Goal: Task Accomplishment & Management: Use online tool/utility

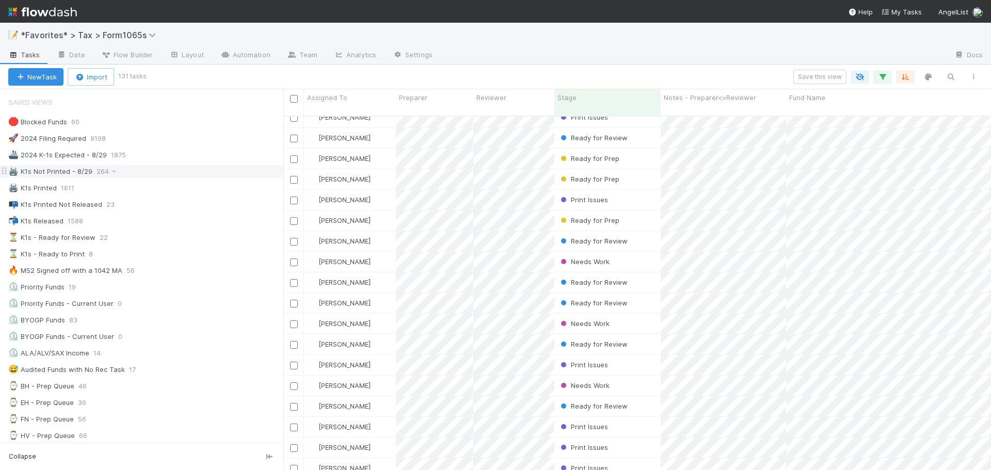
drag, startPoint x: 145, startPoint y: 175, endPoint x: 150, endPoint y: 173, distance: 5.3
click at [145, 175] on div "🖨️ K1s Not Printed - 8/29 264" at bounding box center [145, 171] width 275 height 13
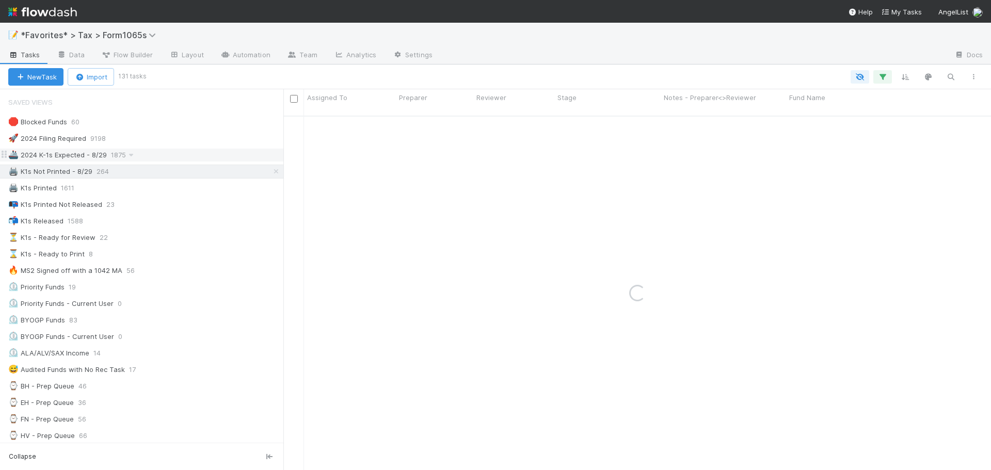
click at [162, 154] on div "🚢 2024 K-1s Expected - 8/29 1875" at bounding box center [145, 155] width 275 height 13
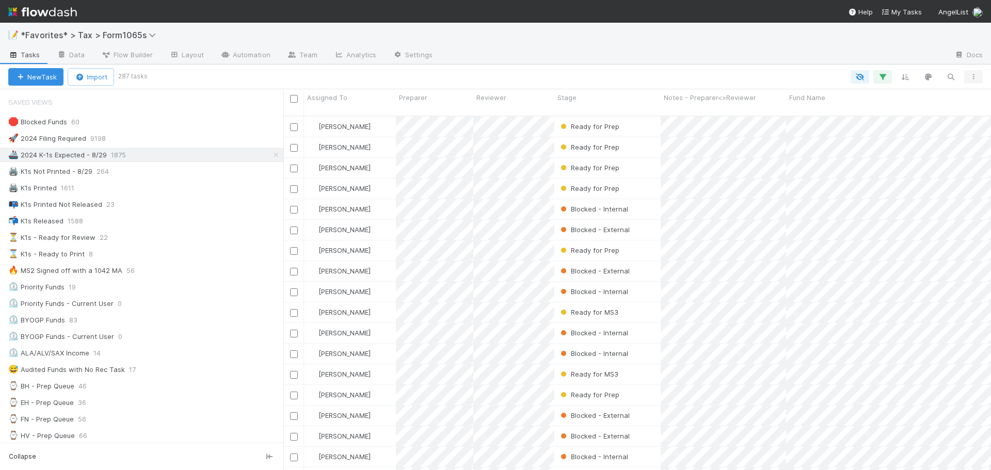
scroll to position [355, 700]
drag, startPoint x: 870, startPoint y: 71, endPoint x: 876, endPoint y: 73, distance: 6.0
click at [870, 71] on div "3 filters 3 filters 3 filters 3 filters 3 filters" at bounding box center [565, 76] width 839 height 13
click at [878, 75] on icon "button" at bounding box center [882, 76] width 10 height 9
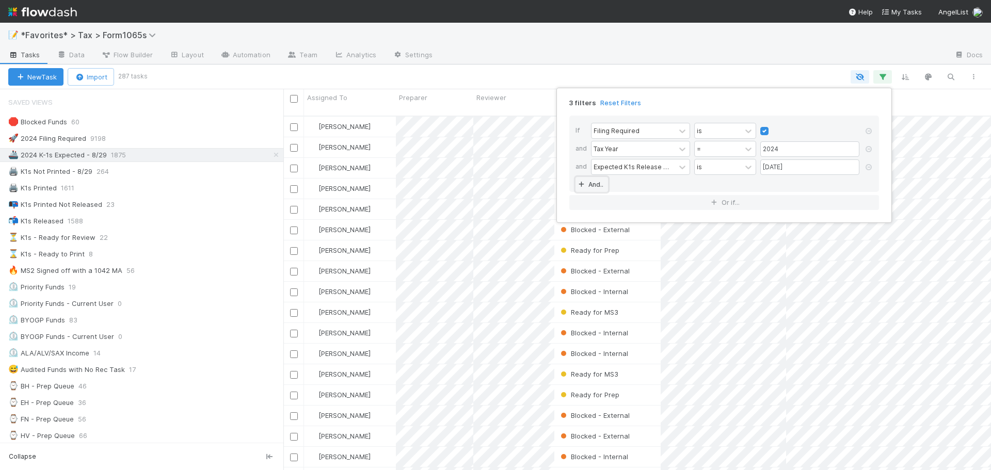
click at [596, 189] on link "And.." at bounding box center [591, 184] width 33 height 15
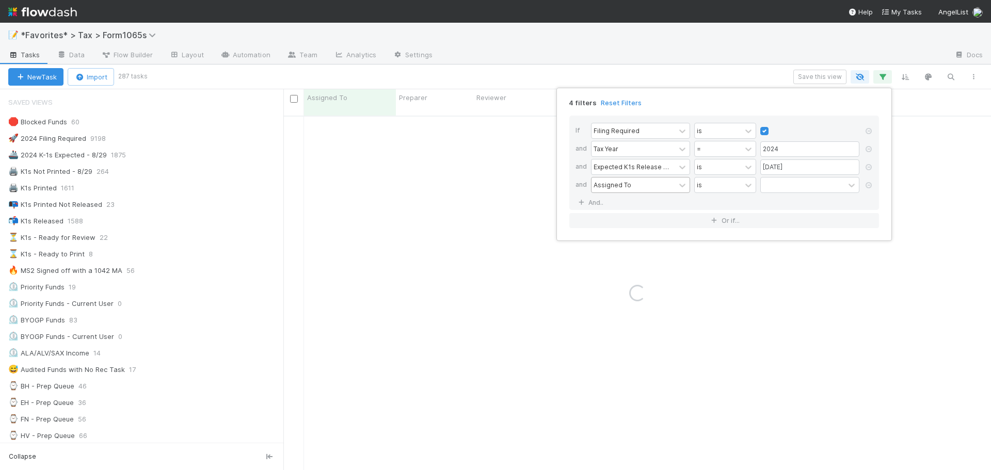
click at [607, 187] on div "Assigned To" at bounding box center [612, 184] width 38 height 9
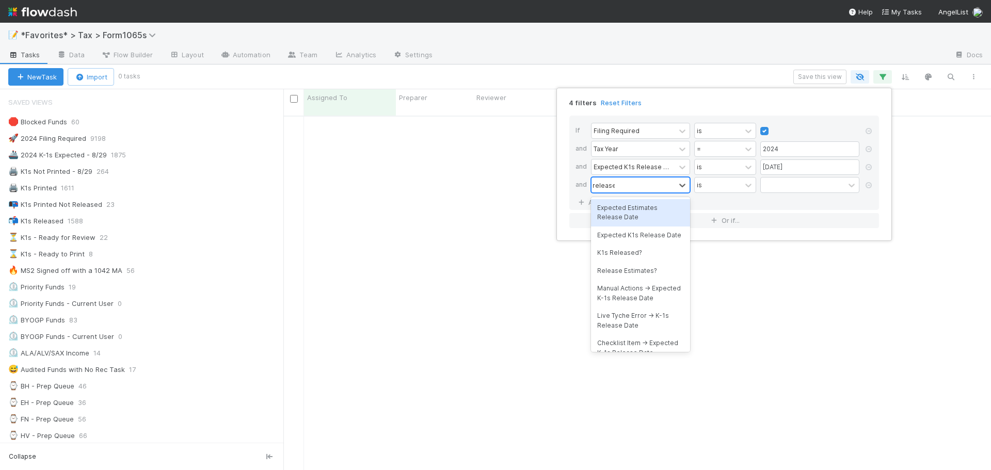
scroll to position [347, 700]
type input "released"
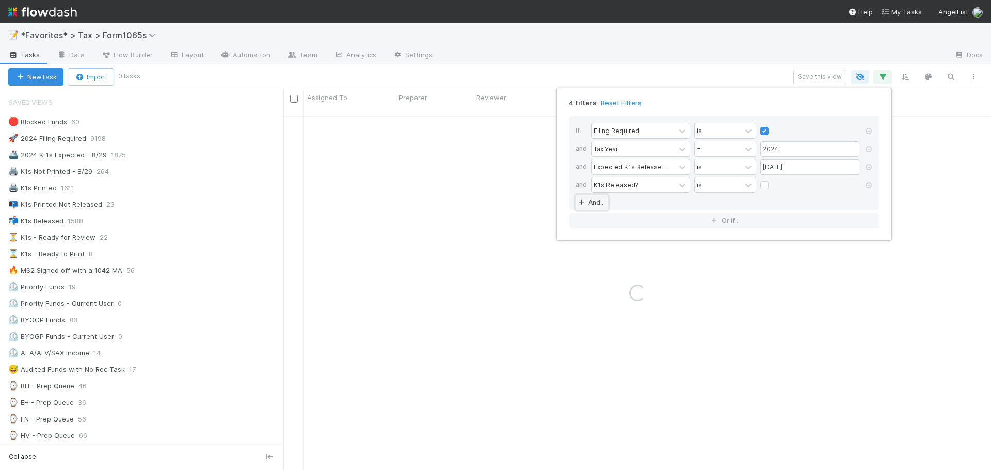
click at [596, 201] on link "And.." at bounding box center [591, 202] width 33 height 15
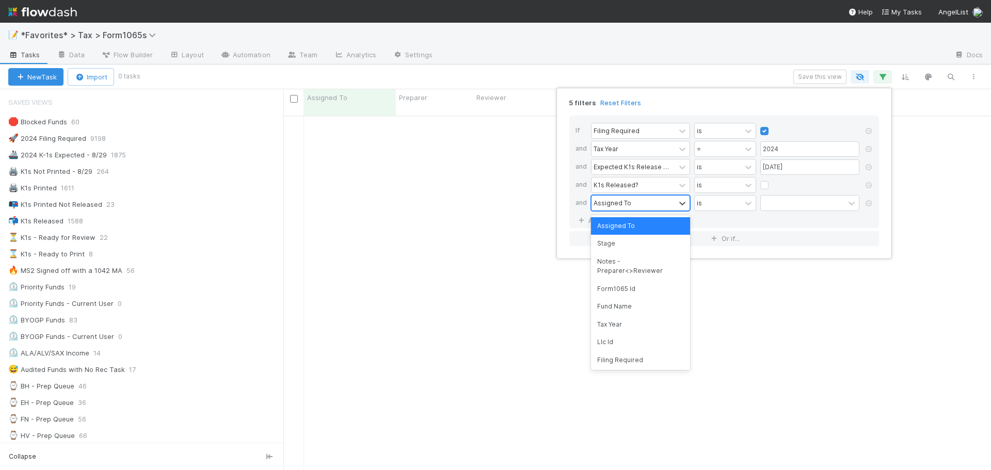
click at [620, 200] on div "Assigned To" at bounding box center [612, 202] width 38 height 9
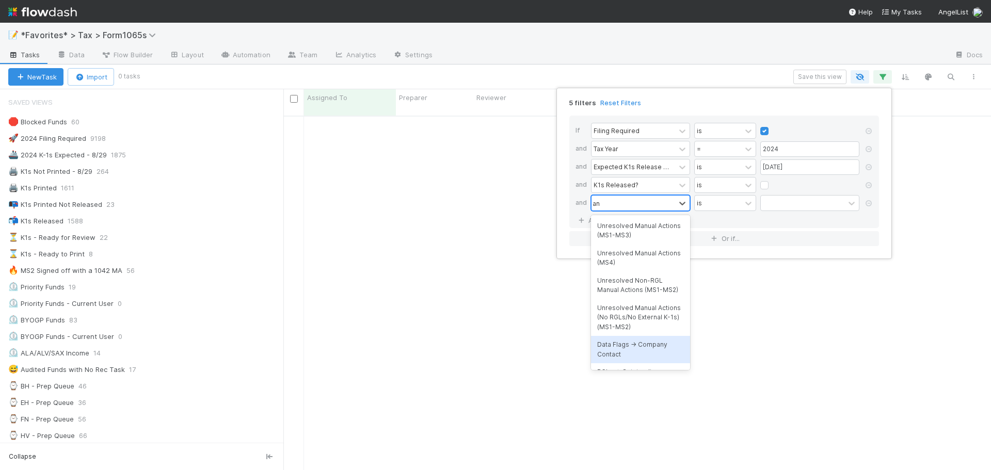
type input "a"
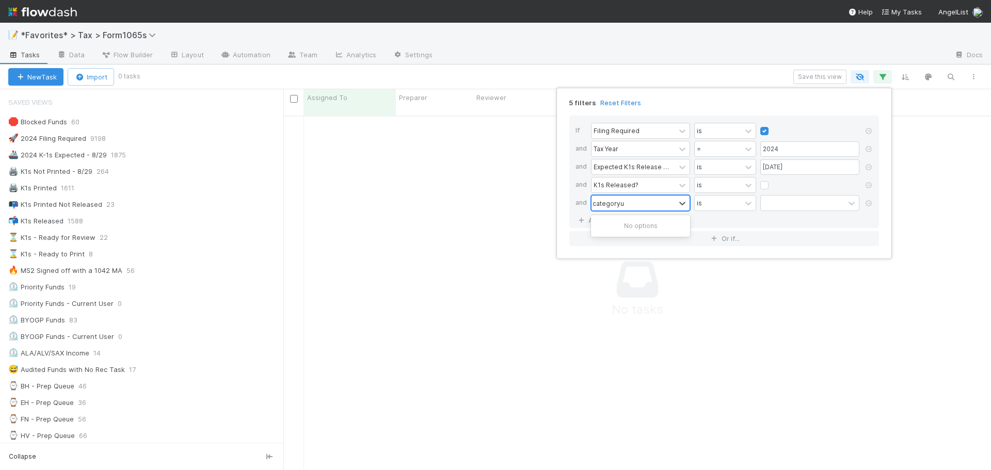
type input "category"
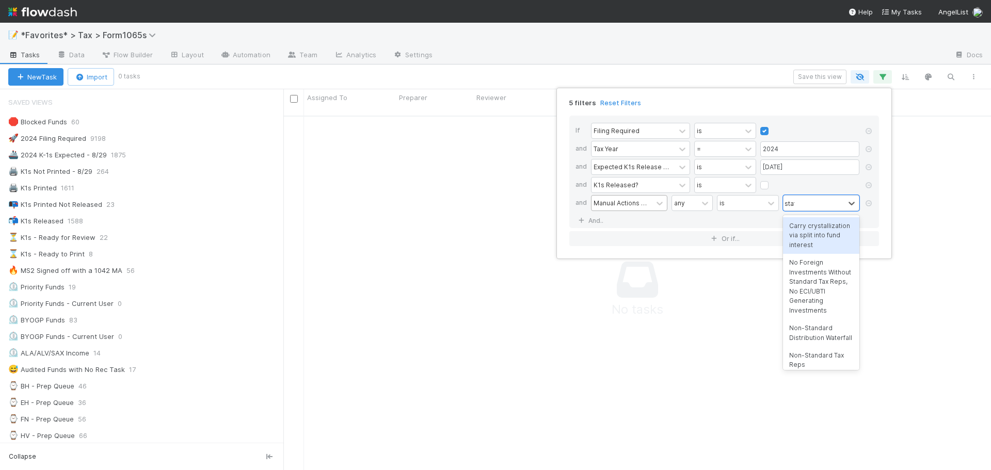
type input "state"
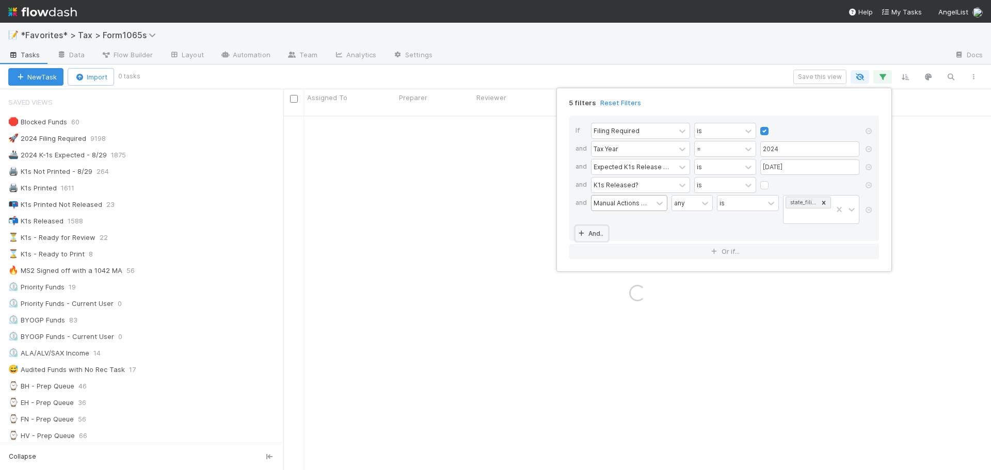
click at [601, 236] on link "And.." at bounding box center [591, 233] width 33 height 15
click at [608, 231] on div "Assigned To" at bounding box center [612, 233] width 38 height 9
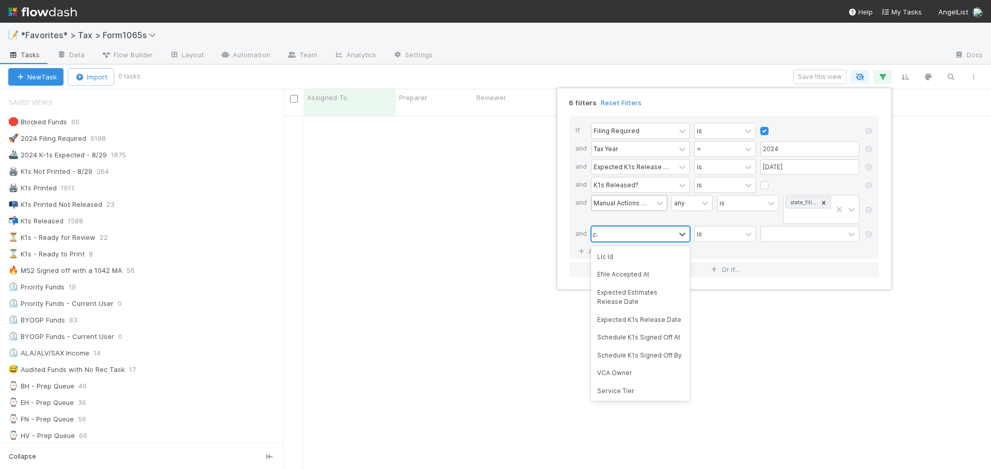
type input "c"
type input "juris"
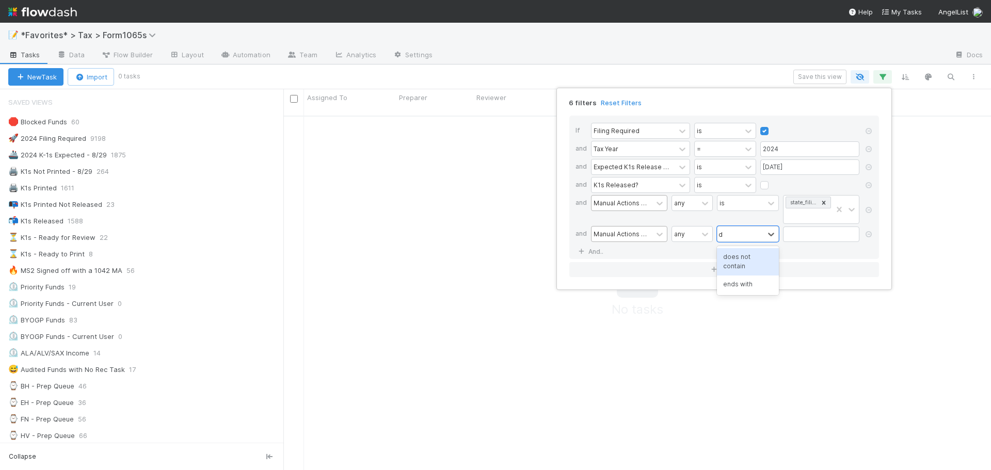
type input "does"
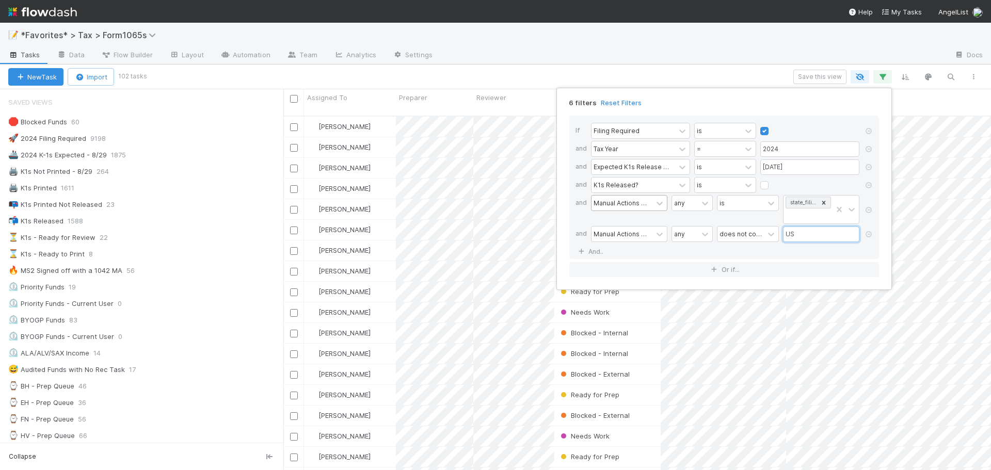
scroll to position [355, 700]
type input "US"
click at [803, 61] on div "6 filters Reset Filters If Filing Required is and Tax Year = 2024 and Expected …" at bounding box center [495, 235] width 991 height 470
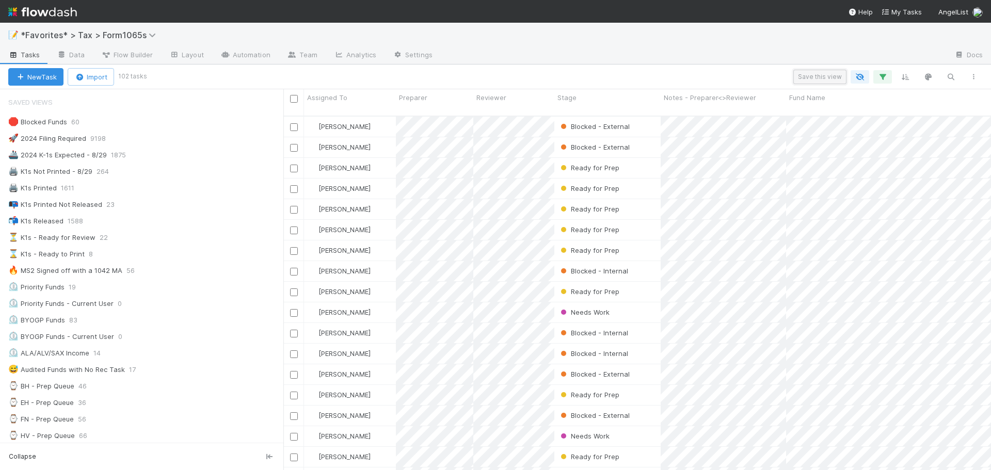
click at [816, 77] on button "Save this view" at bounding box center [819, 77] width 53 height 14
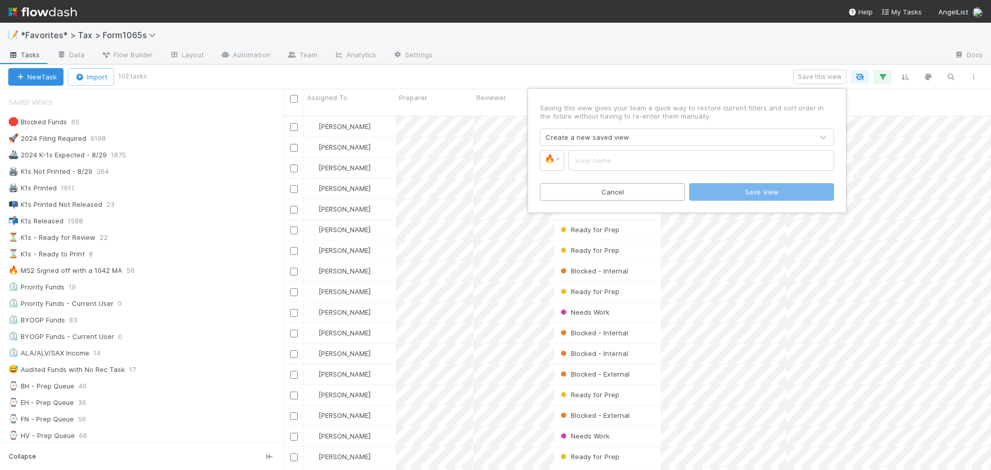
click at [595, 162] on input "text" at bounding box center [701, 160] width 266 height 21
type input "2024 K-1s: Not Printed, Has States"
click at [793, 192] on button "Save View" at bounding box center [761, 192] width 145 height 18
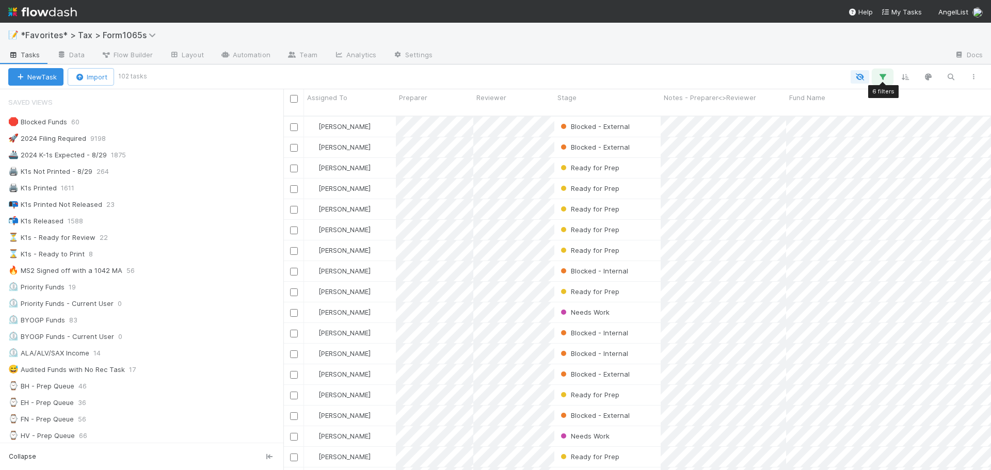
click at [883, 79] on icon "button" at bounding box center [882, 76] width 10 height 9
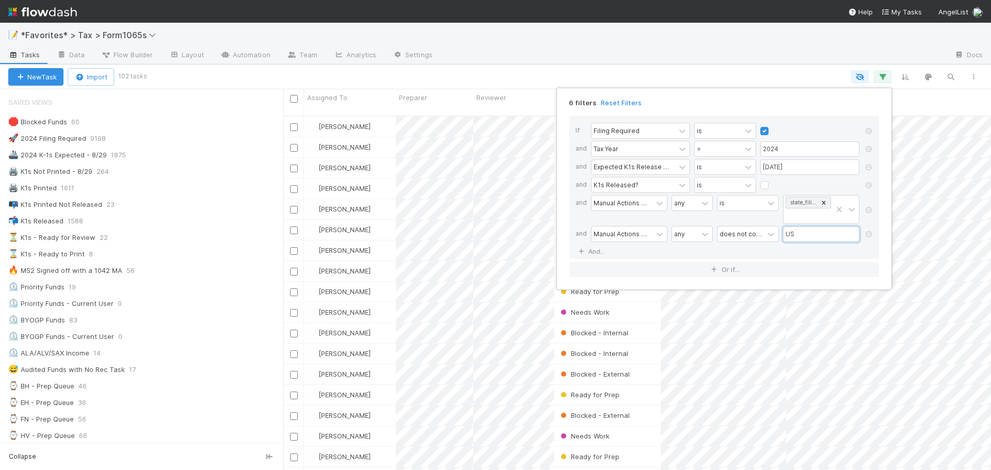
click at [814, 230] on input "US" at bounding box center [821, 234] width 76 height 15
click at [690, 204] on div "any" at bounding box center [685, 203] width 26 height 15
click at [700, 261] on div "none" at bounding box center [691, 262] width 41 height 18
click at [868, 233] on icon at bounding box center [868, 234] width 10 height 6
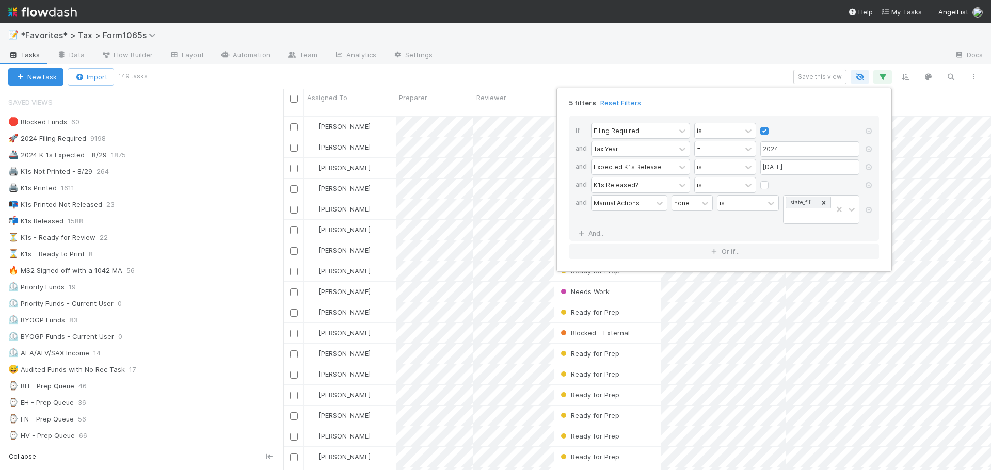
click at [799, 73] on div "5 filters Reset Filters If Filing Required is and Tax Year = 2024 and Expected …" at bounding box center [495, 235] width 991 height 470
click at [758, 63] on div "5 filters Reset Filters If Filing Required is and Tax Year = 2024 and Expected …" at bounding box center [495, 235] width 991 height 470
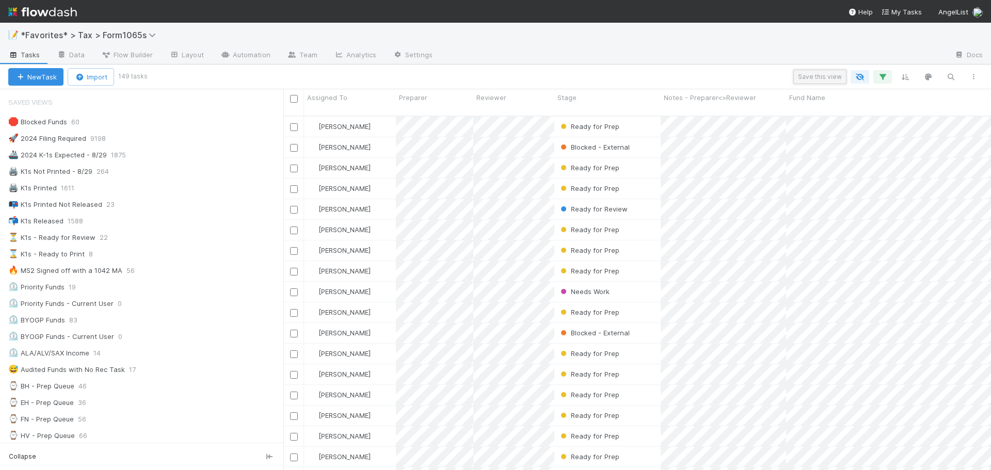
click at [813, 73] on button "Save this view" at bounding box center [819, 77] width 53 height 14
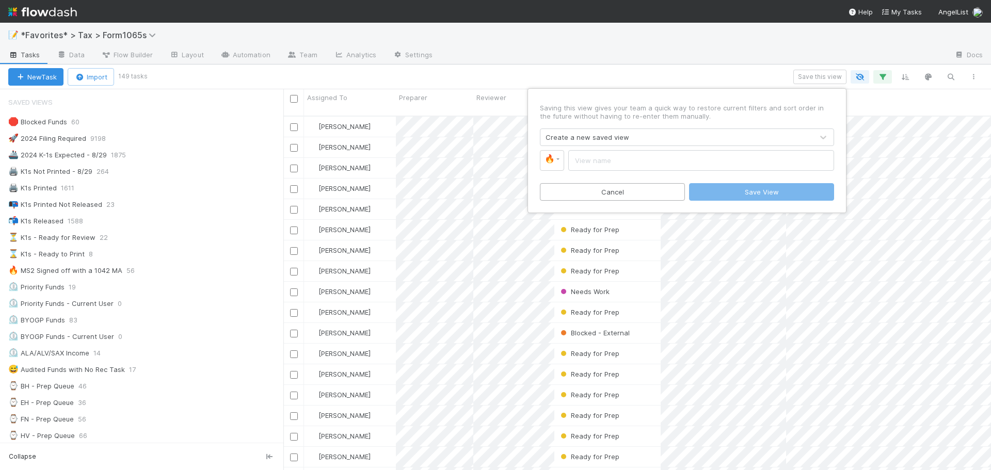
click at [680, 153] on input "text" at bounding box center [701, 160] width 266 height 21
type input "2024 K-1s: Not Printed, [GEOGRAPHIC_DATA]"
click at [763, 187] on button "Save View" at bounding box center [761, 192] width 145 height 18
click at [600, 52] on div at bounding box center [693, 55] width 505 height 17
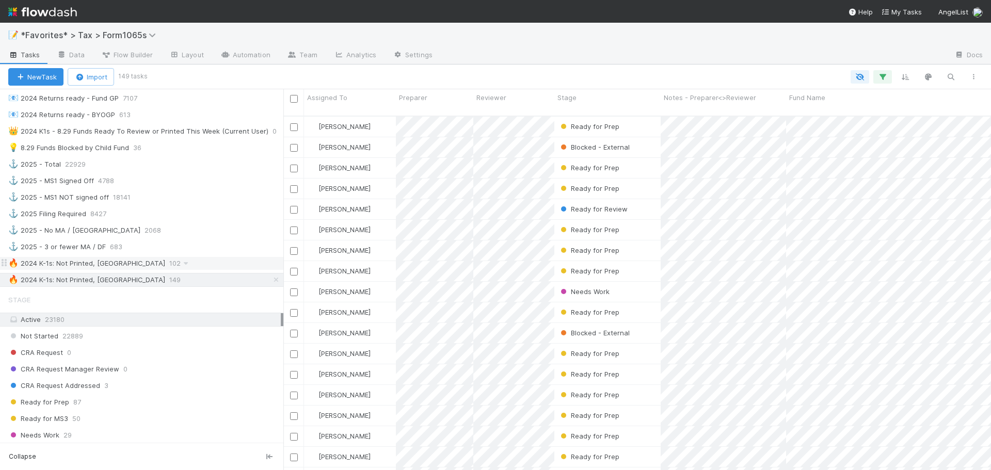
scroll to position [568, 0]
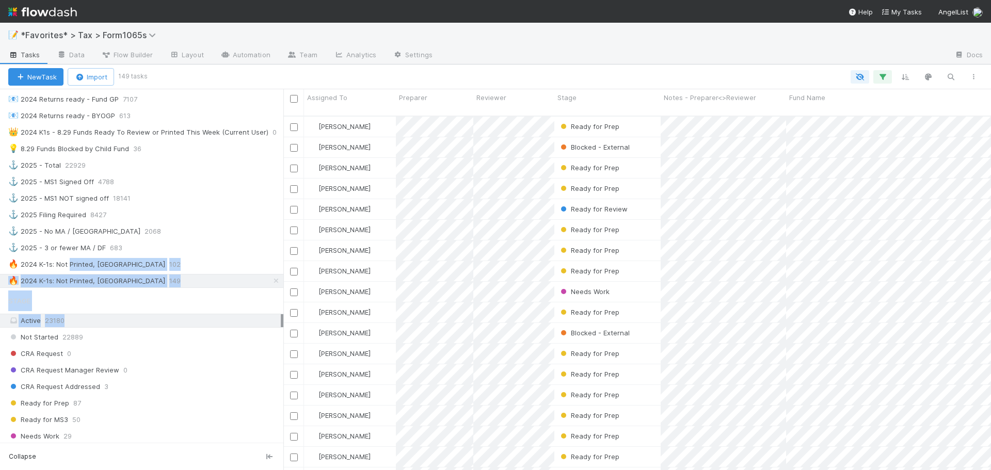
drag, startPoint x: 69, startPoint y: 263, endPoint x: 80, endPoint y: 301, distance: 40.0
click at [74, 312] on div "Saved Views 🛑 Blocked Funds 60 🚀 2024 Filing Required 9198 🚢 2024 K-1s Expected…" at bounding box center [141, 265] width 283 height 353
click at [99, 289] on div "Saved Views 🛑 Blocked Funds 60 🚀 2024 Filing Required 9198 🚢 2024 K-1s Expected…" at bounding box center [141, 265] width 283 height 353
drag, startPoint x: 59, startPoint y: 263, endPoint x: 107, endPoint y: 275, distance: 49.6
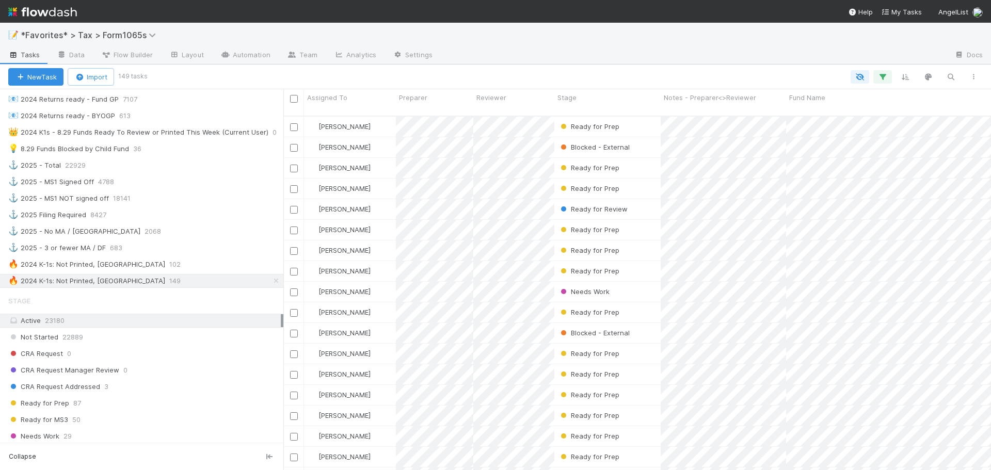
drag, startPoint x: 177, startPoint y: 308, endPoint x: 176, endPoint y: 292, distance: 16.0
click at [176, 300] on div "Stage" at bounding box center [141, 300] width 283 height 21
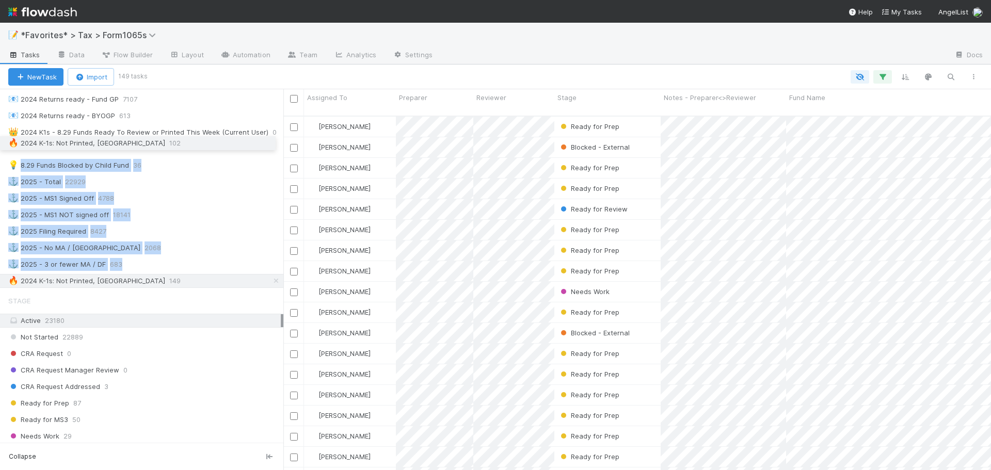
drag, startPoint x: 4, startPoint y: 263, endPoint x: 18, endPoint y: 141, distance: 122.1
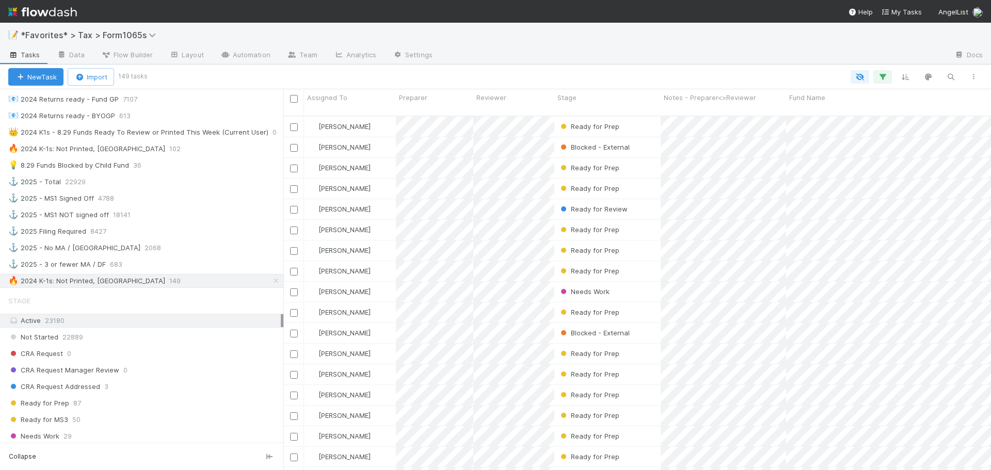
click at [79, 301] on div "Stage" at bounding box center [141, 300] width 283 height 21
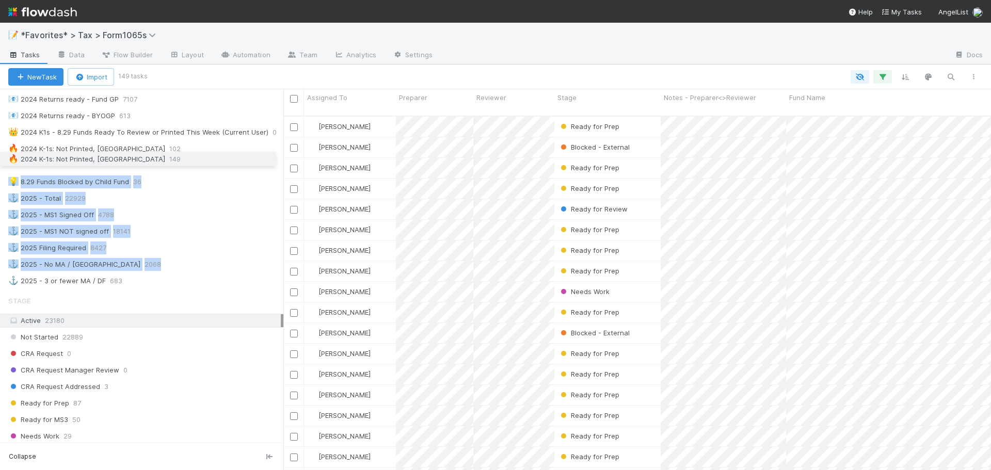
drag, startPoint x: 7, startPoint y: 280, endPoint x: 13, endPoint y: 158, distance: 121.9
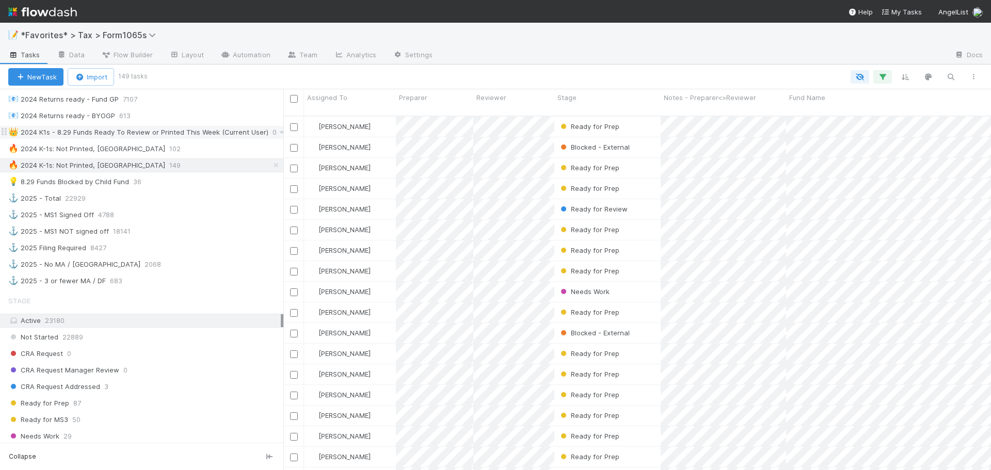
click at [233, 137] on div "👑 2024 K1s - 8.29 Funds Ready To Review or Printed This Week (Current User)" at bounding box center [138, 132] width 260 height 13
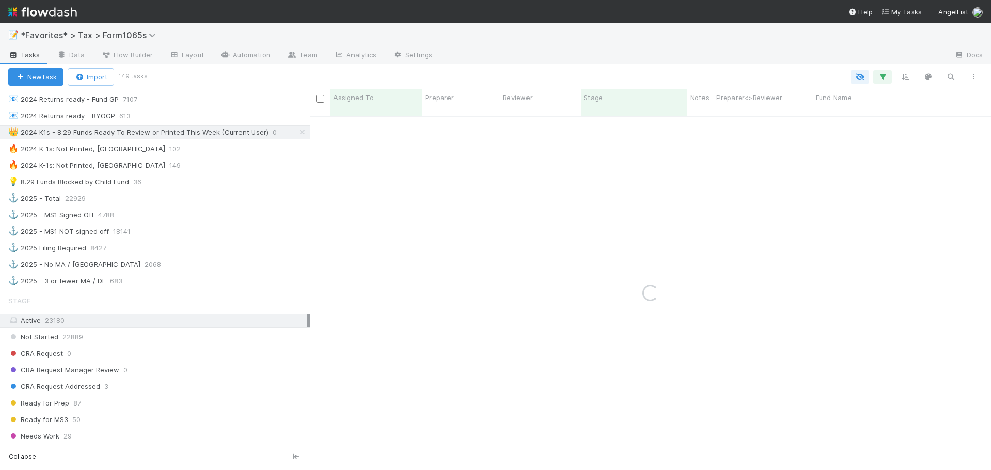
drag, startPoint x: 286, startPoint y: 147, endPoint x: 375, endPoint y: 150, distance: 88.8
click at [379, 151] on div "Assigned To Preparer Reviewer Stage Notes - Preparer<>Reviewer Fund Name Tags P…" at bounding box center [495, 279] width 991 height 381
click at [277, 133] on icon at bounding box center [282, 132] width 10 height 7
click at [250, 212] on span "Delete this view" at bounding box center [243, 211] width 52 height 8
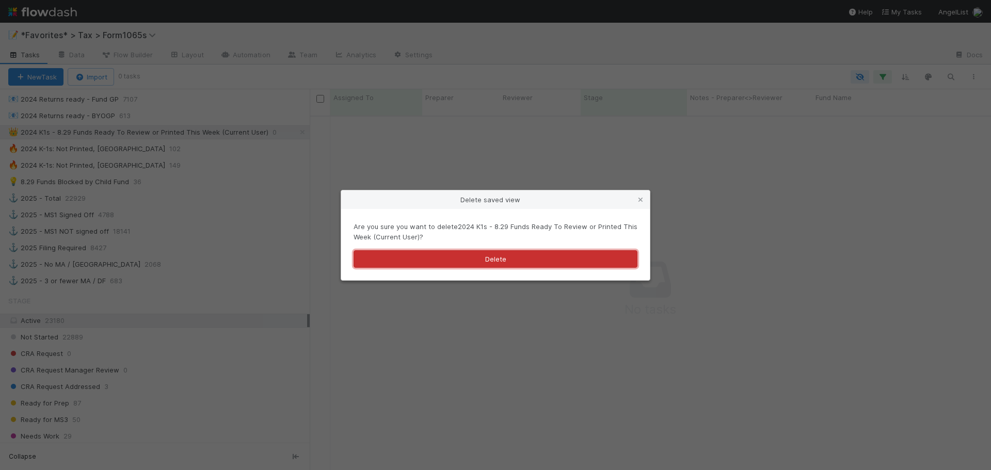
click at [556, 262] on button "Delete" at bounding box center [495, 259] width 284 height 18
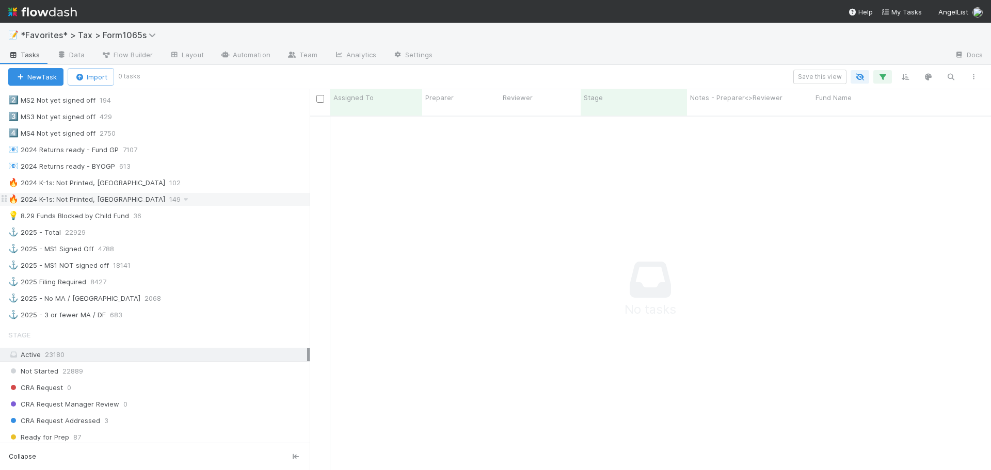
scroll to position [516, 0]
click at [207, 190] on div "🔥 2024 K-1s: Not Printed, Has States 102" at bounding box center [155, 184] width 310 height 14
click at [204, 200] on div "🔥 2024 K-1s: Not Printed, No States 149" at bounding box center [158, 200] width 301 height 13
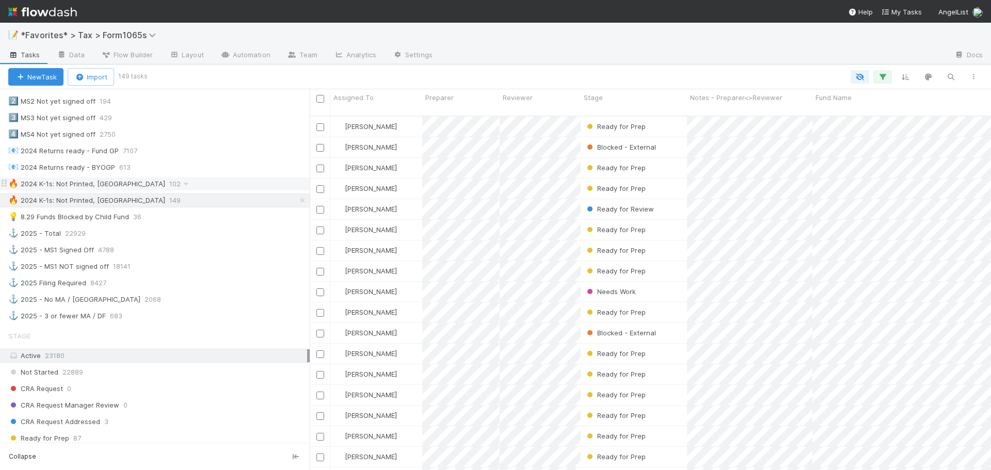
scroll to position [355, 673]
click at [175, 187] on div "🔥 2024 K-1s: Not Printed, Has States 102" at bounding box center [158, 183] width 301 height 13
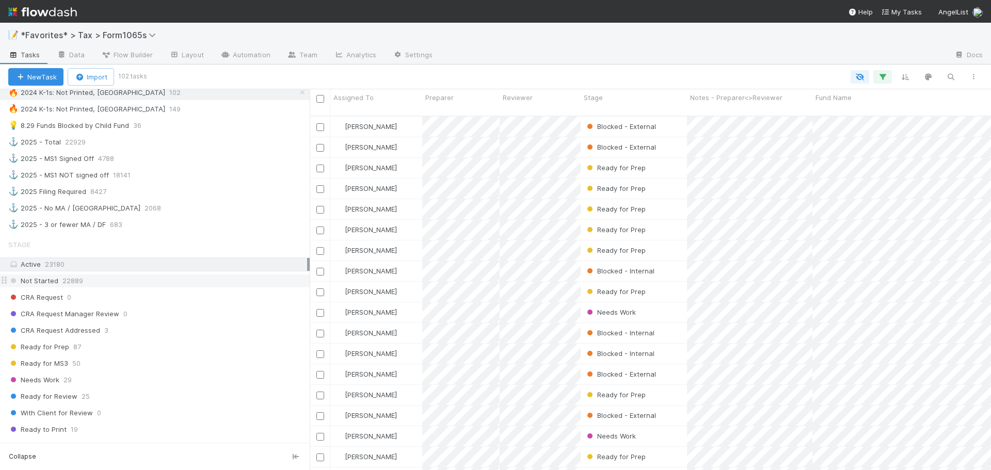
scroll to position [619, 0]
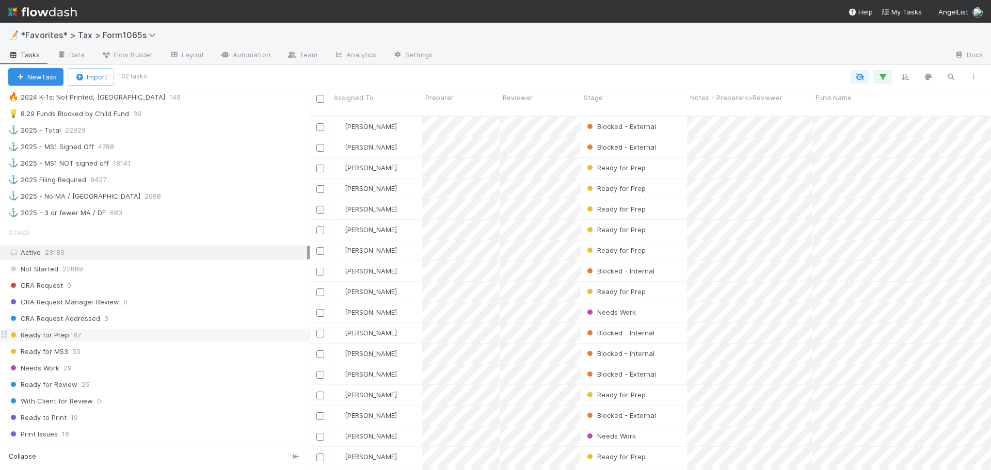
click at [167, 335] on div "Ready for Prep 87" at bounding box center [158, 335] width 301 height 13
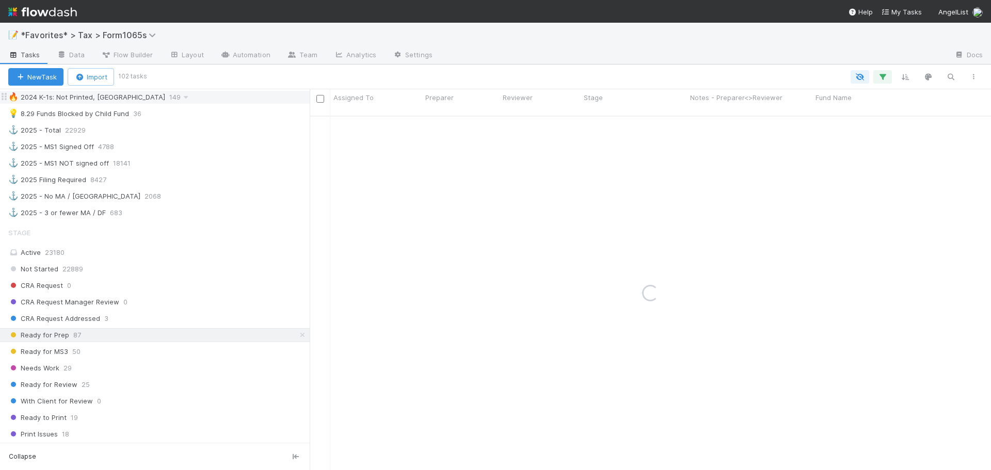
click at [203, 99] on div "🔥 2024 K-1s: Not Printed, No States 149" at bounding box center [158, 97] width 301 height 13
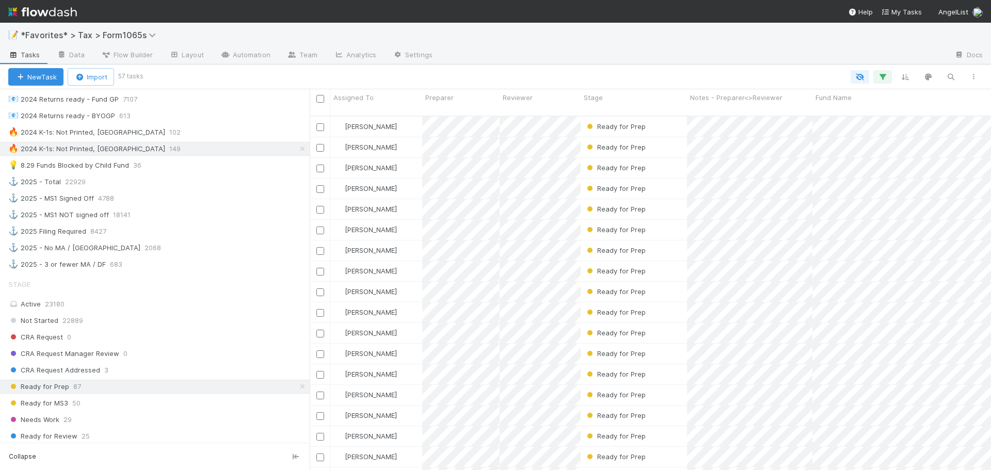
scroll to position [355, 673]
click at [234, 137] on div "🔥 2024 K-1s: Not Printed, Has States 102" at bounding box center [158, 132] width 301 height 13
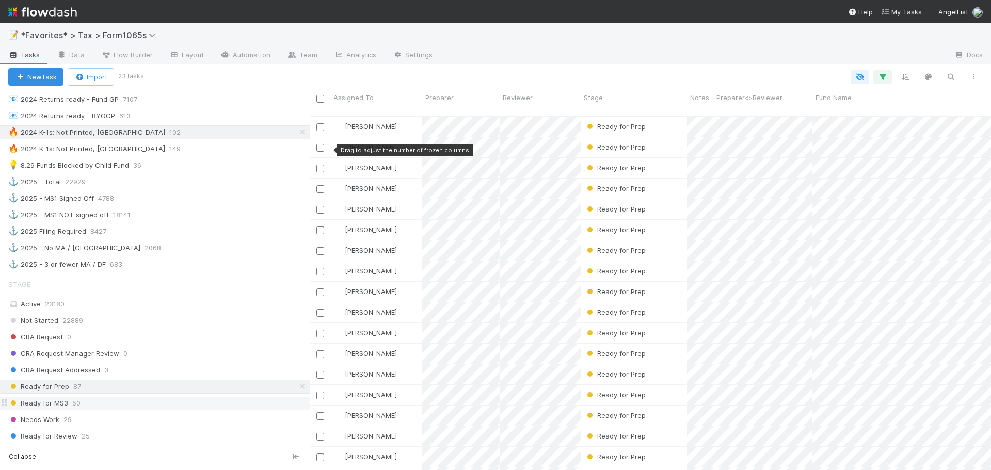
click at [157, 402] on div "Ready for MS3 50" at bounding box center [158, 403] width 301 height 13
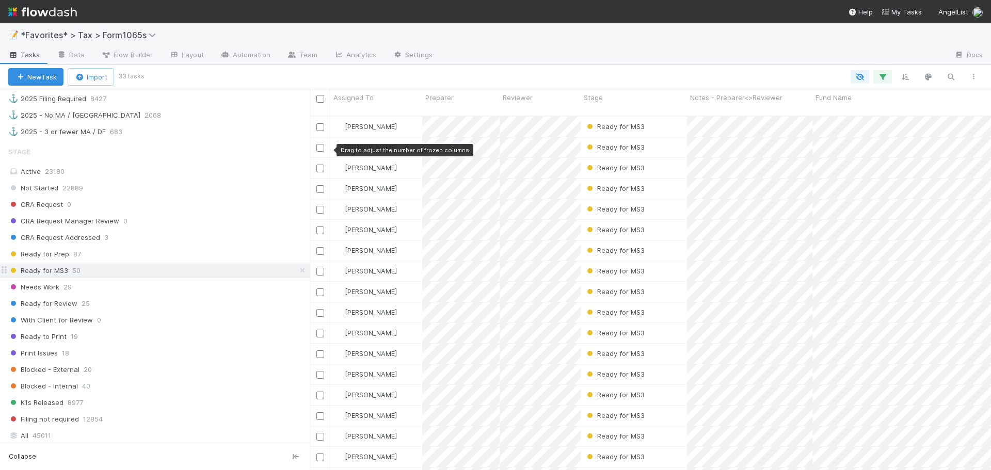
scroll to position [671, 0]
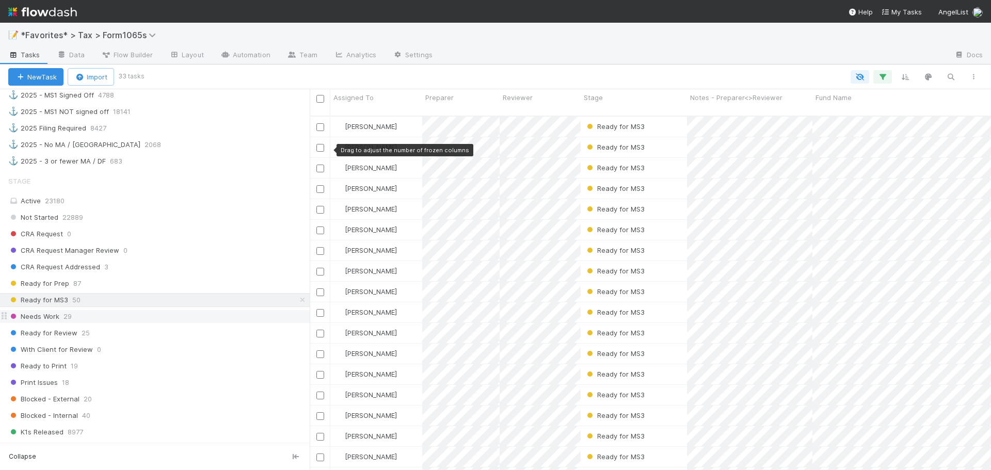
click at [126, 314] on div "Needs Work 29" at bounding box center [158, 316] width 301 height 13
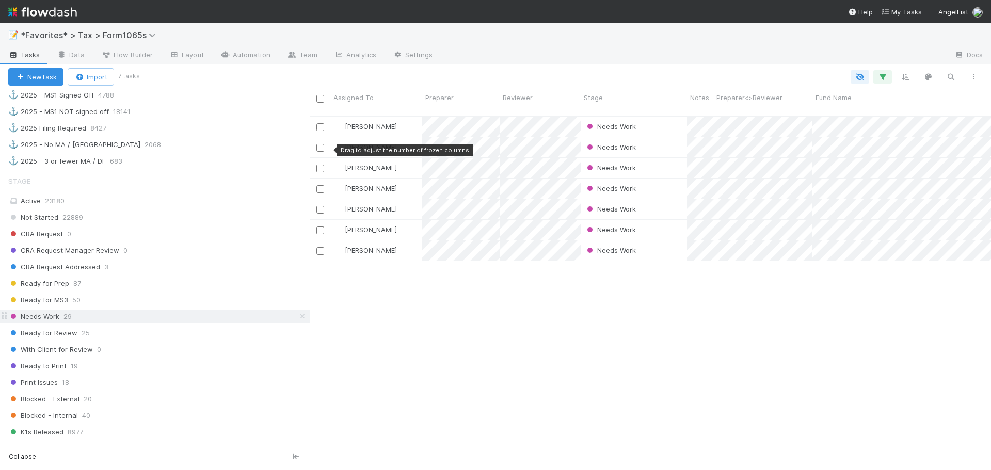
scroll to position [355, 673]
drag, startPoint x: 656, startPoint y: 349, endPoint x: 499, endPoint y: 347, distance: 156.4
click at [655, 349] on div "Michael Binck Needs Work 8/20/25, 1:39:11 PM 92 91 1 5 3 1 0 49 Blake Hall Need…" at bounding box center [650, 298] width 681 height 362
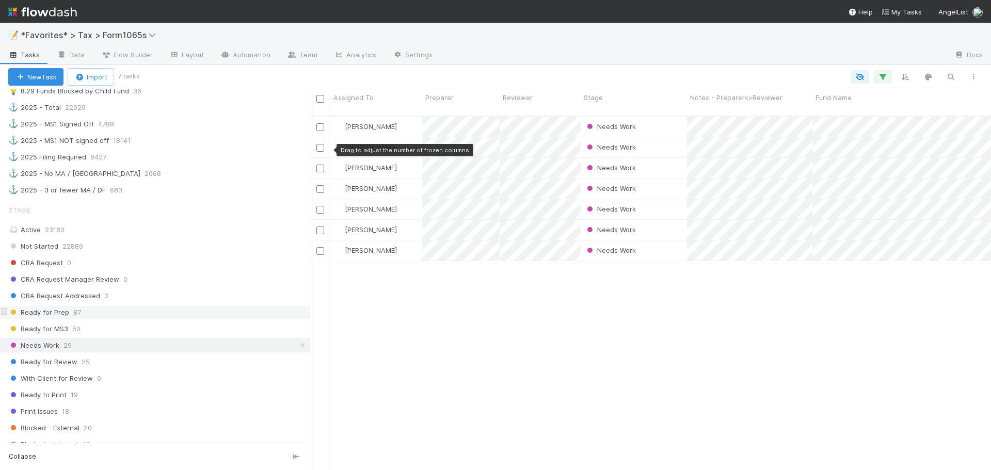
scroll to position [722, 0]
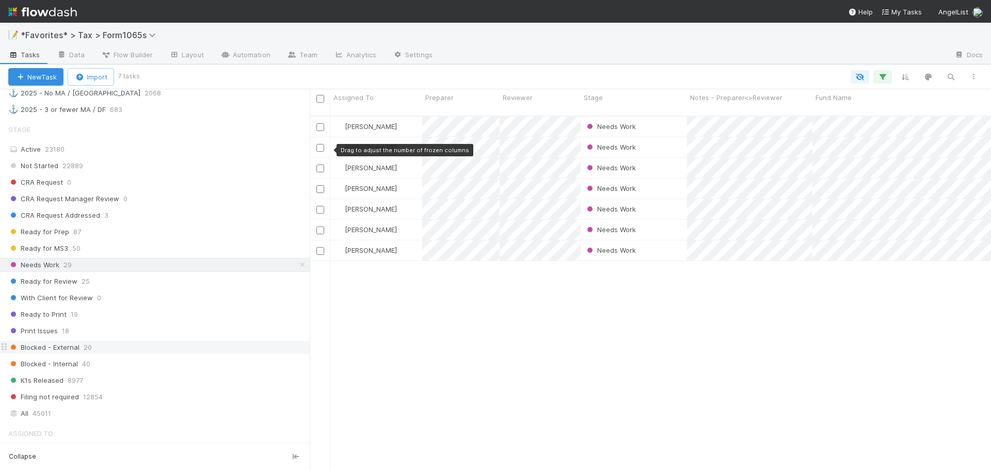
click at [155, 350] on div "Blocked - External 20" at bounding box center [158, 347] width 301 height 13
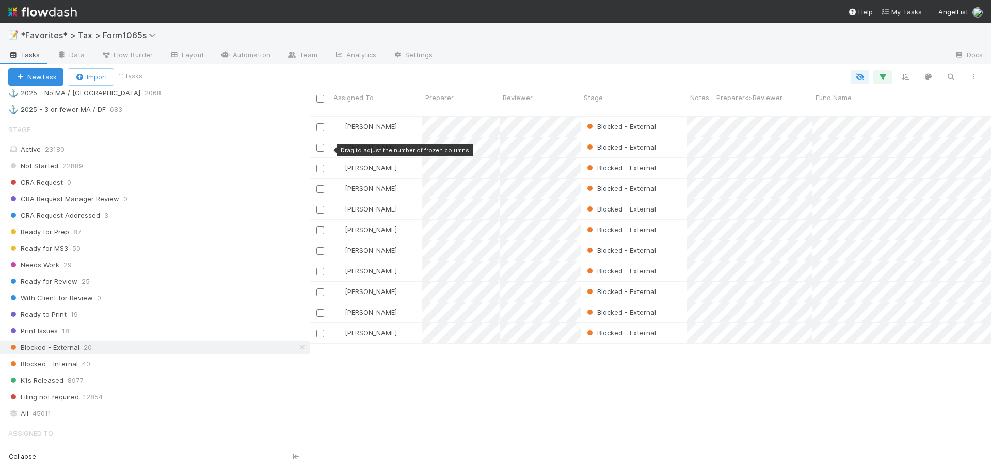
scroll to position [355, 673]
click at [586, 29] on div "📝 *Favorites* > Tax > Form1065s" at bounding box center [495, 35] width 991 height 25
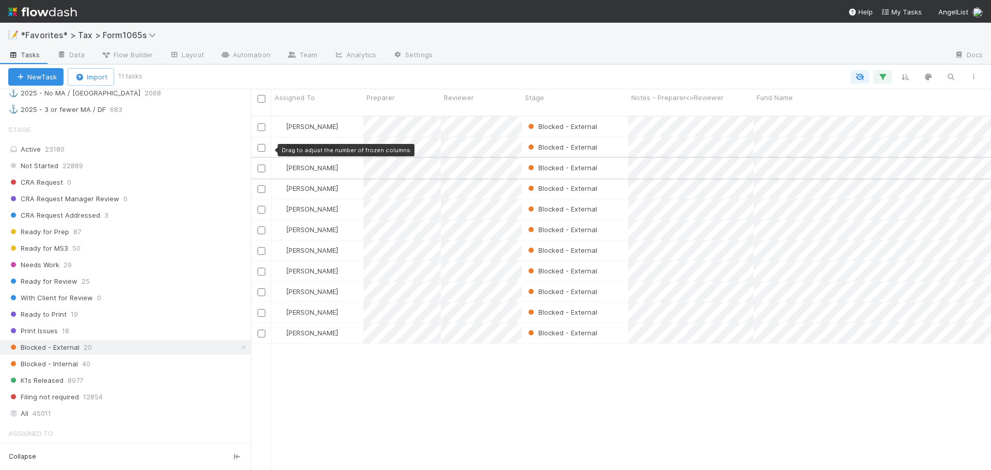
scroll to position [355, 705]
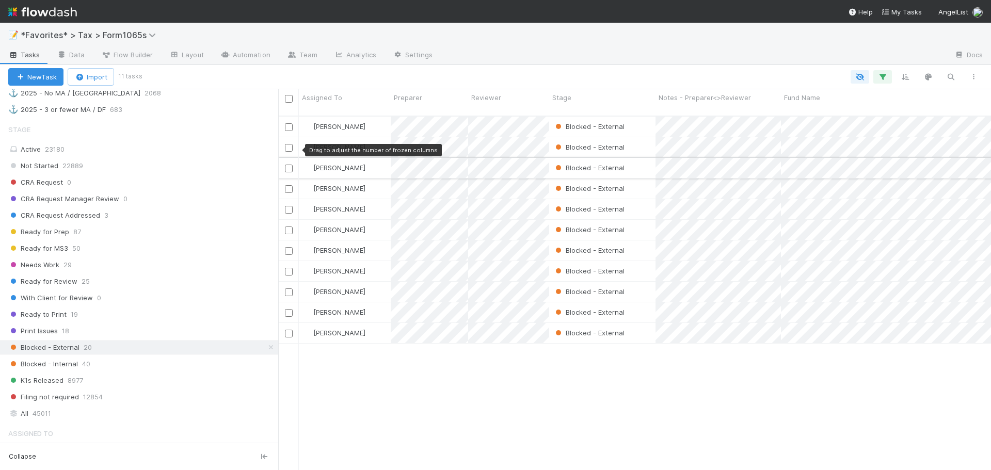
drag, startPoint x: 312, startPoint y: 149, endPoint x: 278, endPoint y: 151, distance: 33.6
click at [278, 151] on div at bounding box center [278, 279] width 1 height 381
click at [455, 63] on div at bounding box center [693, 55] width 505 height 17
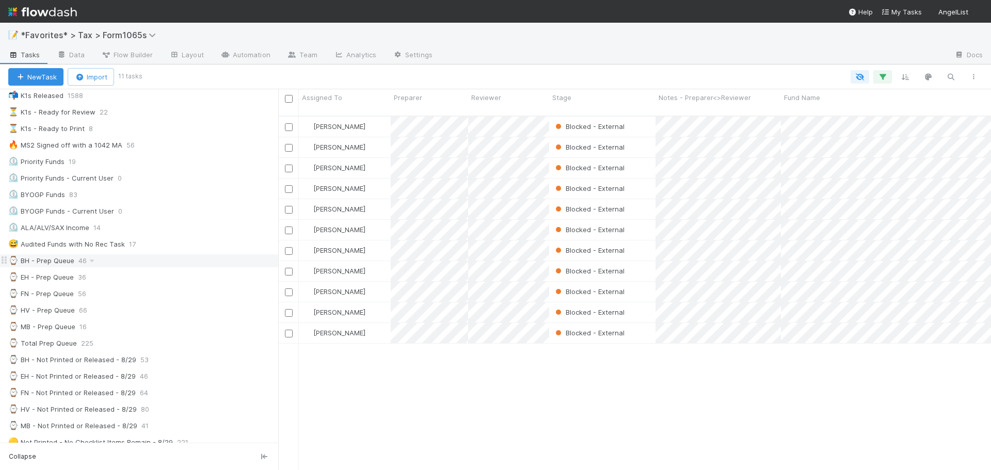
scroll to position [155, 0]
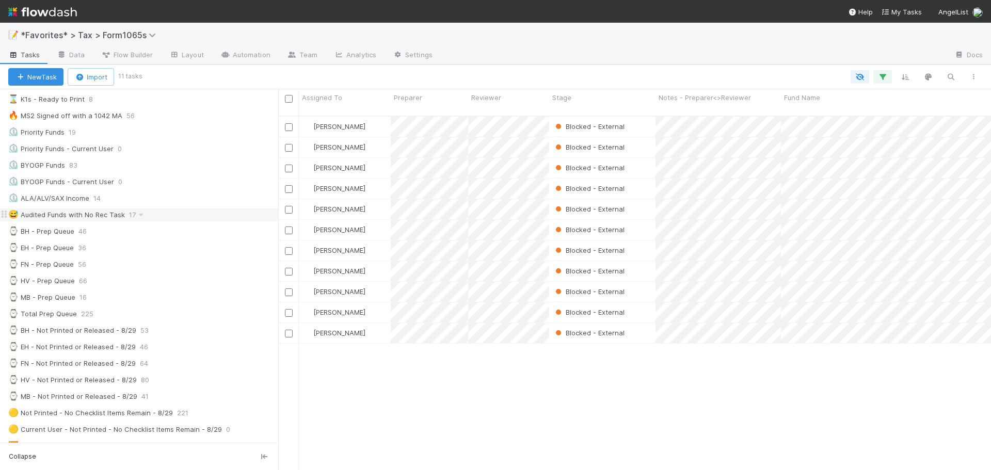
click at [162, 217] on div "😅 Audited Funds with No Rec Task 17" at bounding box center [143, 214] width 270 height 13
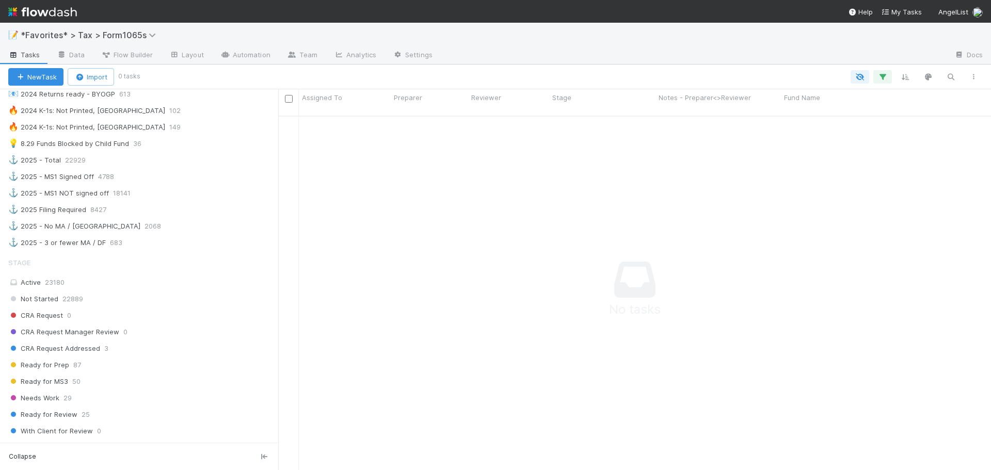
scroll to position [619, 0]
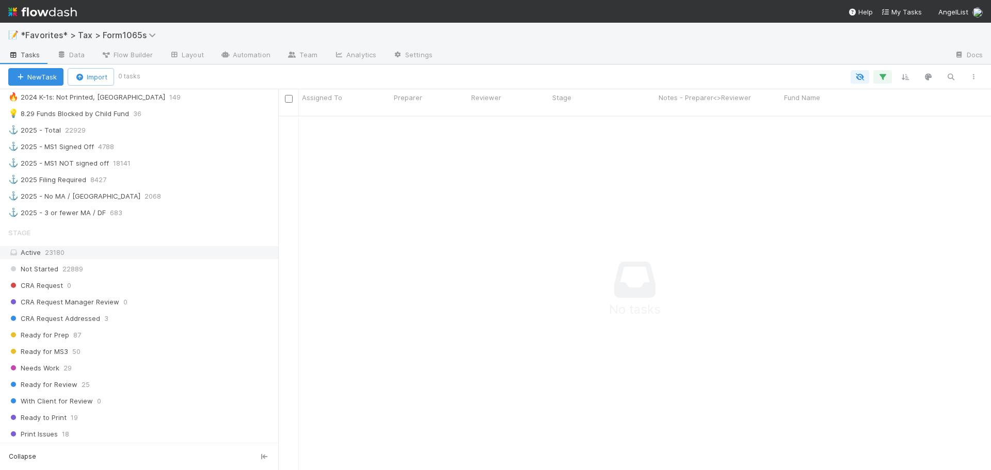
click at [90, 251] on div "Active 23180" at bounding box center [141, 252] width 267 height 13
click at [130, 265] on div "Not Started 22889" at bounding box center [143, 269] width 270 height 13
click at [132, 316] on div "CRA Request Addressed 3" at bounding box center [143, 318] width 270 height 13
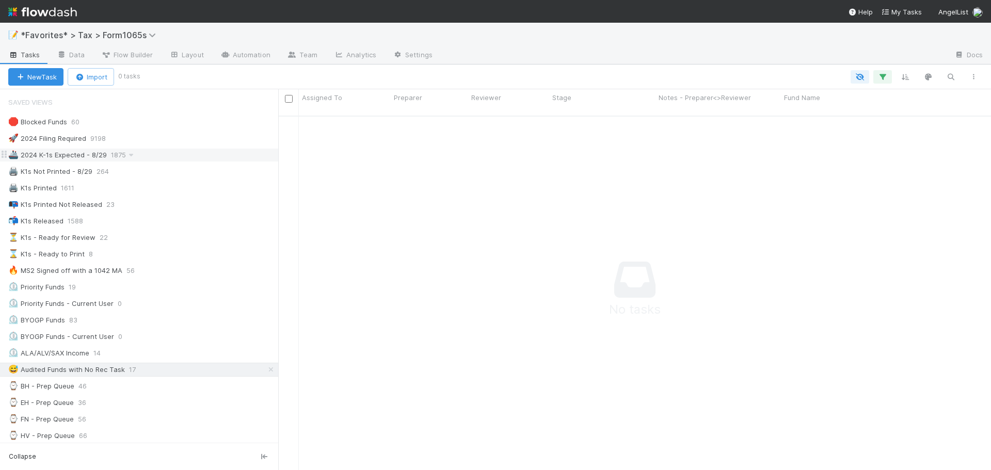
click at [156, 152] on div "🚢 2024 K-1s Expected - 8/29 1875" at bounding box center [143, 155] width 270 height 13
click at [888, 78] on button "button" at bounding box center [882, 76] width 19 height 13
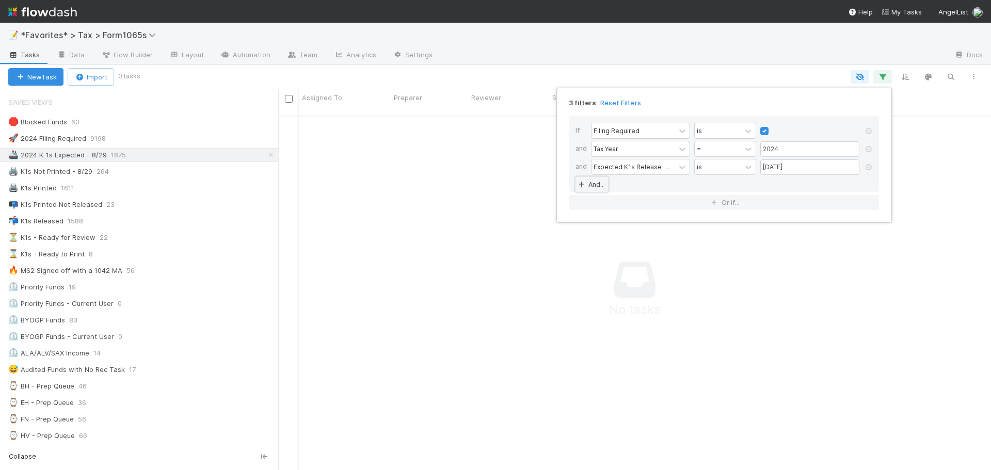
click at [595, 186] on link "And.." at bounding box center [591, 184] width 33 height 15
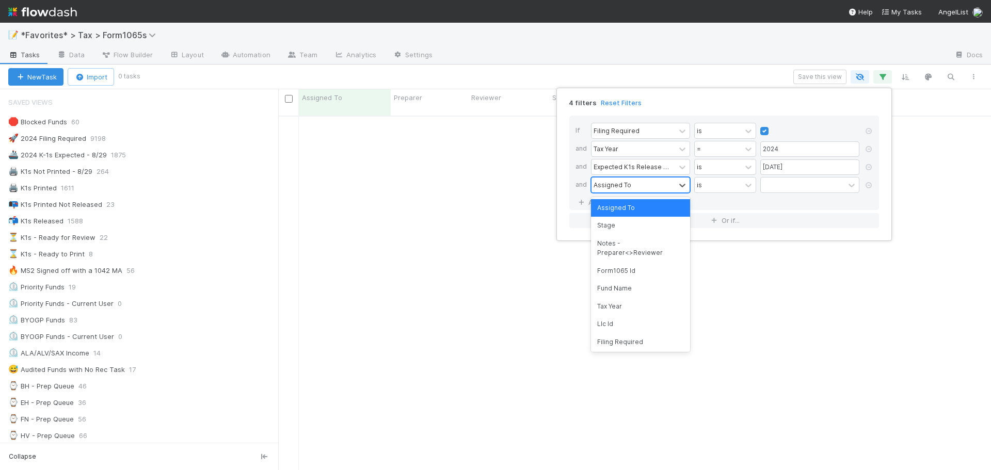
click at [610, 187] on div "Assigned To" at bounding box center [612, 184] width 38 height 9
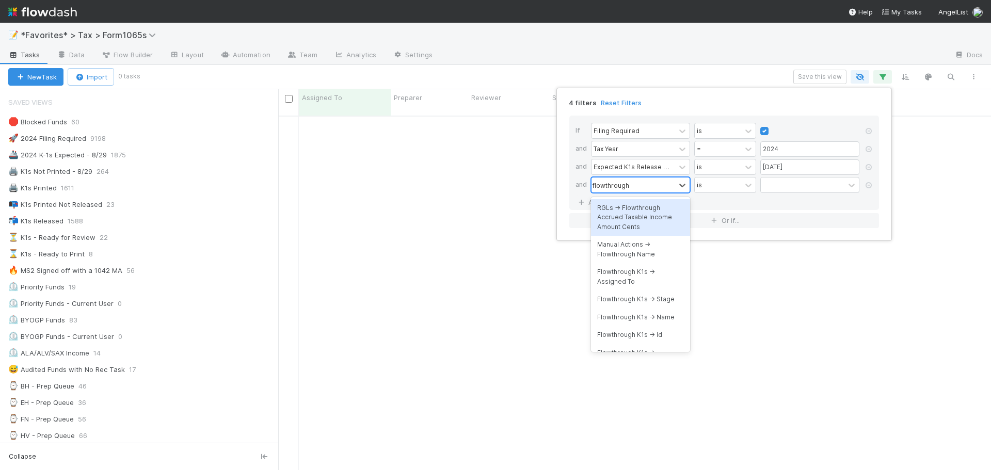
scroll to position [347, 705]
type input "flowthrough nam"
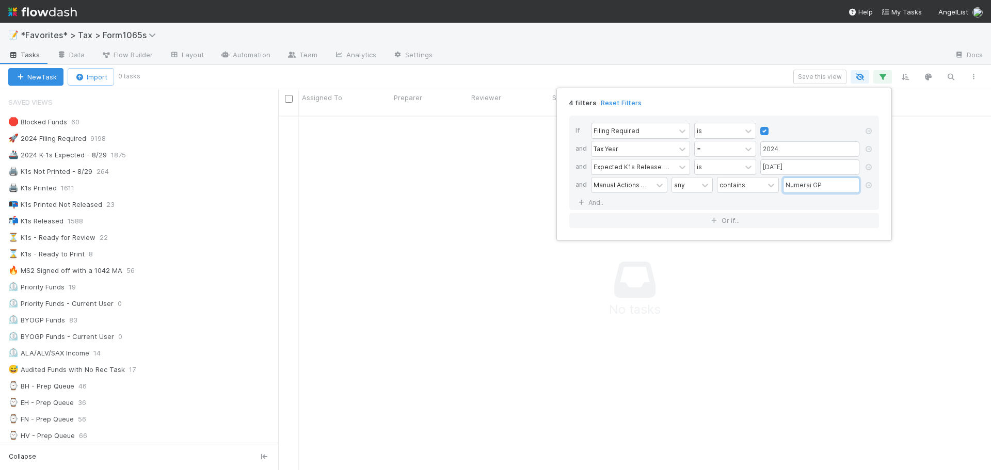
drag, startPoint x: 812, startPoint y: 188, endPoint x: 860, endPoint y: 184, distance: 47.6
click at [860, 184] on div "Manual Actions -> Flowthrough Name any contains Numerai GP" at bounding box center [727, 186] width 272 height 18
type input "Numerai"
click at [621, 184] on div "Manual Actions -> Flowthrough Name" at bounding box center [621, 184] width 57 height 9
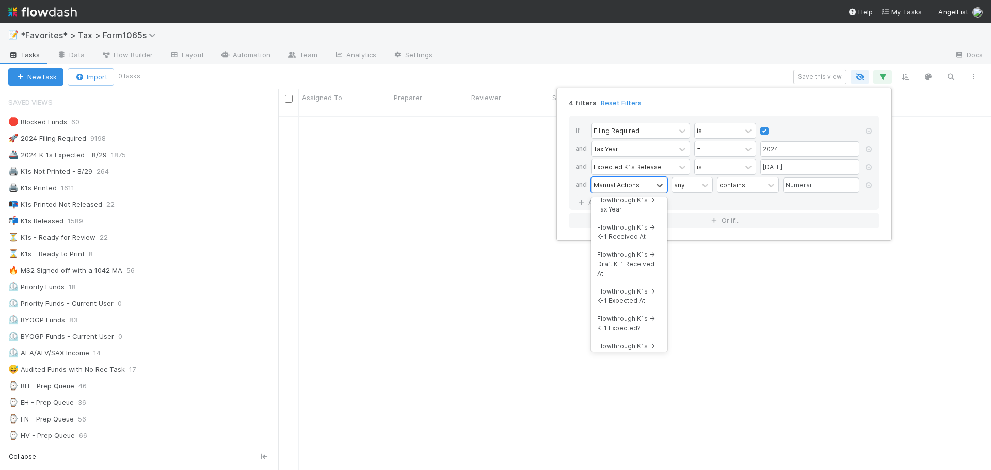
scroll to position [6703, 0]
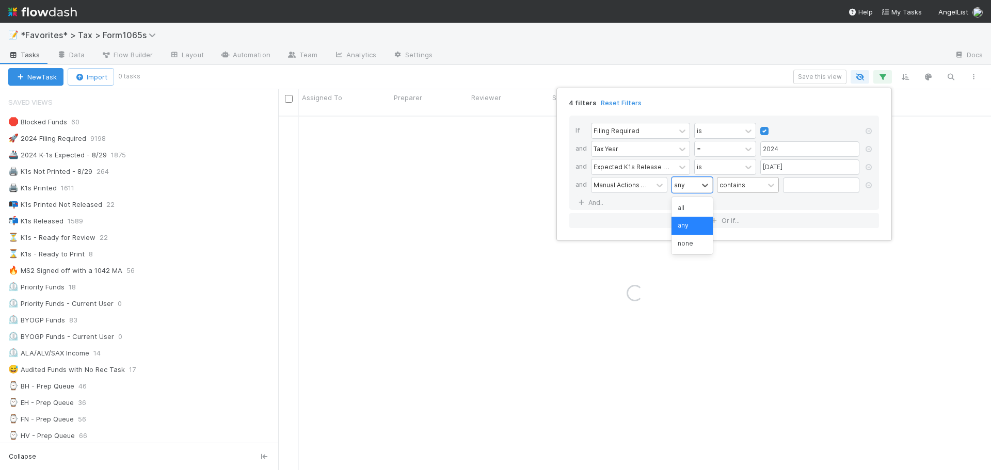
drag, startPoint x: 694, startPoint y: 180, endPoint x: 735, endPoint y: 181, distance: 41.3
click at [695, 180] on div "any" at bounding box center [685, 184] width 26 height 15
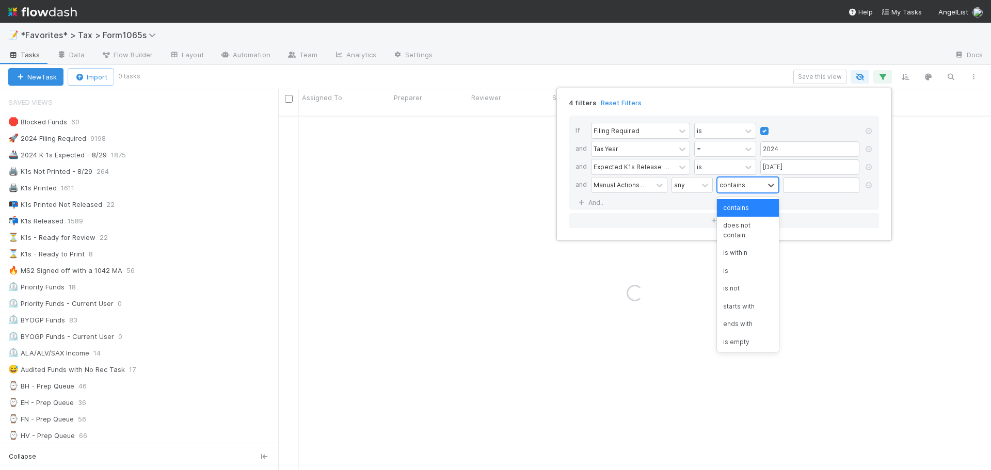
click at [757, 184] on div "contains" at bounding box center [740, 184] width 46 height 15
click at [853, 192] on input "text" at bounding box center [821, 184] width 76 height 15
click at [804, 183] on input "text" at bounding box center [821, 184] width 76 height 15
type input "numerai"
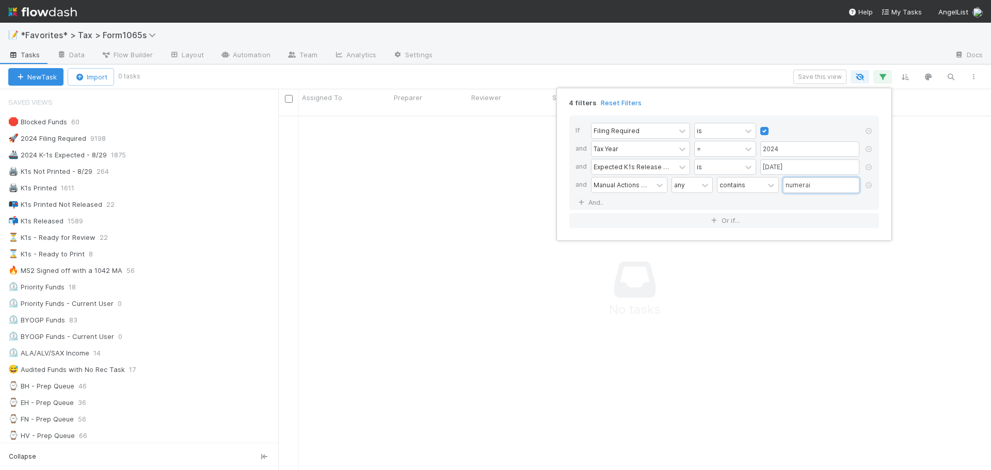
click at [832, 189] on input "numerai" at bounding box center [821, 184] width 76 height 15
click at [616, 184] on div "Manual Actions -> Flowthrough Name" at bounding box center [621, 184] width 57 height 9
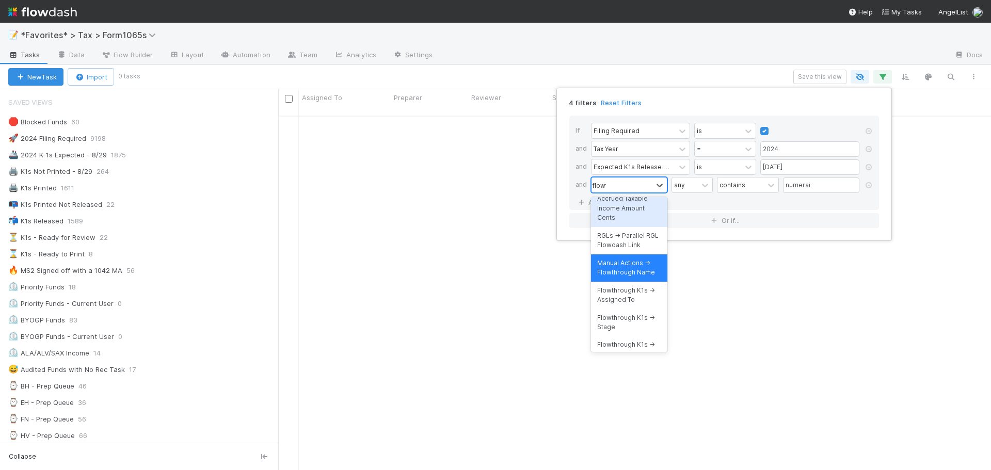
scroll to position [0, 0]
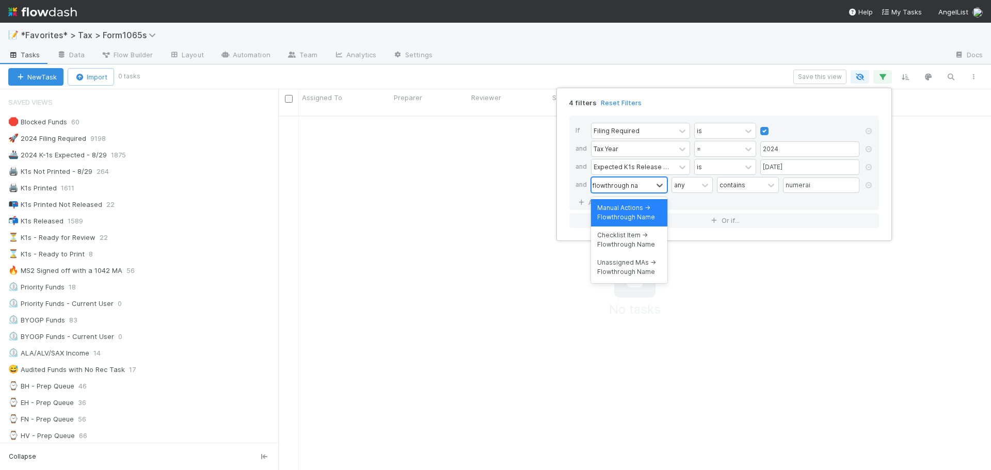
type input "flowthrough name"
click at [614, 240] on div "Checklist Item -> Flowthrough Name" at bounding box center [629, 240] width 76 height 27
click at [799, 189] on input "text" at bounding box center [821, 184] width 76 height 15
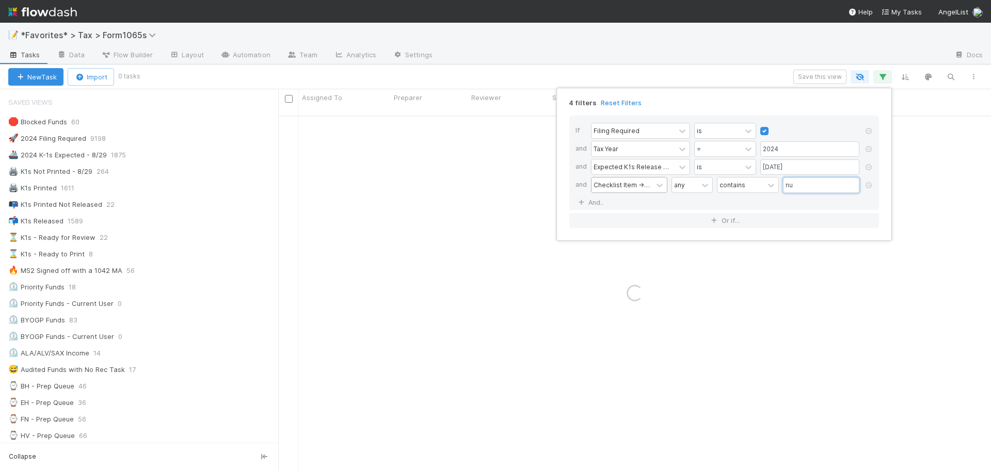
type input "n"
type input "numerai"
click at [669, 62] on div "4 filters Reset Filters If Filing Required is and Tax Year = 2024 and Expected …" at bounding box center [495, 235] width 991 height 470
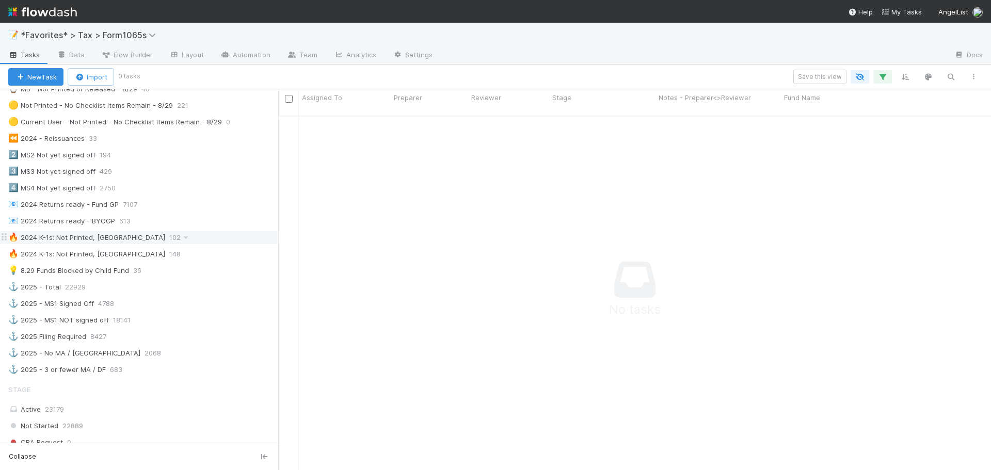
scroll to position [464, 0]
click at [171, 235] on div "🔥 2024 K-1s: Not Printed, Has States 102" at bounding box center [143, 235] width 270 height 13
click at [174, 237] on div "🔥 2024 K-1s: Not Printed, Has States 102" at bounding box center [143, 235] width 270 height 13
click at [175, 249] on div "🔥 2024 K-1s: Not Printed, No States 148" at bounding box center [143, 252] width 270 height 13
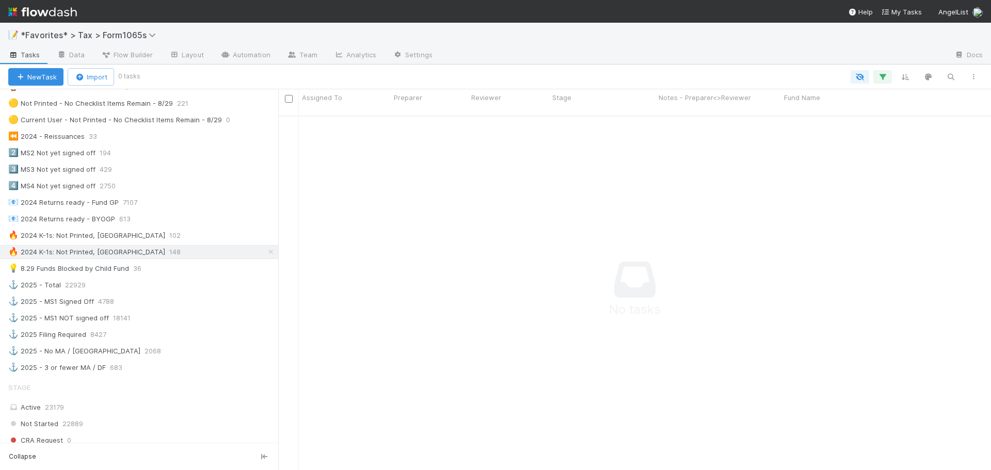
scroll to position [347, 705]
click at [889, 76] on button "button" at bounding box center [882, 76] width 19 height 13
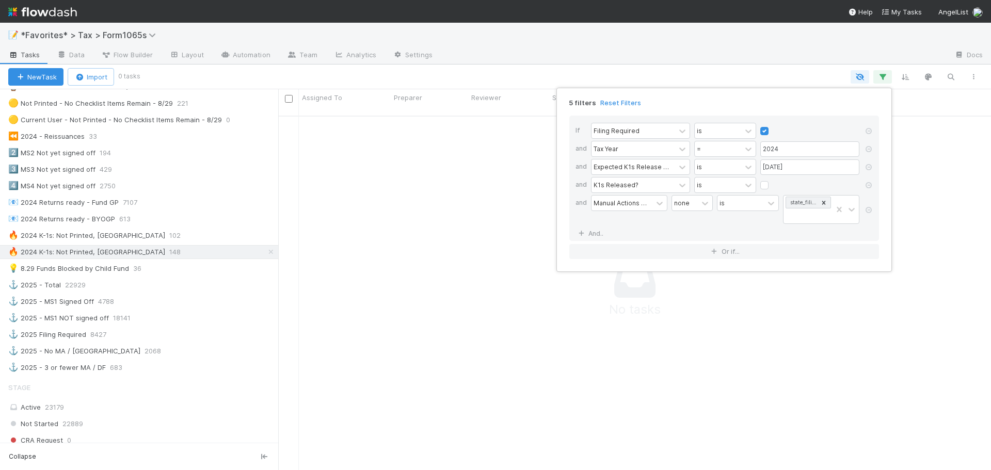
click at [772, 126] on label at bounding box center [772, 126] width 0 height 0
click at [765, 130] on input "checkbox" at bounding box center [764, 133] width 8 height 15
click at [772, 126] on label at bounding box center [772, 126] width 0 height 0
click at [767, 132] on input "checkbox" at bounding box center [764, 133] width 8 height 15
checkbox input "true"
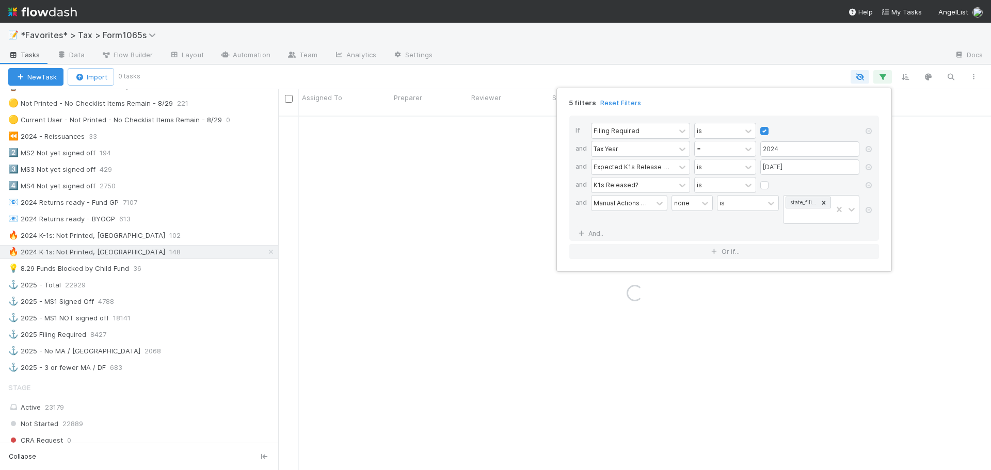
click at [800, 63] on div "5 filters Reset Filters If Filing Required is and Tax Year = 2024 and Expected …" at bounding box center [495, 235] width 991 height 470
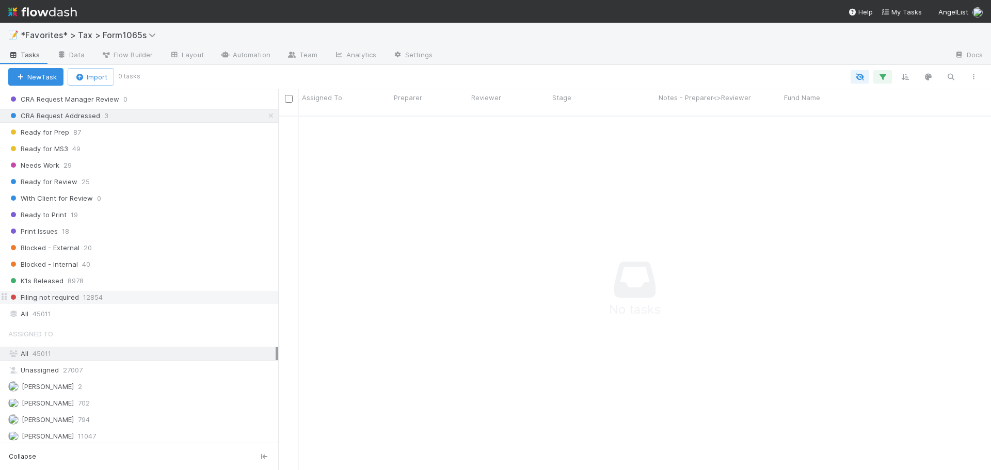
scroll to position [703, 0]
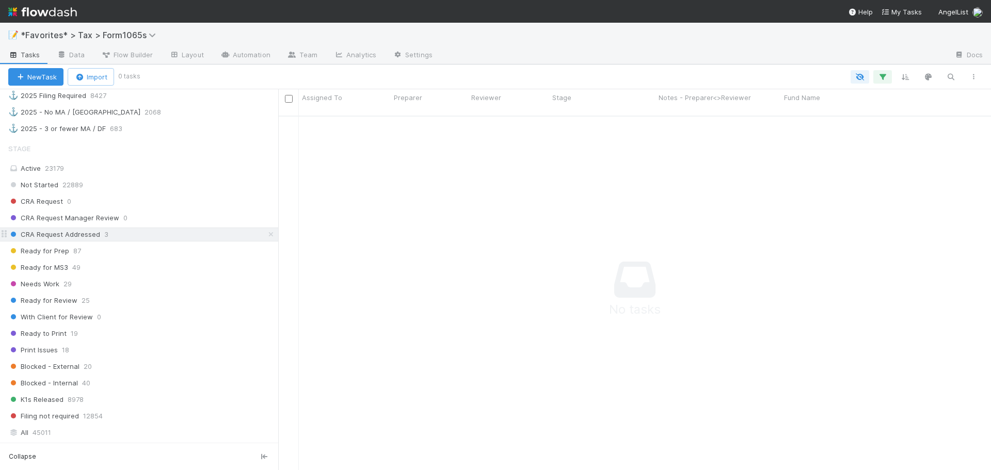
click at [268, 237] on div "CRA Request Addressed 3" at bounding box center [143, 234] width 270 height 13
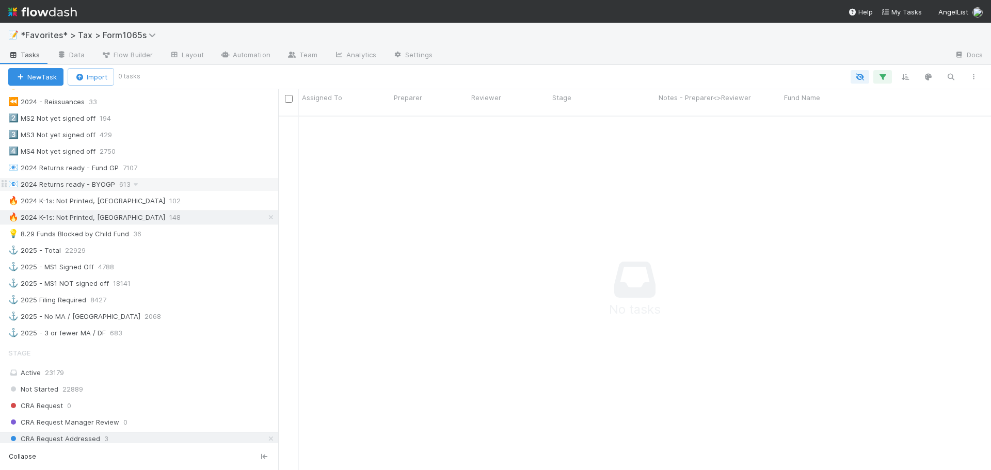
scroll to position [497, 0]
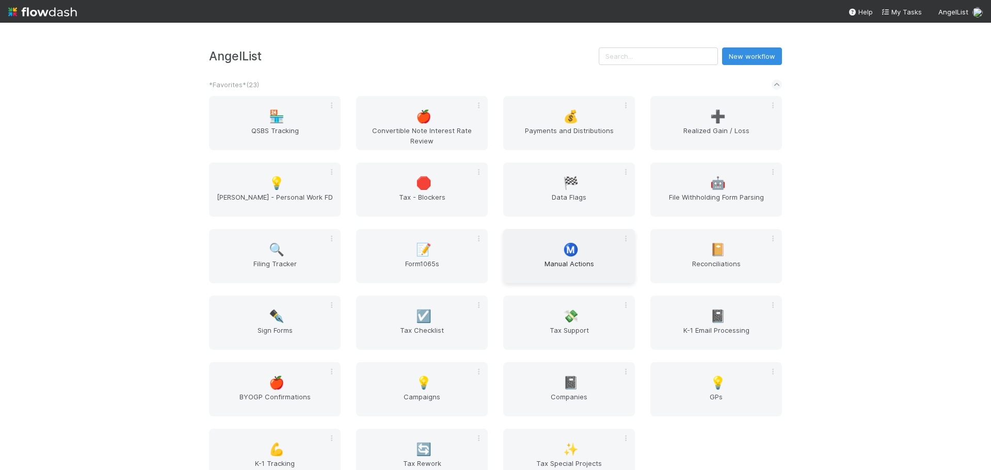
click at [586, 258] on div "Ⓜ️ Manual Actions" at bounding box center [569, 256] width 132 height 54
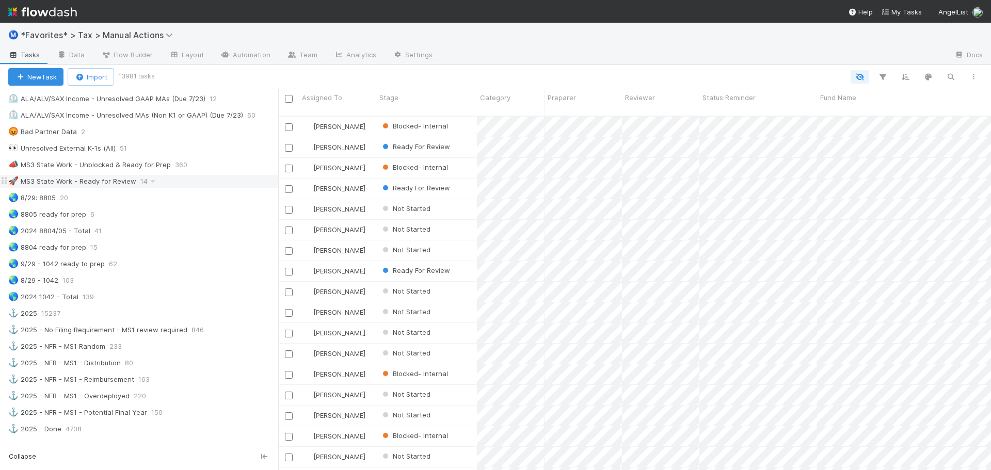
scroll to position [671, 0]
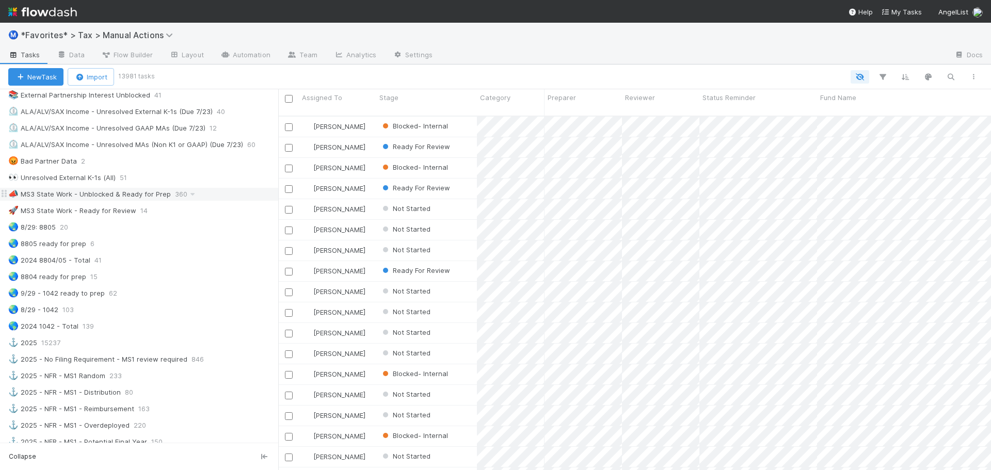
click at [236, 198] on div "📣 MS3 State Work - Unblocked & Ready for Prep 360" at bounding box center [143, 194] width 270 height 13
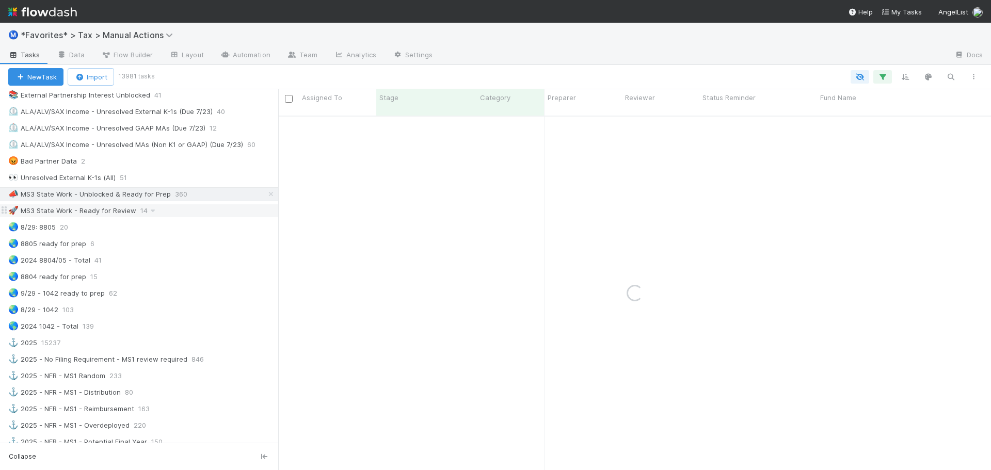
click at [208, 209] on div "🚀 MS3 State Work - Ready for Review 14" at bounding box center [143, 210] width 270 height 13
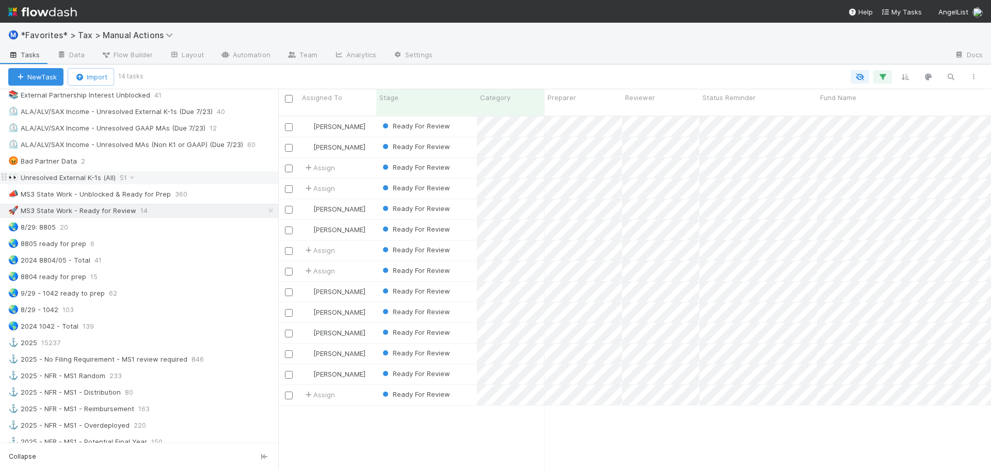
scroll to position [355, 705]
click at [194, 177] on div "👀 Unresolved External K-1s (All) 51" at bounding box center [143, 177] width 270 height 13
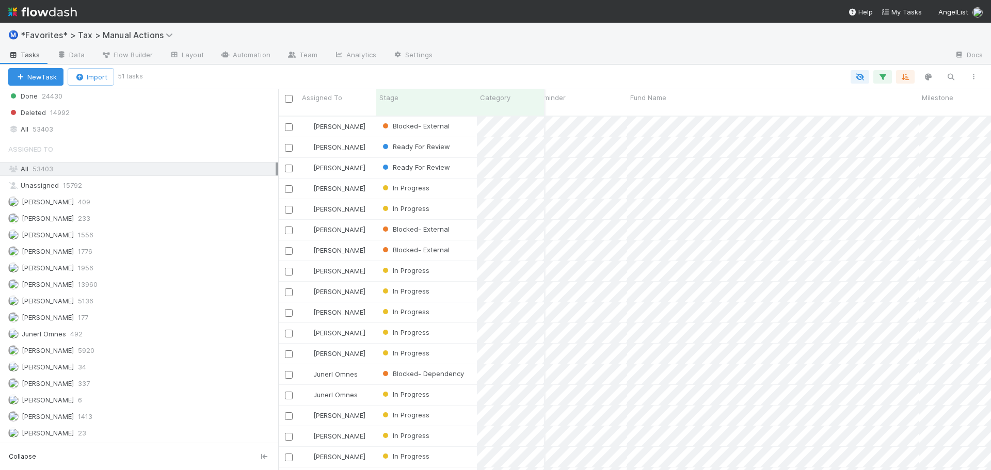
scroll to position [1118, 0]
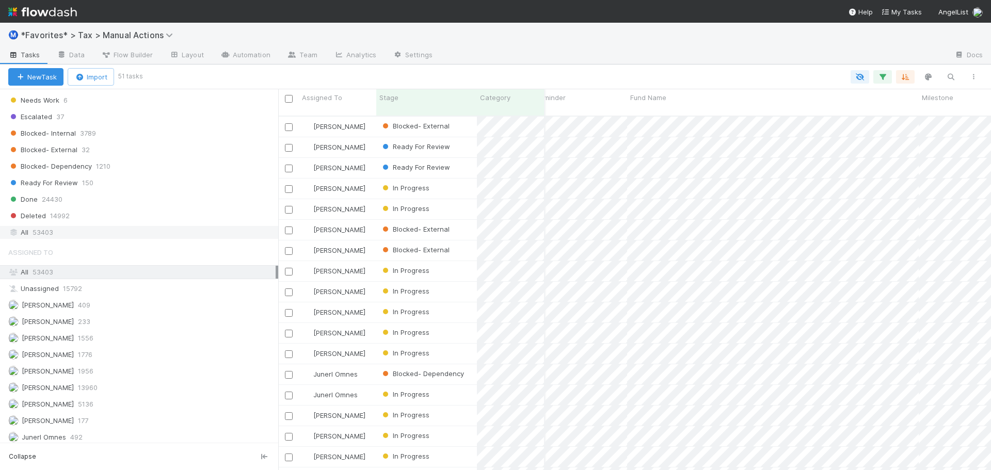
click at [87, 228] on div "All 53403" at bounding box center [141, 232] width 267 height 13
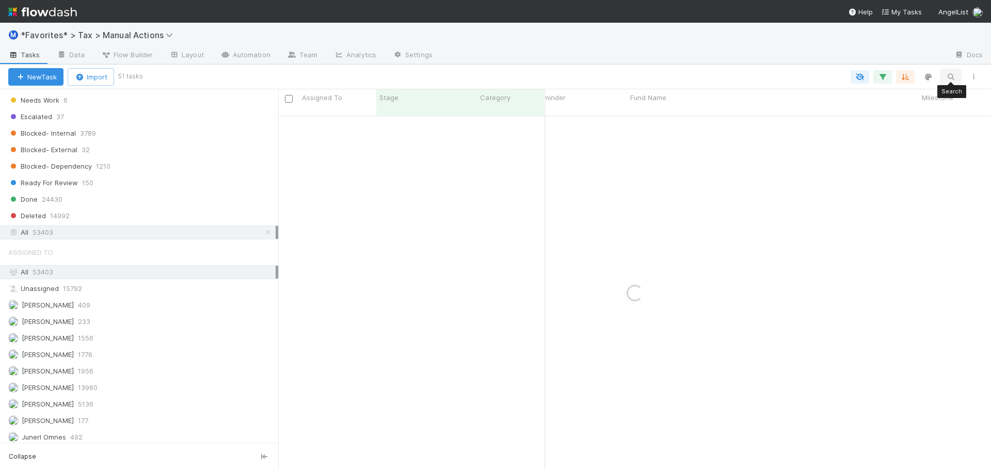
click at [950, 78] on icon "button" at bounding box center [950, 76] width 10 height 9
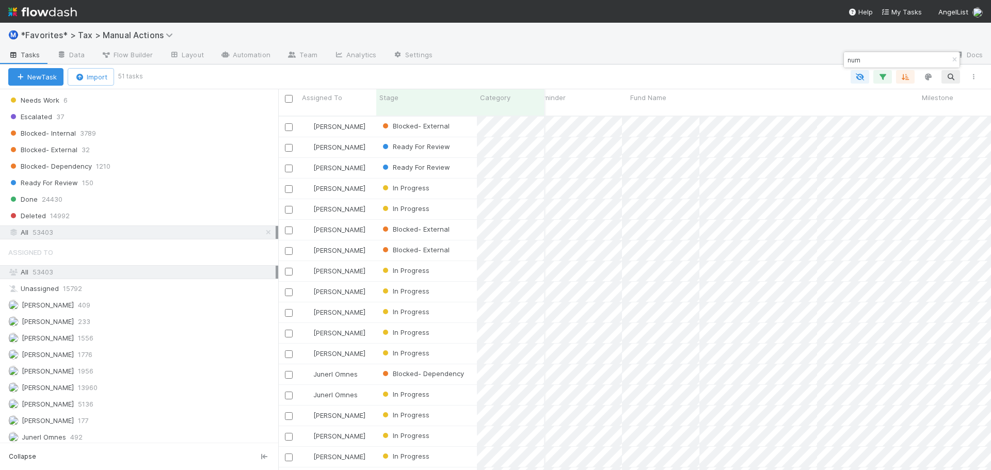
scroll to position [0, 190]
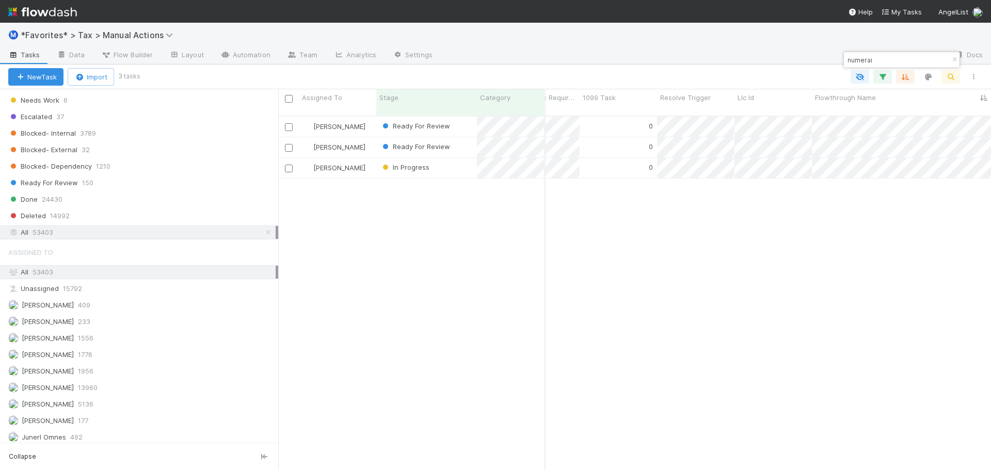
type input "numerai"
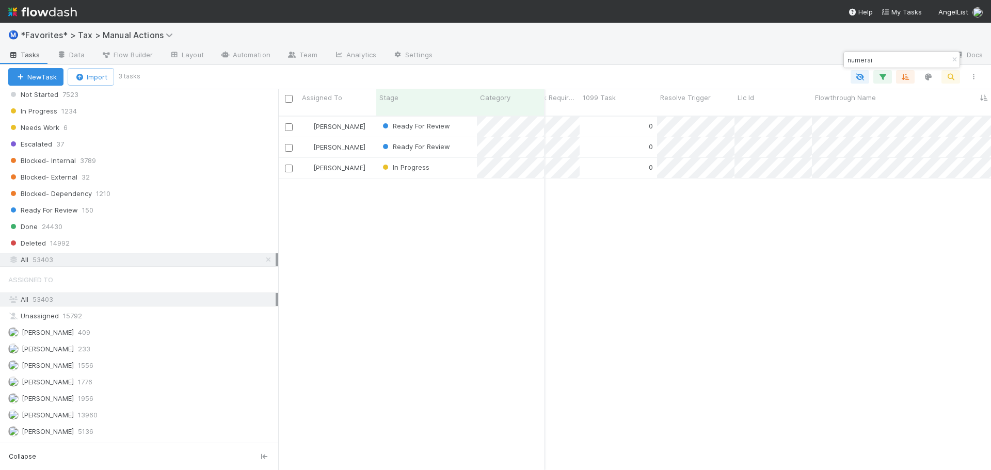
scroll to position [1015, 0]
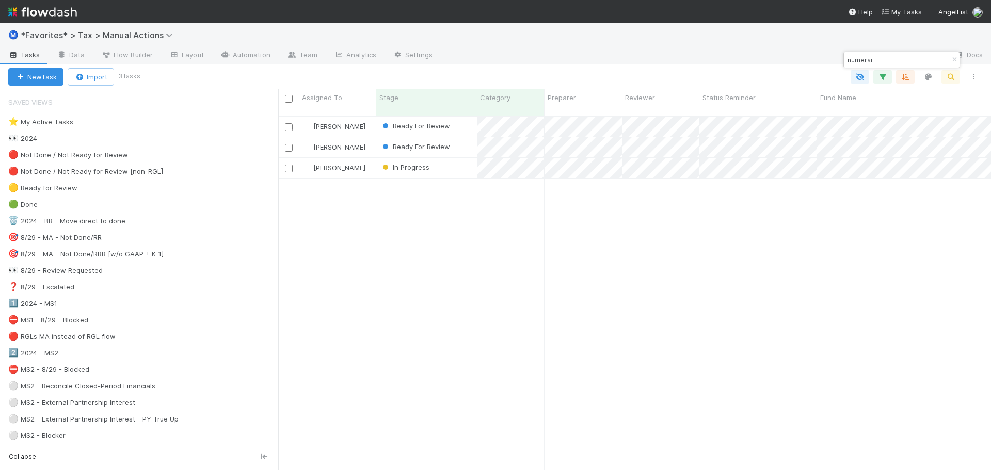
scroll to position [355, 705]
drag, startPoint x: 405, startPoint y: 255, endPoint x: 403, endPoint y: 249, distance: 5.9
click at [403, 252] on div "[PERSON_NAME] Ready For Review [DATE] 4:11:22 PM [DATE] 1:05:54 AM 0 0 0 1 0 [P…" at bounding box center [634, 298] width 713 height 362
click at [952, 60] on icon "button" at bounding box center [954, 60] width 10 height 6
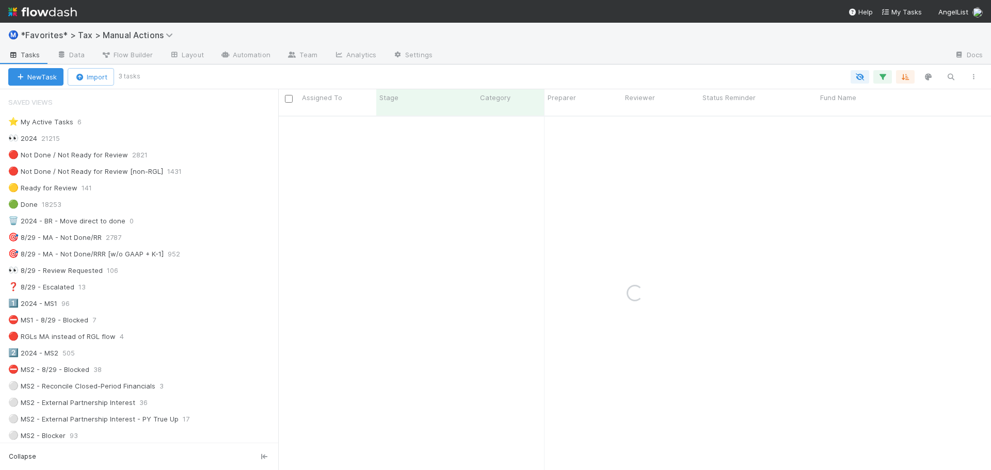
click at [622, 54] on div at bounding box center [693, 55] width 505 height 17
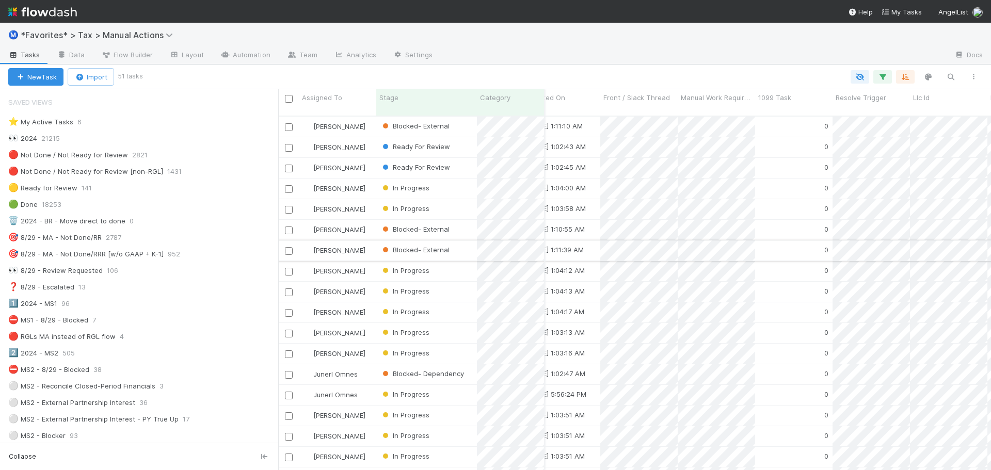
scroll to position [0, 2557]
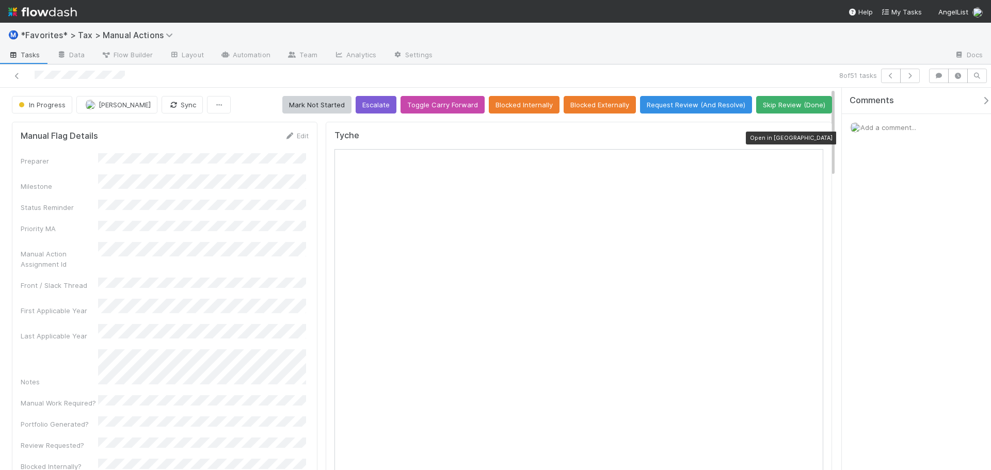
click at [813, 136] on icon at bounding box center [818, 138] width 10 height 7
click at [15, 77] on icon at bounding box center [17, 76] width 10 height 7
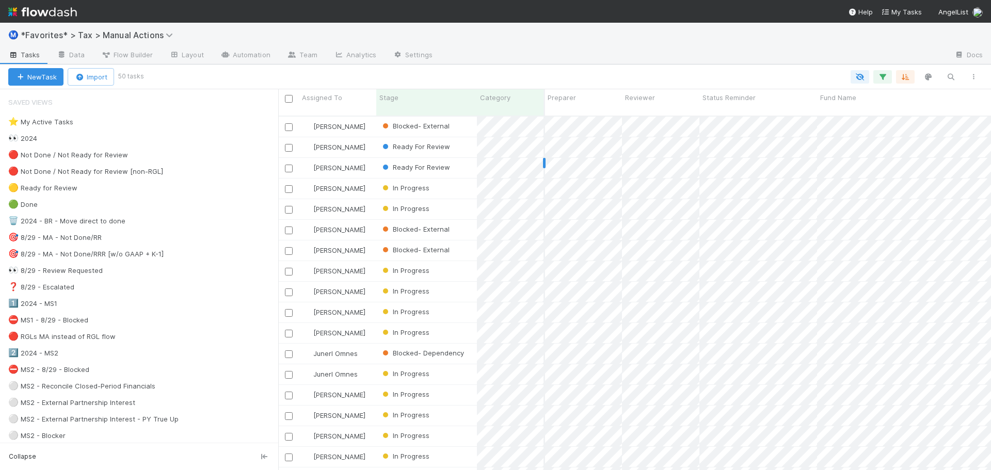
scroll to position [355, 705]
click at [506, 34] on div "Ⓜ️ *Favorites* > Tax > Manual Actions" at bounding box center [495, 35] width 991 height 25
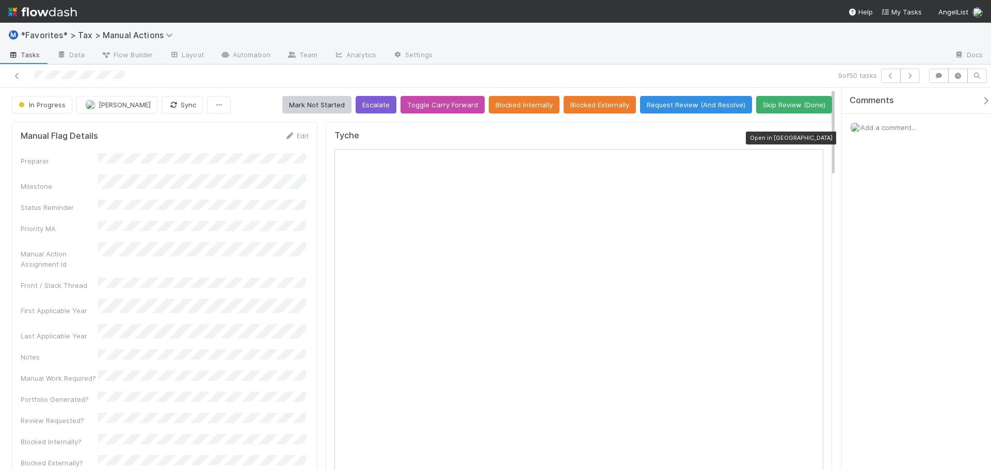
click at [813, 137] on icon at bounding box center [818, 138] width 10 height 7
click at [19, 79] on icon at bounding box center [17, 76] width 10 height 7
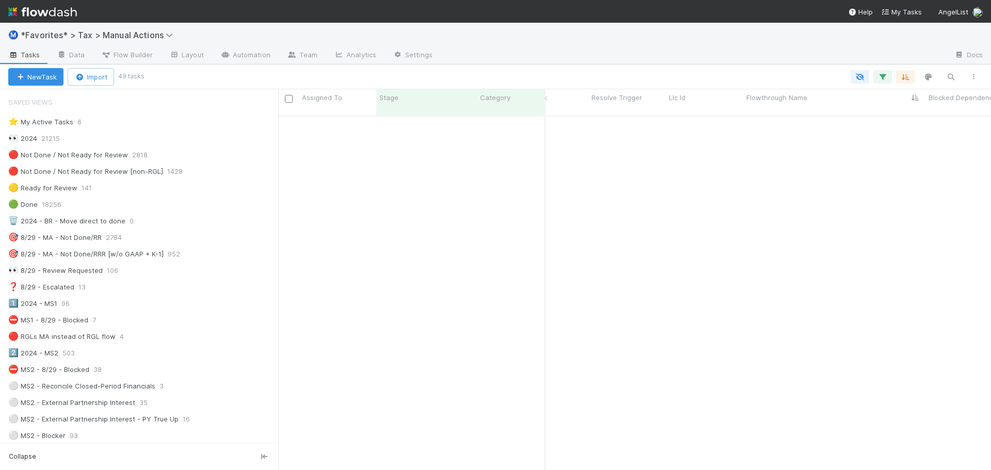
scroll to position [0, 2845]
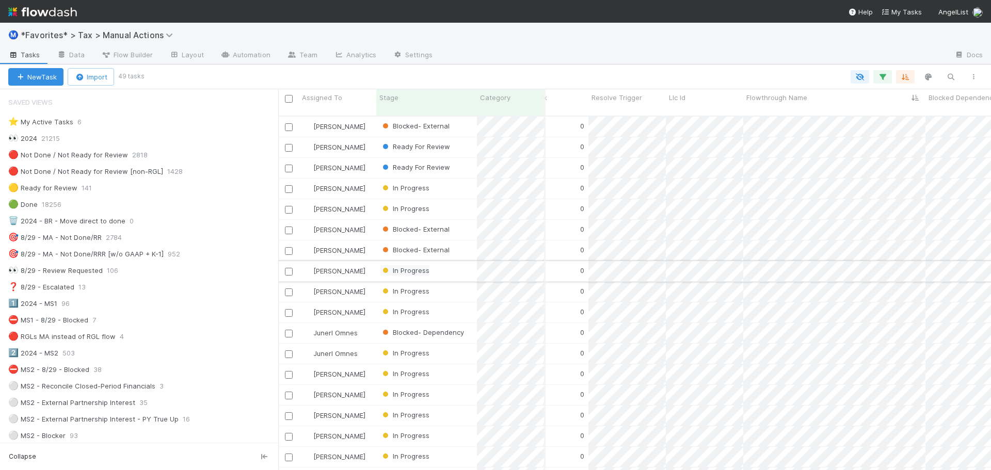
click at [408, 266] on span "In Progress" at bounding box center [404, 270] width 49 height 8
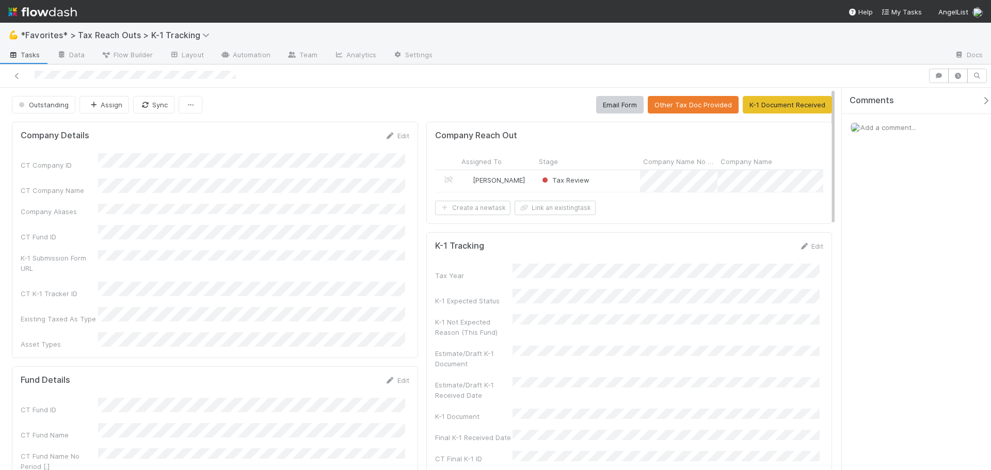
click at [605, 179] on div "Tax Review" at bounding box center [588, 181] width 104 height 22
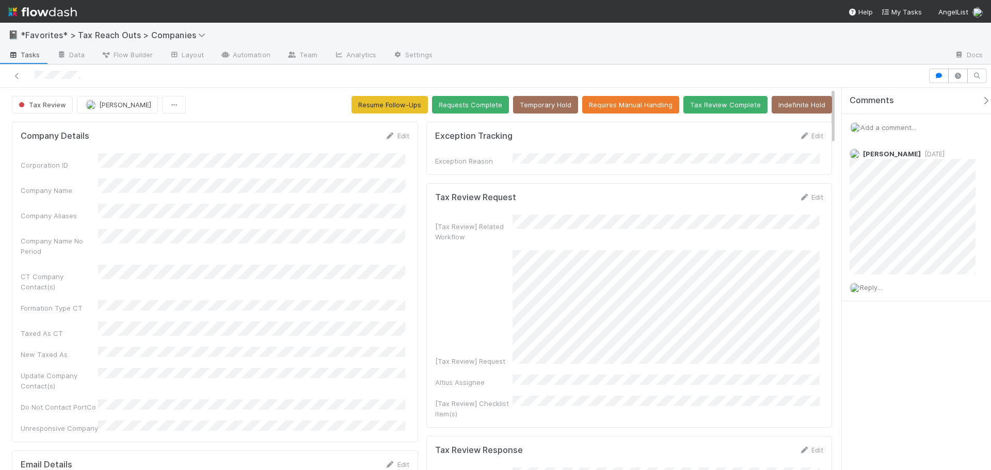
scroll to position [202, 377]
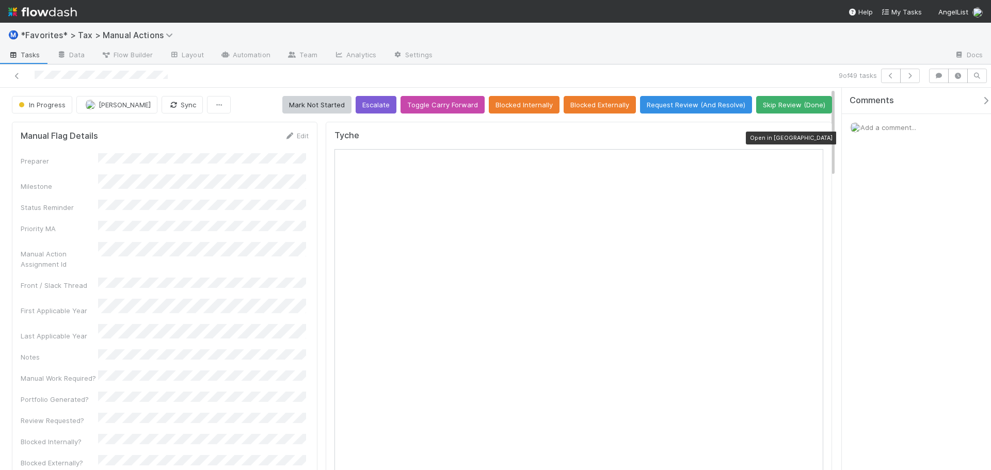
click at [813, 138] on icon at bounding box center [818, 138] width 10 height 7
click at [19, 73] on icon at bounding box center [17, 76] width 10 height 7
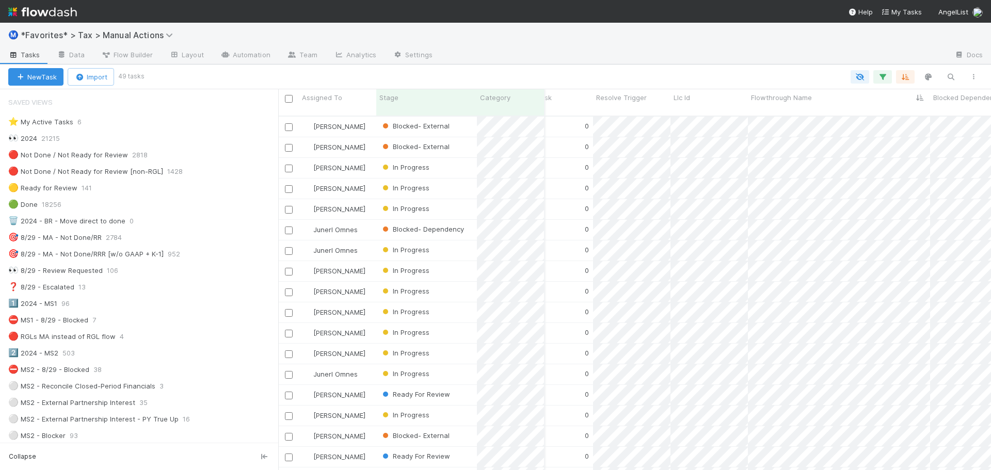
scroll to position [206, 2840]
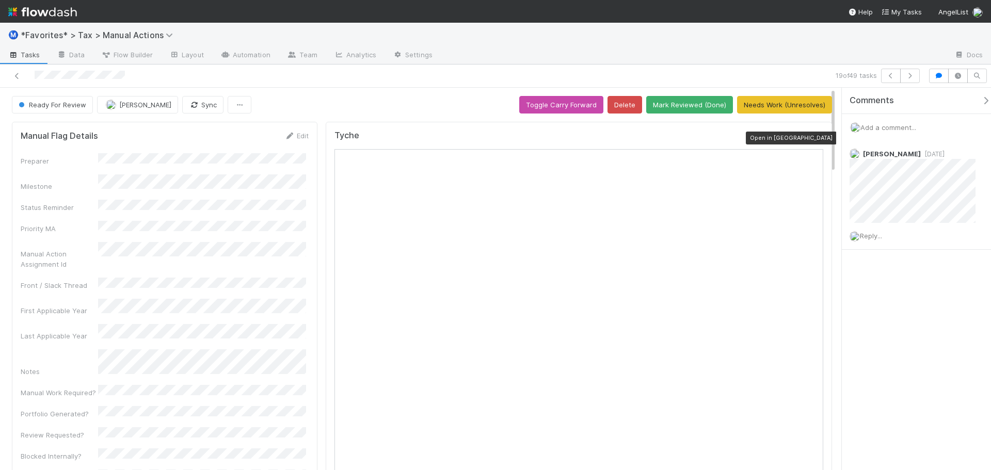
click at [813, 139] on icon at bounding box center [818, 138] width 10 height 7
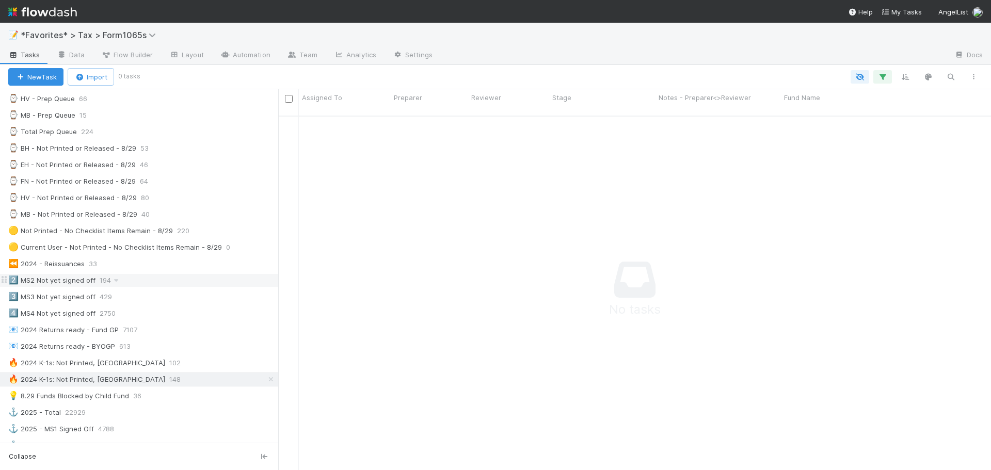
scroll to position [361, 0]
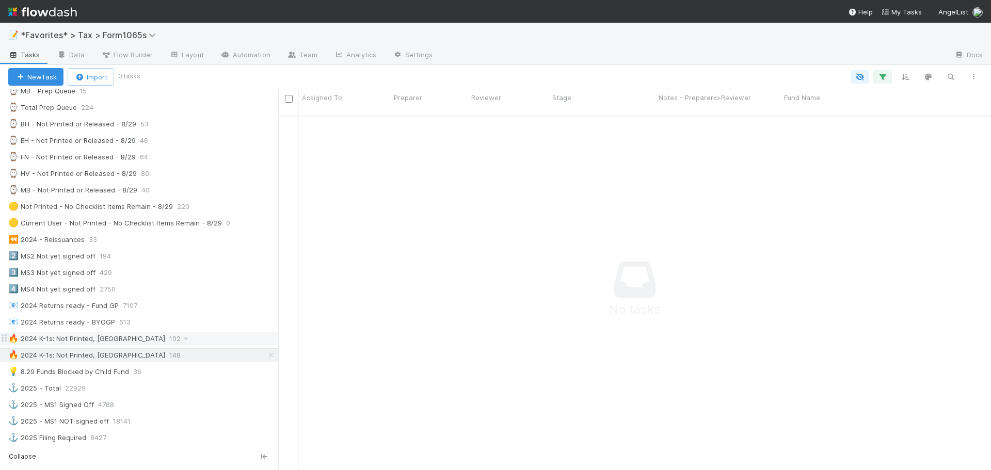
click at [169, 343] on span "102" at bounding box center [180, 338] width 22 height 13
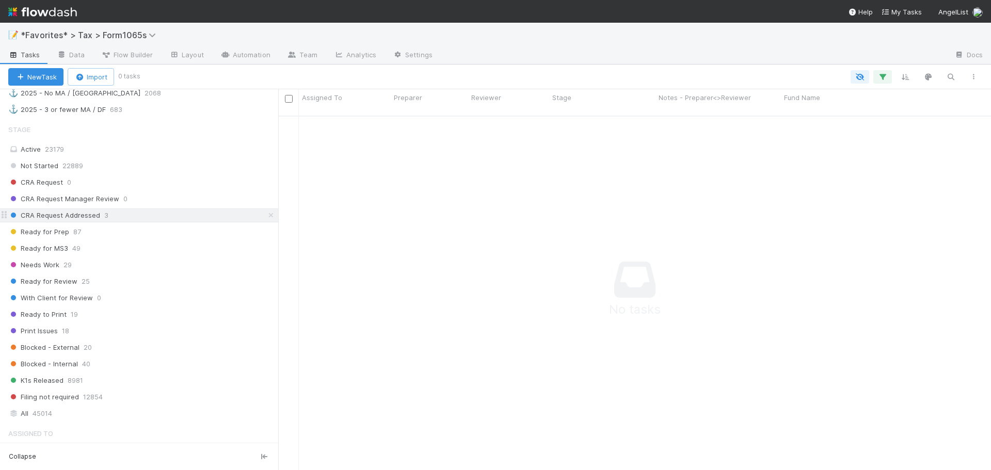
scroll to position [347, 705]
click at [122, 233] on div "Ready for Prep 87" at bounding box center [143, 231] width 270 height 13
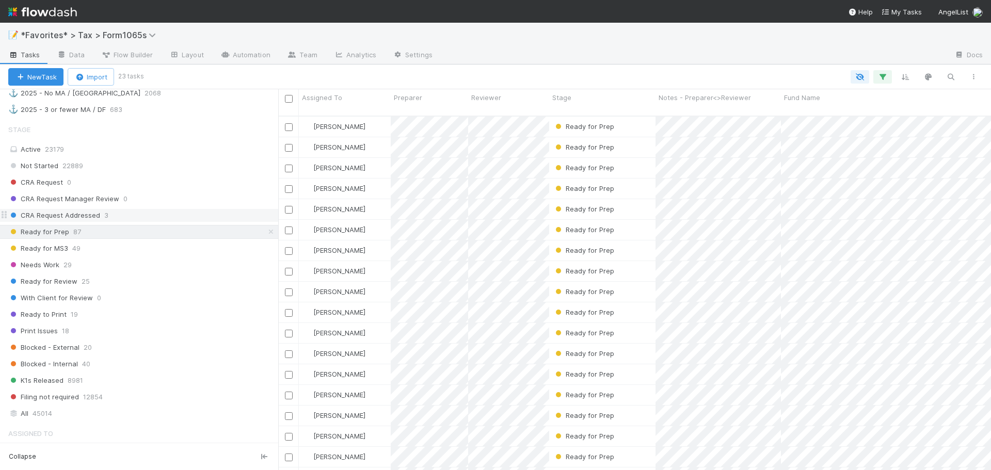
scroll to position [355, 705]
click at [136, 165] on div "Not Started 22889" at bounding box center [143, 165] width 270 height 13
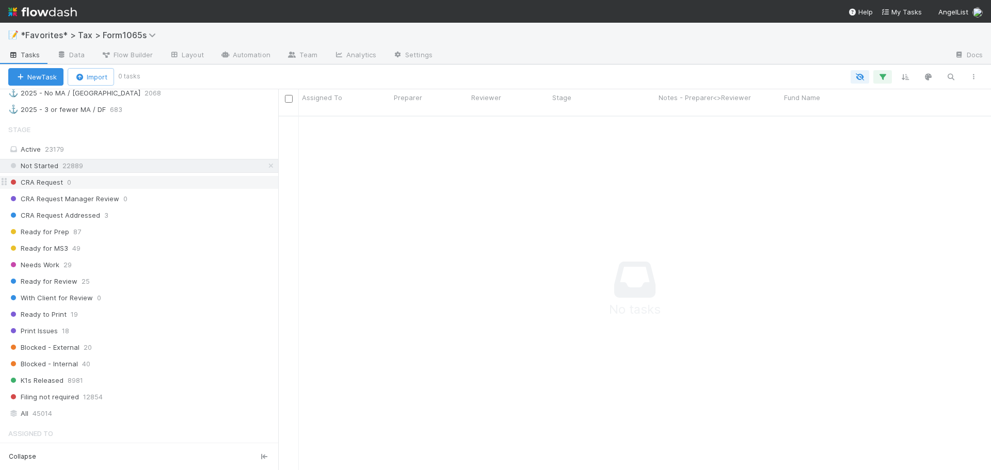
scroll to position [347, 705]
click at [156, 184] on div "CRA Request 0" at bounding box center [143, 182] width 270 height 13
click at [152, 198] on div "CRA Request Manager Review 0" at bounding box center [143, 198] width 270 height 13
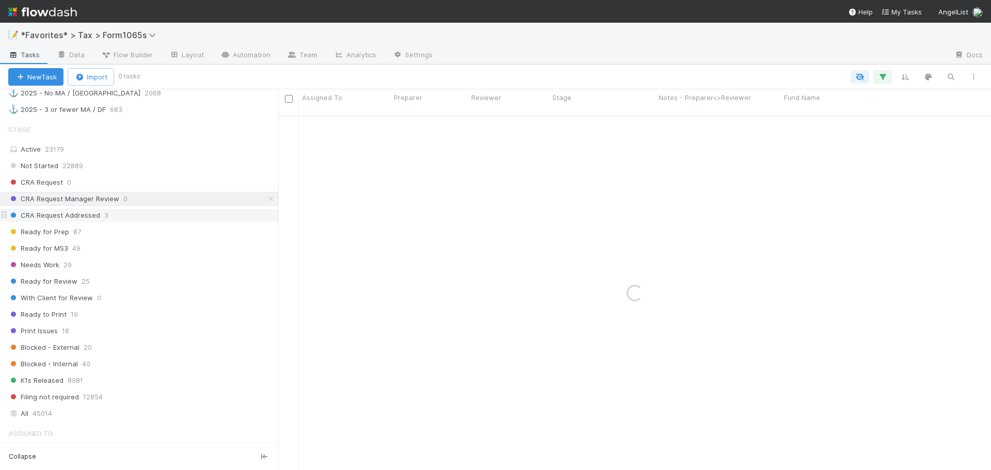
click at [150, 211] on div "CRA Request Addressed 3" at bounding box center [143, 215] width 270 height 13
click at [142, 225] on div "Ready for Prep 87" at bounding box center [143, 231] width 270 height 13
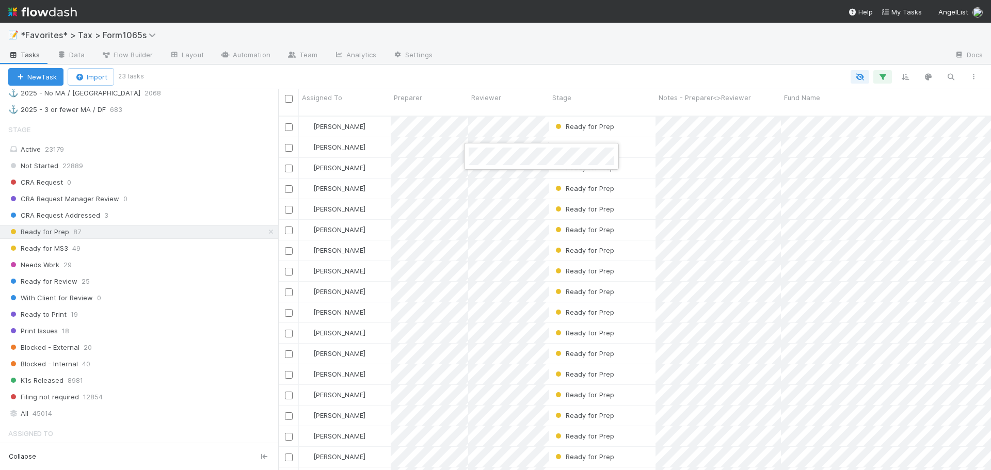
click at [520, 58] on div at bounding box center [495, 235] width 991 height 470
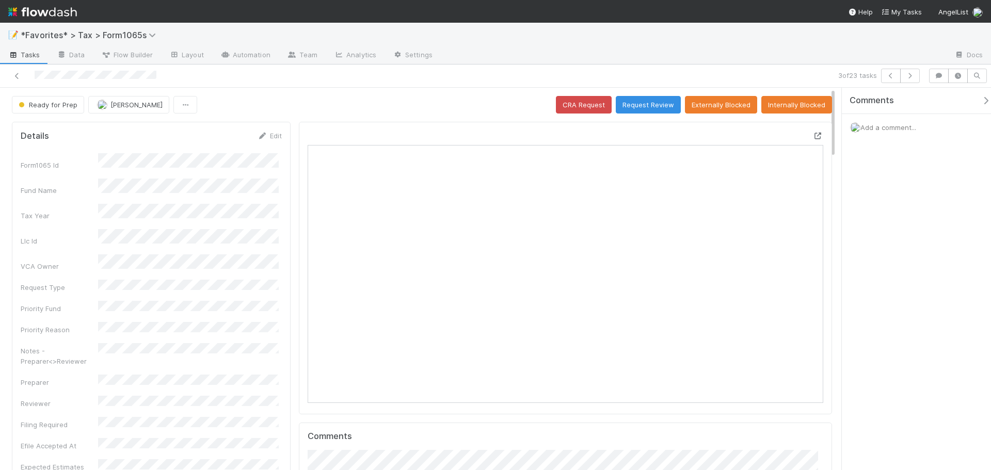
click at [813, 136] on icon at bounding box center [818, 136] width 10 height 7
click at [907, 77] on icon "button" at bounding box center [910, 76] width 10 height 6
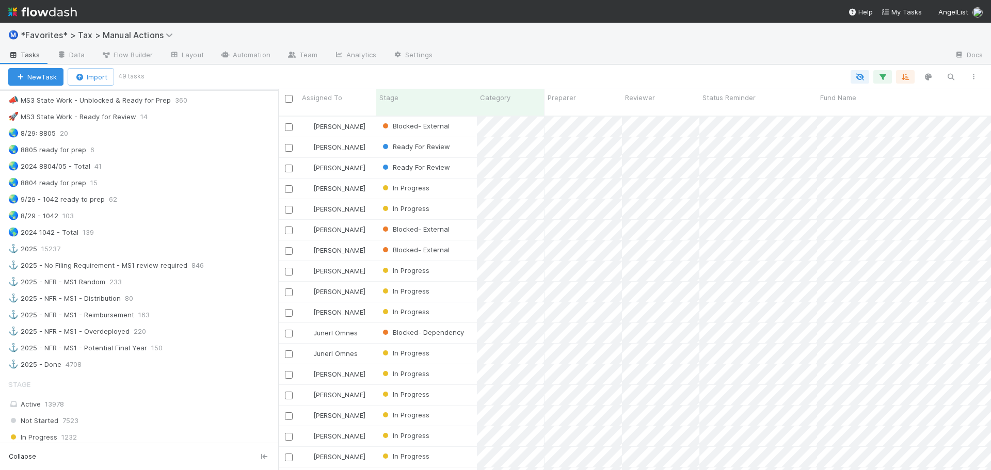
scroll to position [722, 0]
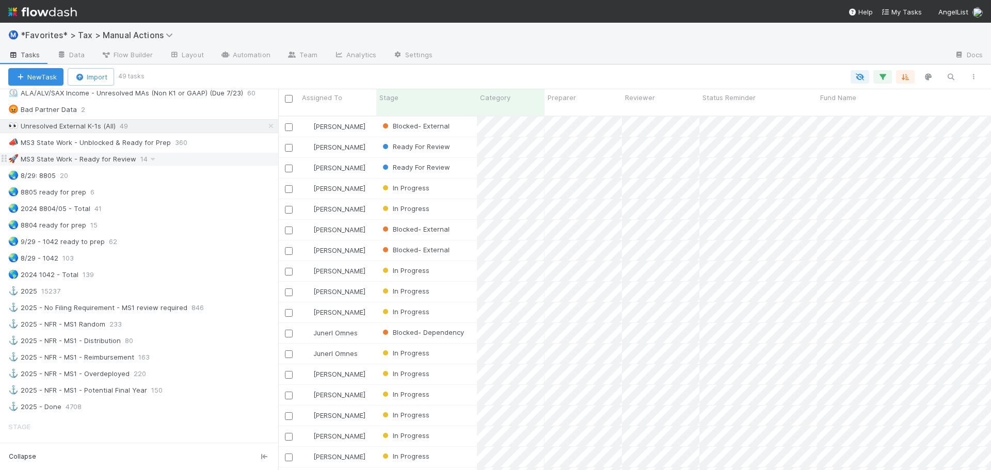
click at [160, 164] on div "🚀 MS3 State Work - Ready for Review 14" at bounding box center [143, 159] width 270 height 13
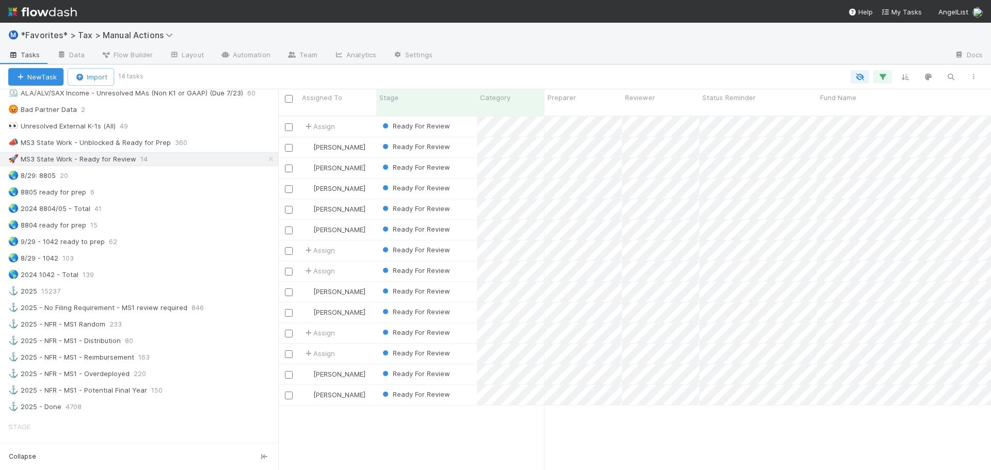
scroll to position [355, 705]
click at [707, 45] on div at bounding box center [495, 235] width 991 height 470
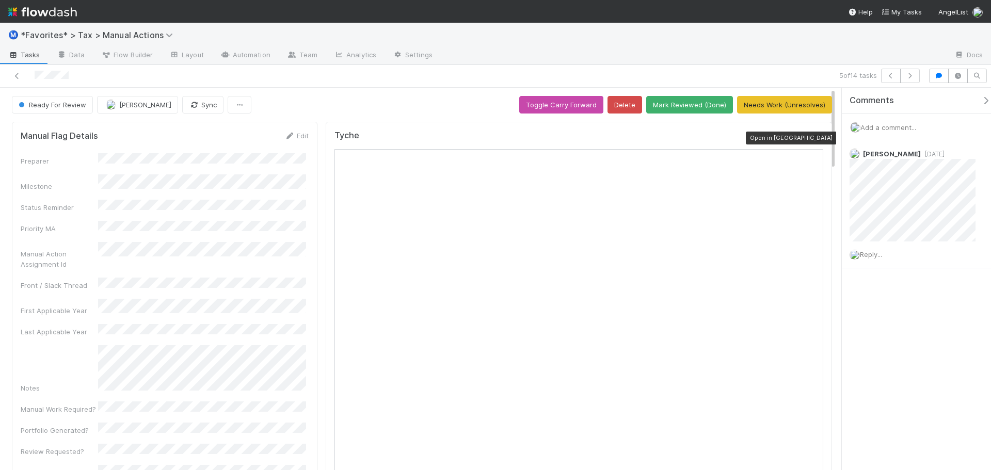
click at [813, 139] on icon at bounding box center [818, 138] width 10 height 7
click at [19, 74] on icon at bounding box center [17, 76] width 10 height 7
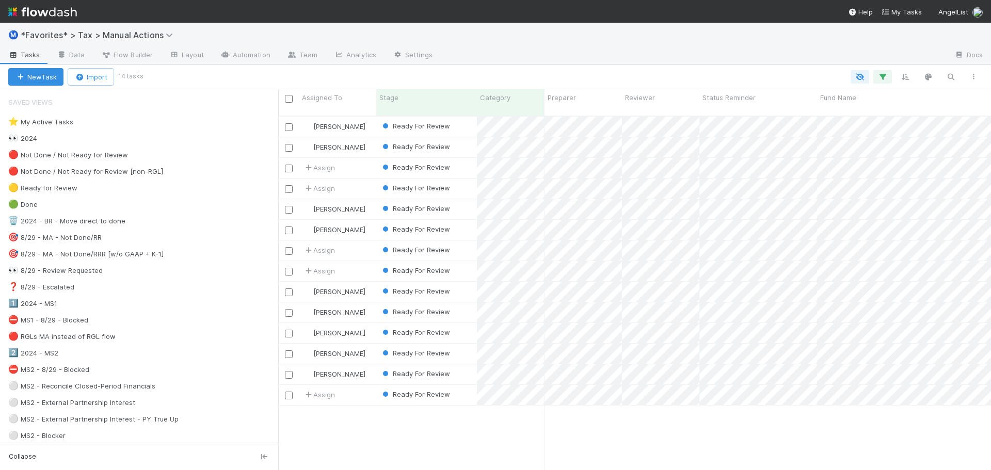
scroll to position [355, 705]
drag, startPoint x: 17, startPoint y: 69, endPoint x: 509, endPoint y: 56, distance: 492.9
click at [509, 56] on div at bounding box center [693, 55] width 505 height 17
click at [718, 64] on div "New Task Import 14 tasks" at bounding box center [495, 76] width 991 height 25
drag, startPoint x: 142, startPoint y: 238, endPoint x: 488, endPoint y: 41, distance: 397.9
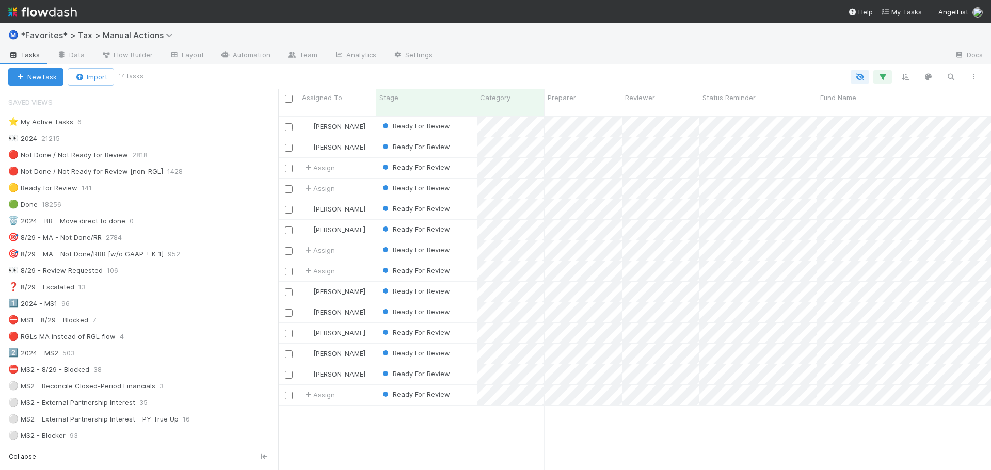
click at [488, 41] on div "Ⓜ️ *Favorites* > Tax > Manual Actions" at bounding box center [495, 35] width 991 height 25
click at [639, 62] on div at bounding box center [693, 55] width 505 height 17
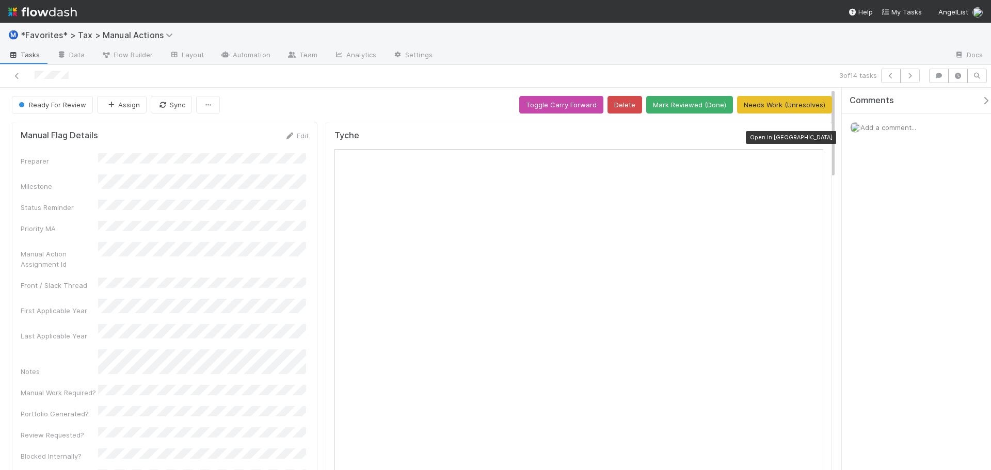
click at [813, 140] on icon at bounding box center [818, 138] width 10 height 7
click at [20, 77] on icon at bounding box center [17, 76] width 10 height 7
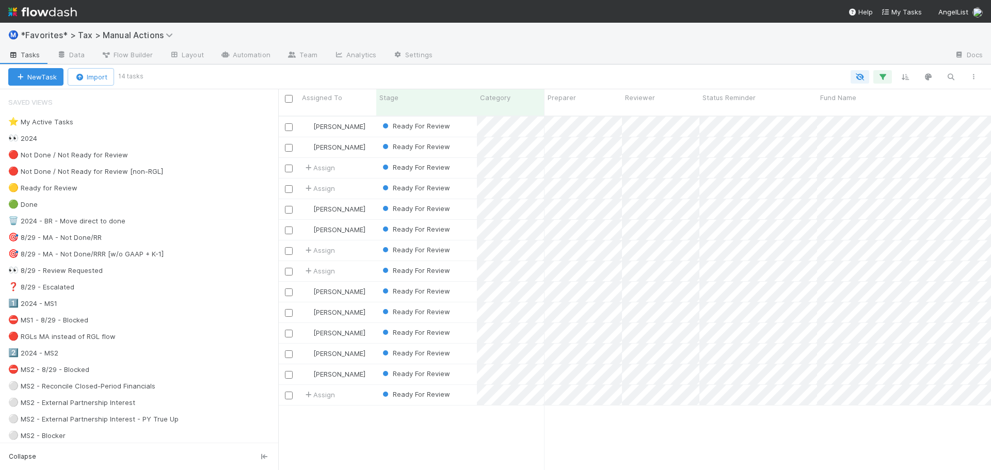
scroll to position [355, 705]
click at [288, 165] on input "checkbox" at bounding box center [289, 169] width 8 height 8
click at [287, 185] on div at bounding box center [288, 189] width 21 height 20
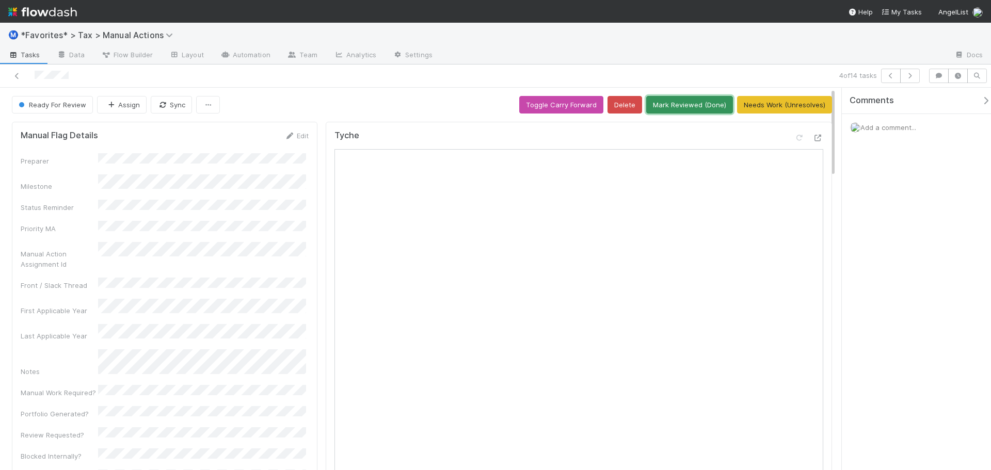
click at [698, 110] on button "Mark Reviewed (Done)" at bounding box center [689, 105] width 87 height 18
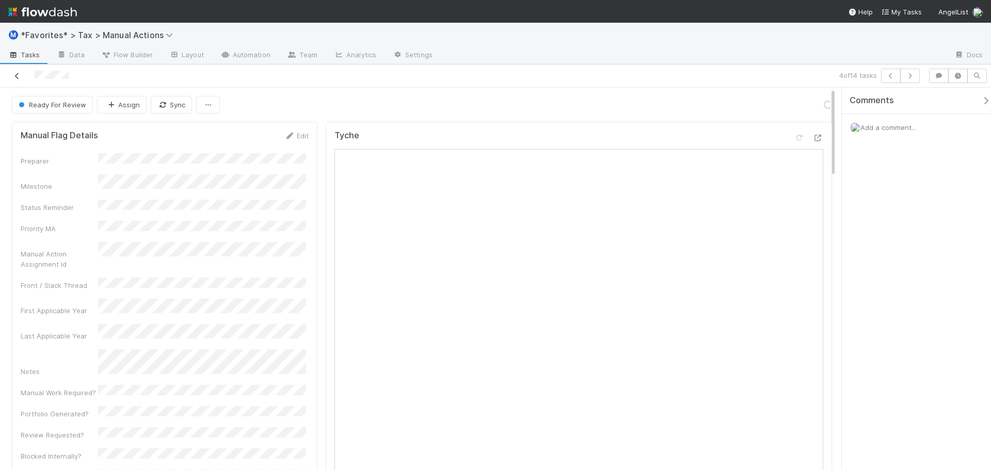
click at [18, 75] on icon at bounding box center [17, 76] width 10 height 7
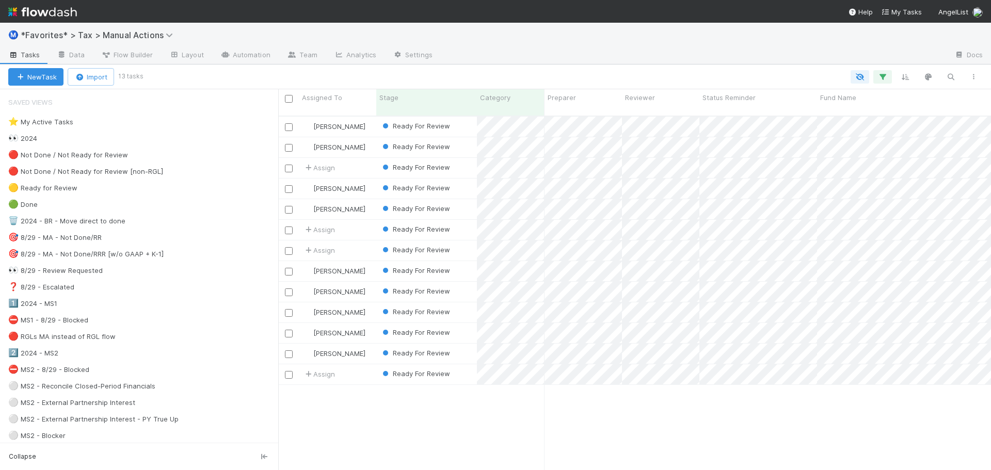
scroll to position [355, 705]
click at [288, 165] on input "checkbox" at bounding box center [289, 169] width 8 height 8
click at [288, 227] on input "checkbox" at bounding box center [289, 231] width 8 height 8
click at [286, 247] on input "checkbox" at bounding box center [289, 251] width 8 height 8
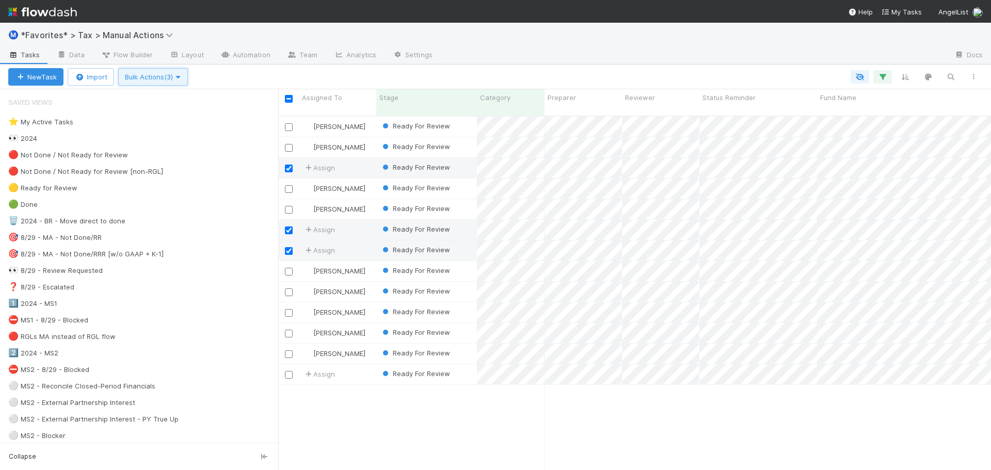
click at [183, 72] on button "Bulk Actions (3)" at bounding box center [153, 77] width 70 height 18
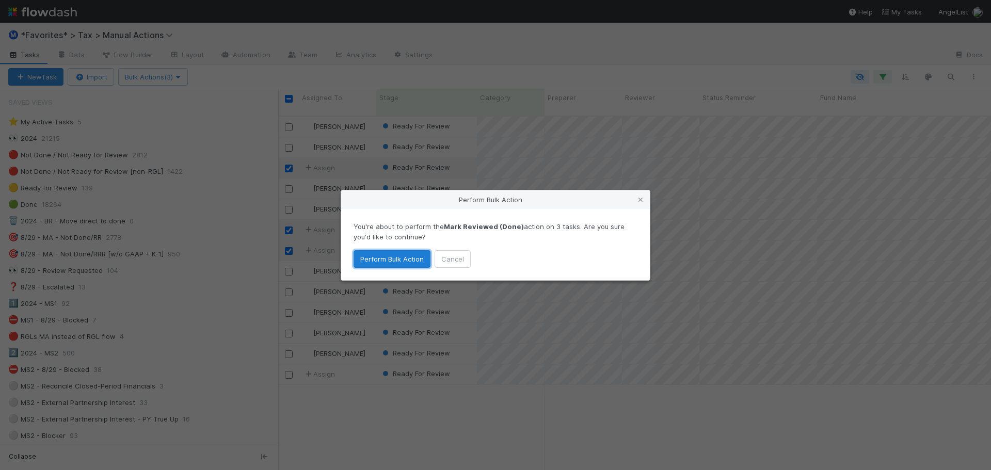
click at [375, 256] on button "Perform Bulk Action" at bounding box center [391, 259] width 77 height 18
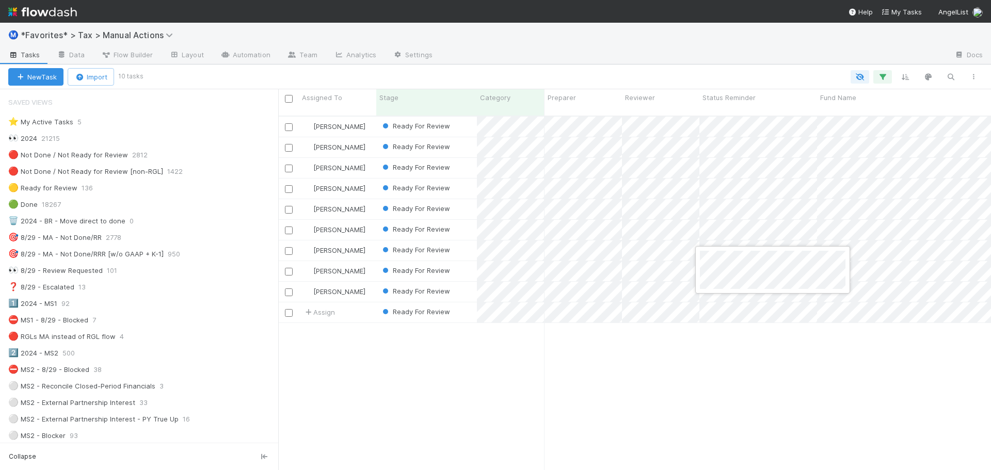
click at [664, 67] on div at bounding box center [495, 235] width 991 height 470
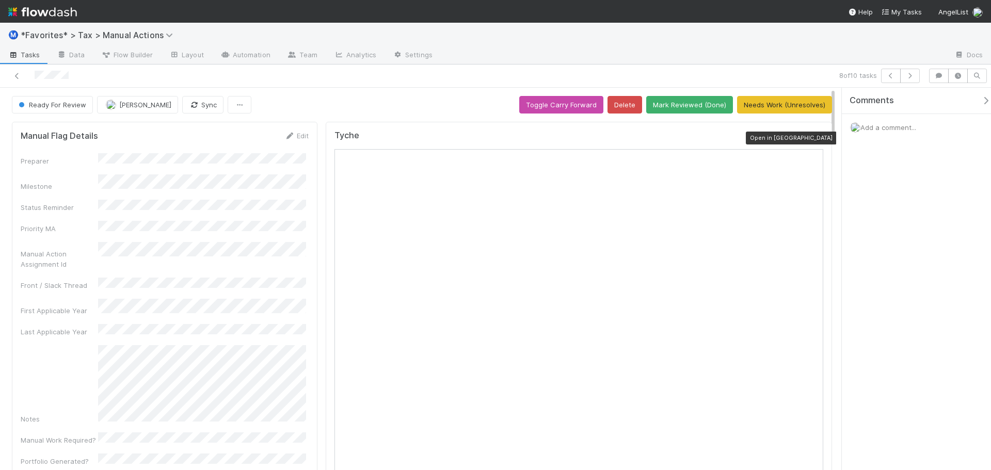
click at [813, 136] on icon at bounding box center [818, 138] width 10 height 7
click at [14, 73] on icon at bounding box center [17, 76] width 10 height 7
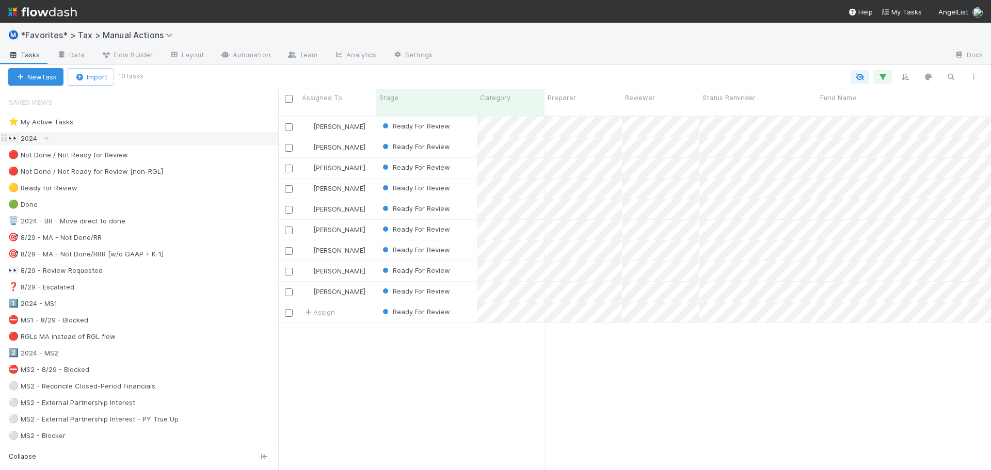
scroll to position [355, 705]
click at [53, 138] on div "👀 2024" at bounding box center [143, 138] width 270 height 13
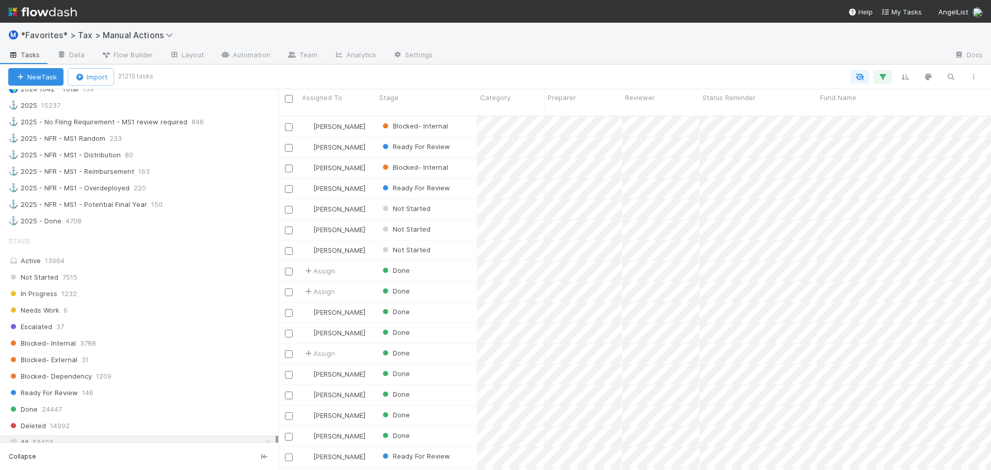
scroll to position [912, 0]
click at [135, 258] on div "Active 13964" at bounding box center [141, 257] width 267 height 13
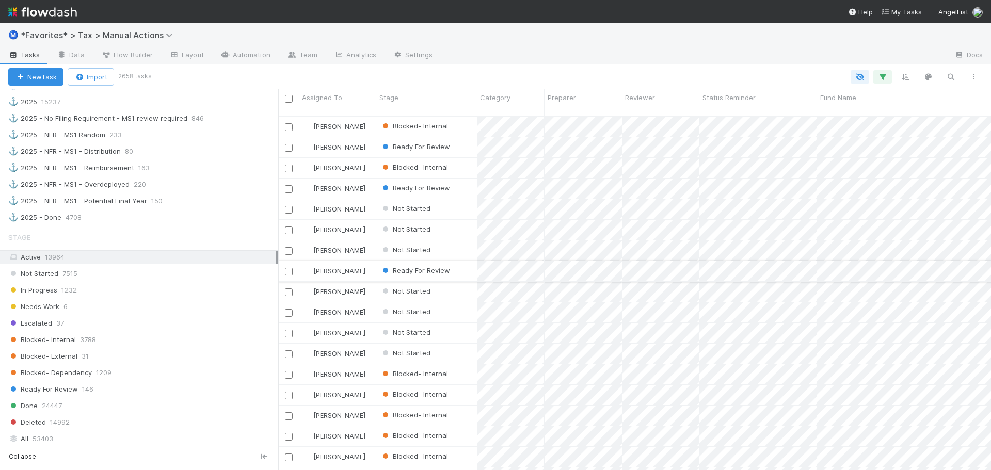
scroll to position [355, 705]
click at [882, 78] on icon "button" at bounding box center [882, 76] width 10 height 9
click at [876, 50] on div "Loading..." at bounding box center [495, 235] width 991 height 470
click at [975, 80] on button "button" at bounding box center [973, 76] width 19 height 13
click at [861, 44] on div "View as list Comments Export view to CSV" at bounding box center [495, 235] width 991 height 470
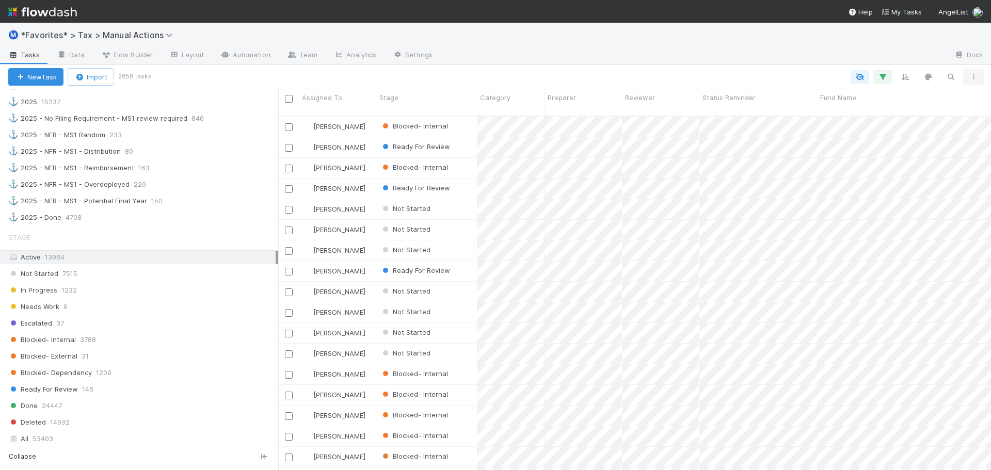
click at [966, 76] on button "button" at bounding box center [973, 76] width 19 height 13
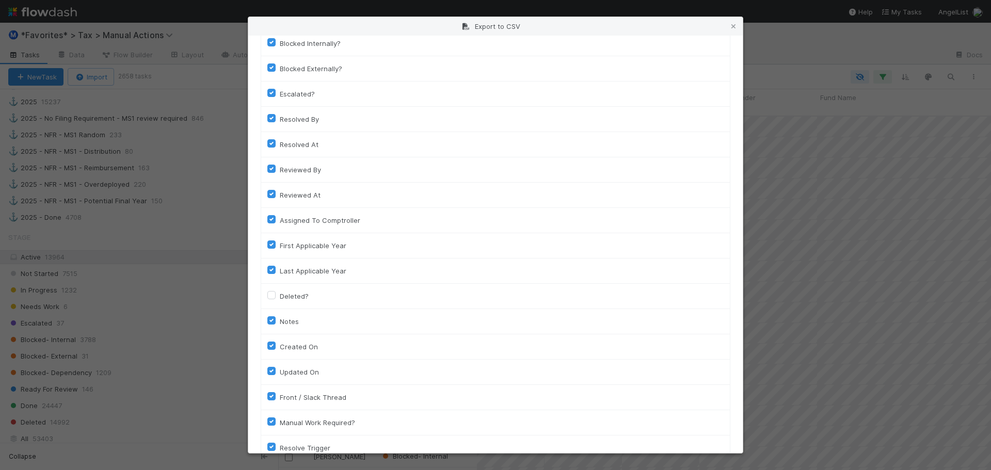
scroll to position [738, 0]
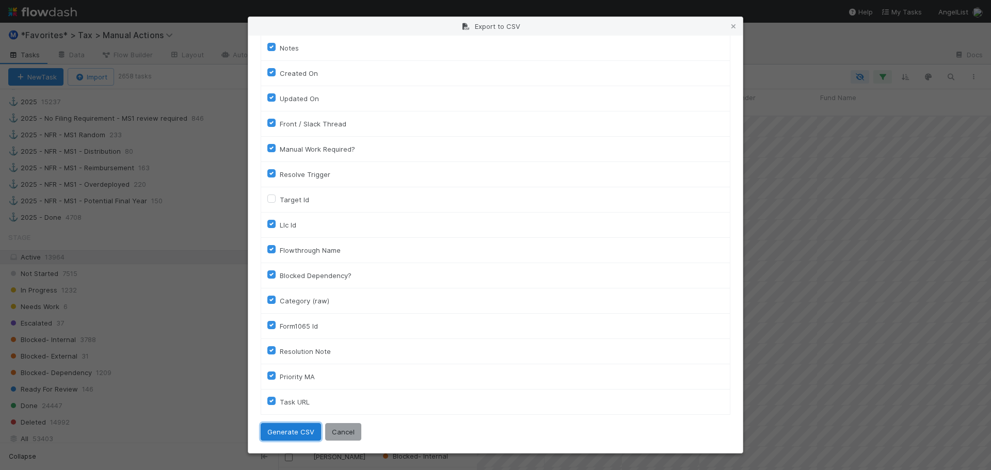
click at [286, 424] on button "Generate CSV" at bounding box center [291, 432] width 60 height 18
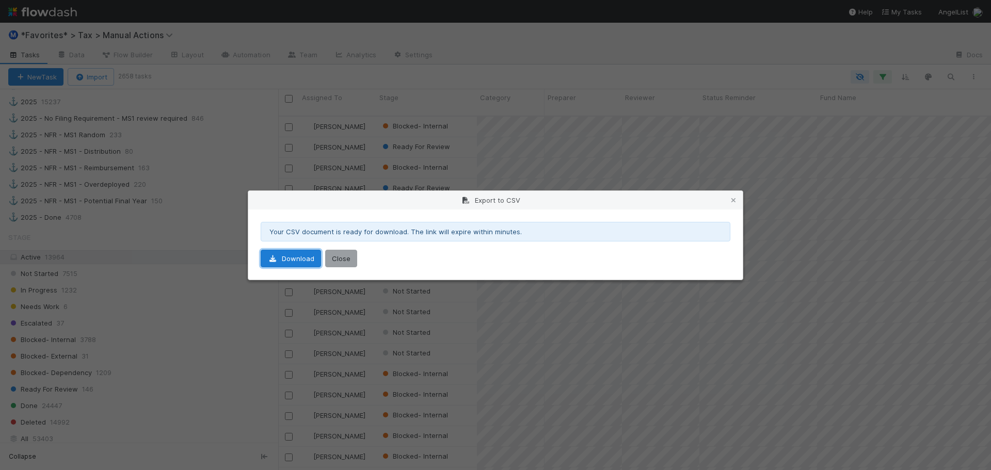
click at [280, 252] on link "Download" at bounding box center [291, 259] width 60 height 18
click at [471, 222] on div "Your CSV document is ready for download. The link will expire within minutes." at bounding box center [496, 232] width 470 height 20
click at [730, 201] on icon at bounding box center [733, 200] width 10 height 7
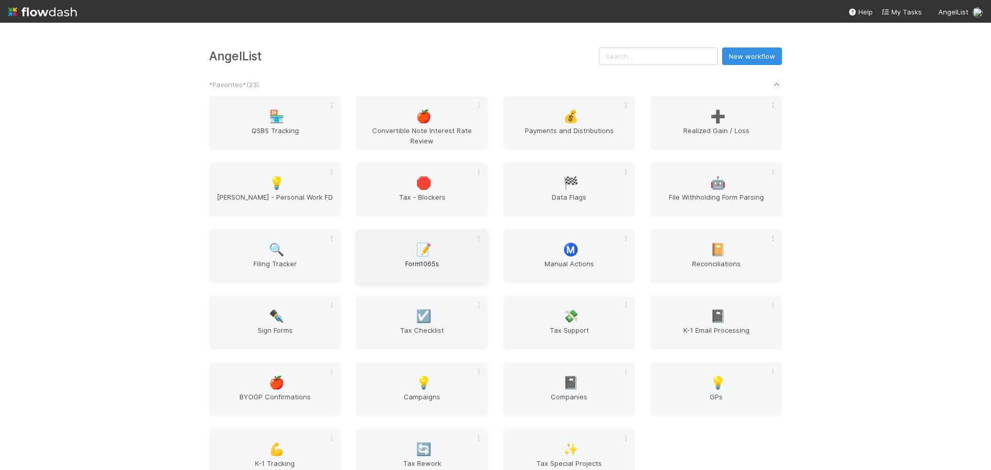
click at [432, 257] on div "📝 Form1065s" at bounding box center [422, 256] width 132 height 54
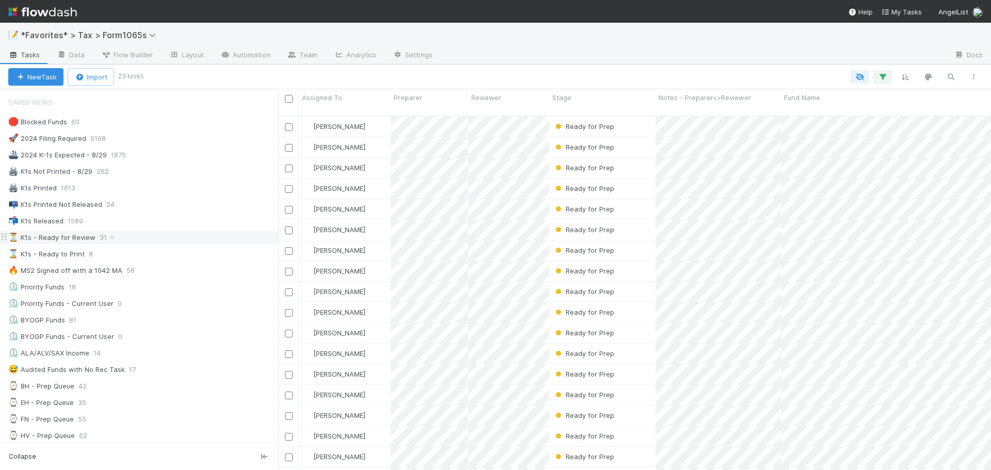
click at [130, 240] on div "⏳ K1s - Ready for Review 31" at bounding box center [143, 237] width 270 height 13
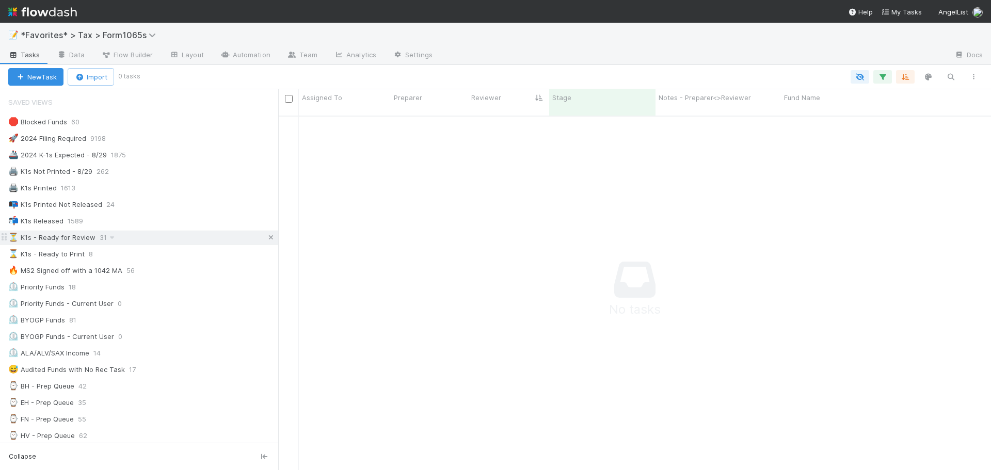
click at [266, 240] on icon at bounding box center [271, 237] width 10 height 7
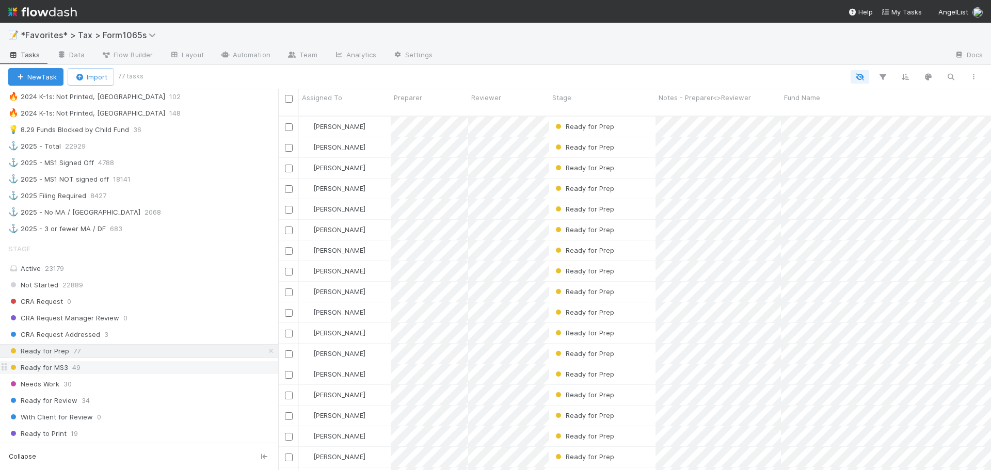
scroll to position [722, 0]
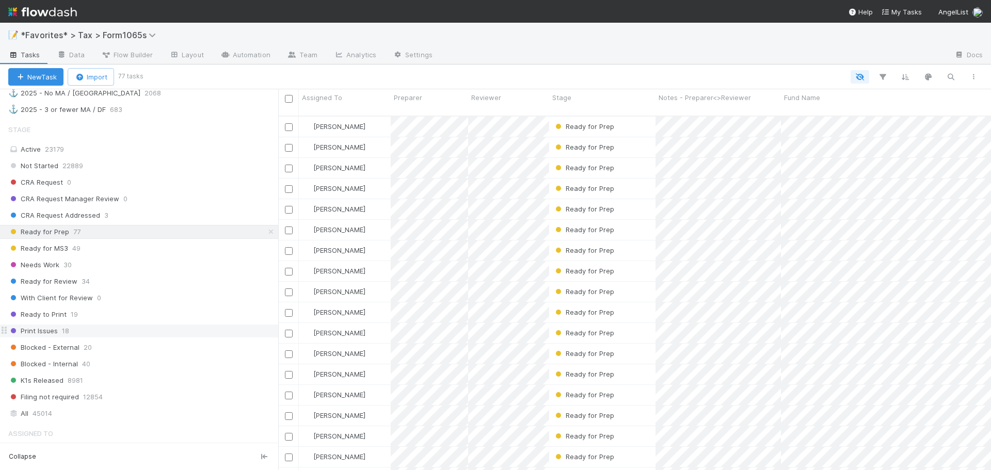
click at [141, 331] on div "Print Issues 18" at bounding box center [143, 331] width 270 height 13
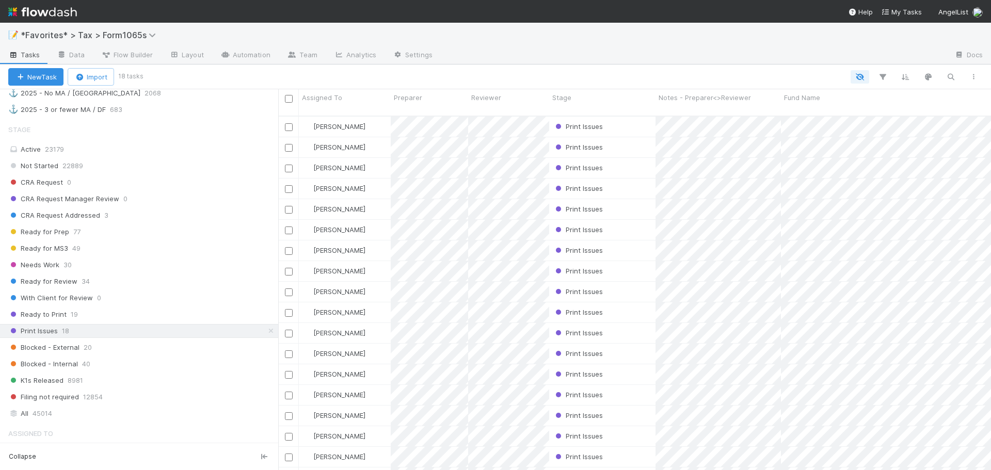
scroll to position [355, 705]
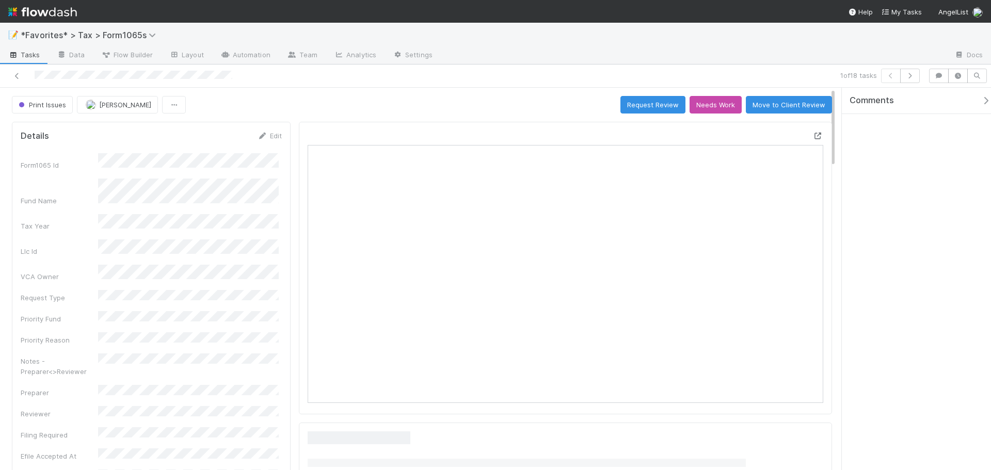
click at [814, 135] on icon at bounding box center [818, 136] width 10 height 7
drag, startPoint x: 580, startPoint y: 99, endPoint x: 610, endPoint y: 91, distance: 30.8
click at [582, 98] on div "Print Issues [PERSON_NAME] Request Review Needs Work Move to Client Review" at bounding box center [422, 105] width 820 height 18
click at [17, 75] on icon at bounding box center [17, 76] width 10 height 7
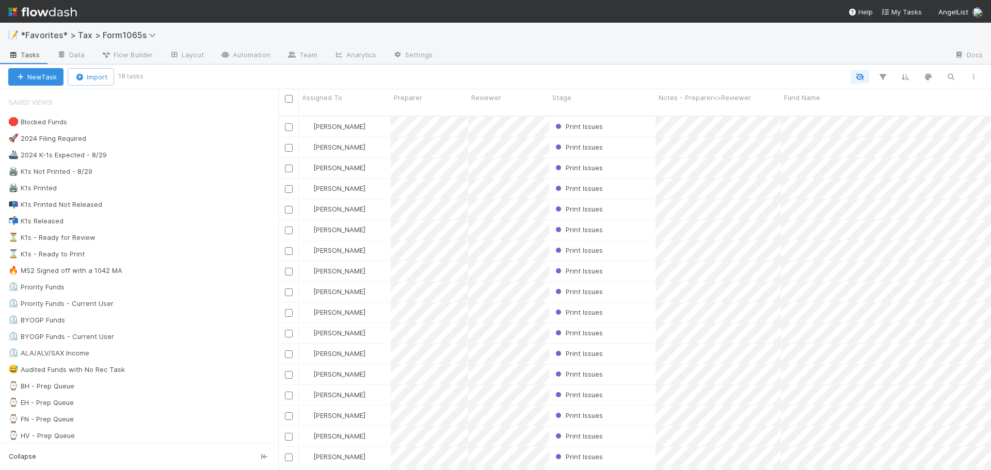
scroll to position [355, 705]
click at [132, 274] on span "56" at bounding box center [135, 270] width 19 height 13
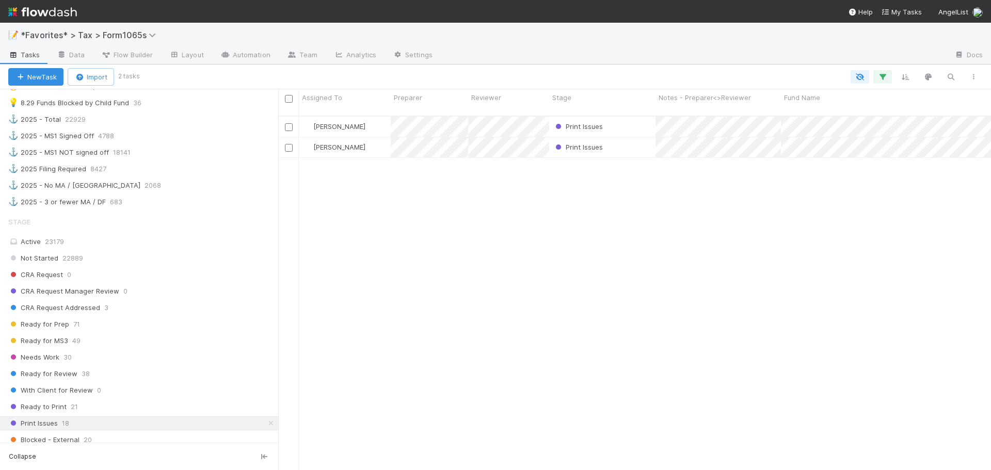
scroll to position [722, 0]
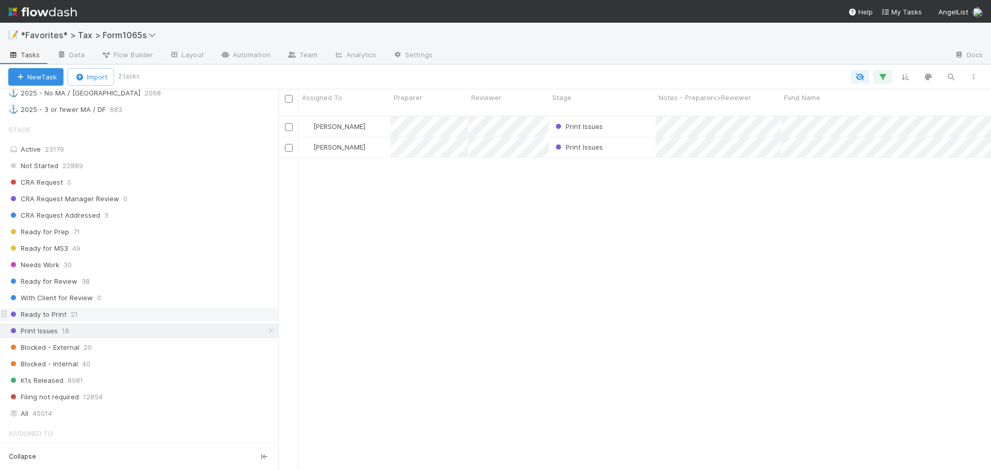
click at [133, 316] on div "Ready to Print 21" at bounding box center [143, 314] width 270 height 13
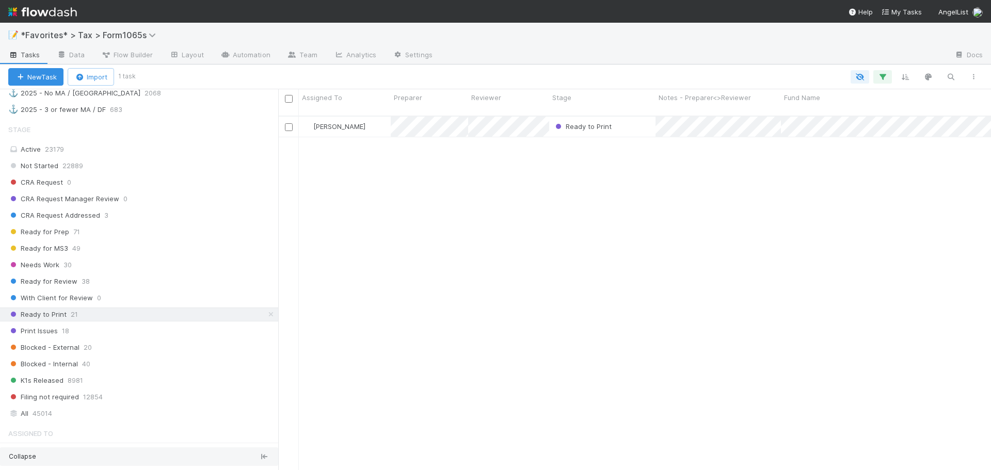
scroll to position [355, 705]
click at [56, 279] on span "Ready for Review" at bounding box center [42, 281] width 69 height 13
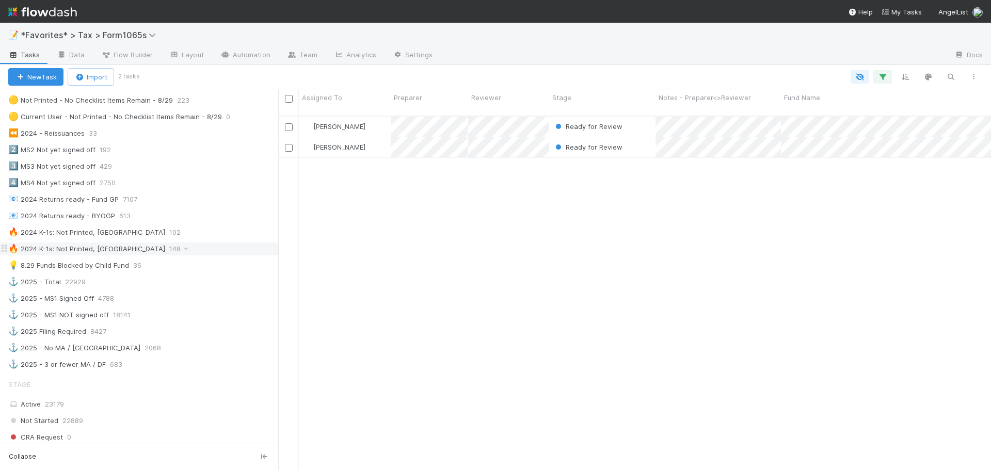
scroll to position [619, 0]
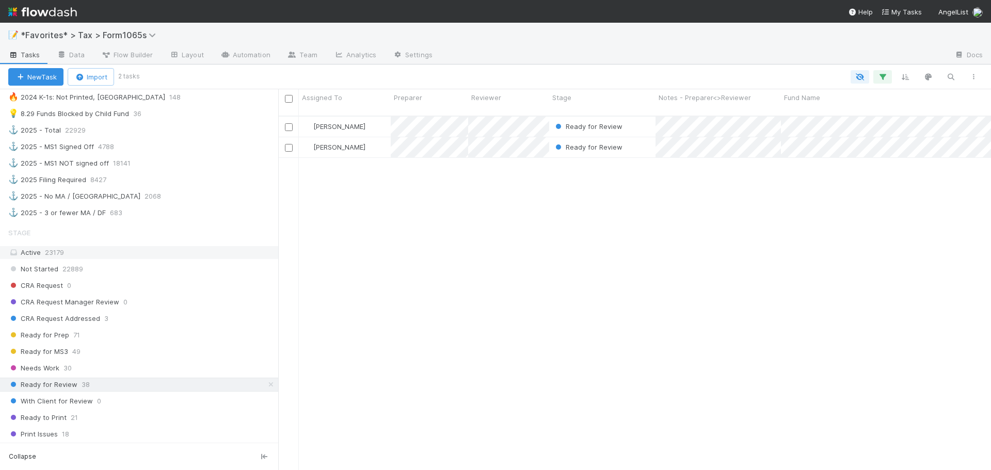
click at [70, 255] on div "Active 23179" at bounding box center [141, 252] width 267 height 13
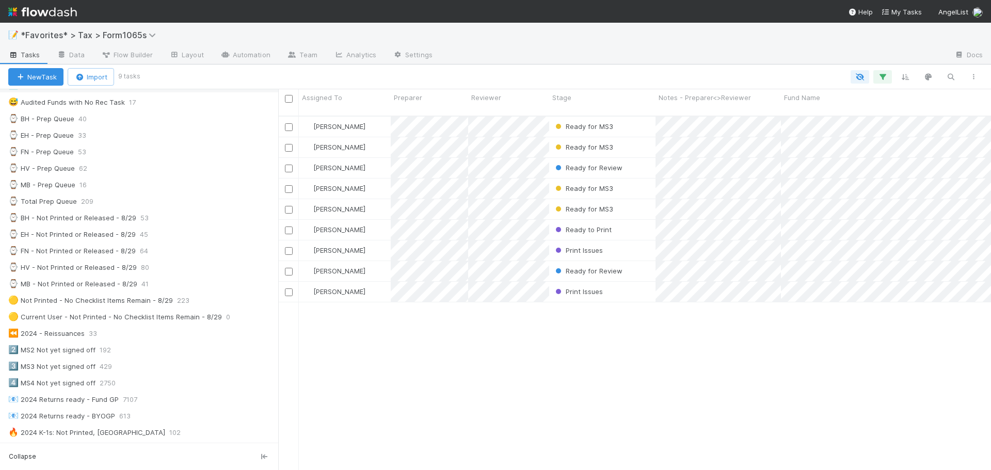
scroll to position [52, 0]
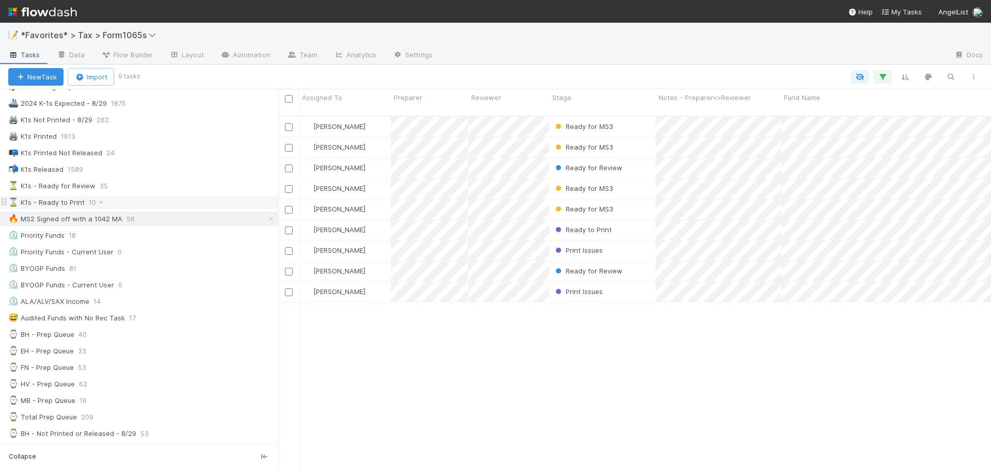
click at [116, 203] on div "⌛ K1s - Ready to Print 10" at bounding box center [143, 202] width 270 height 13
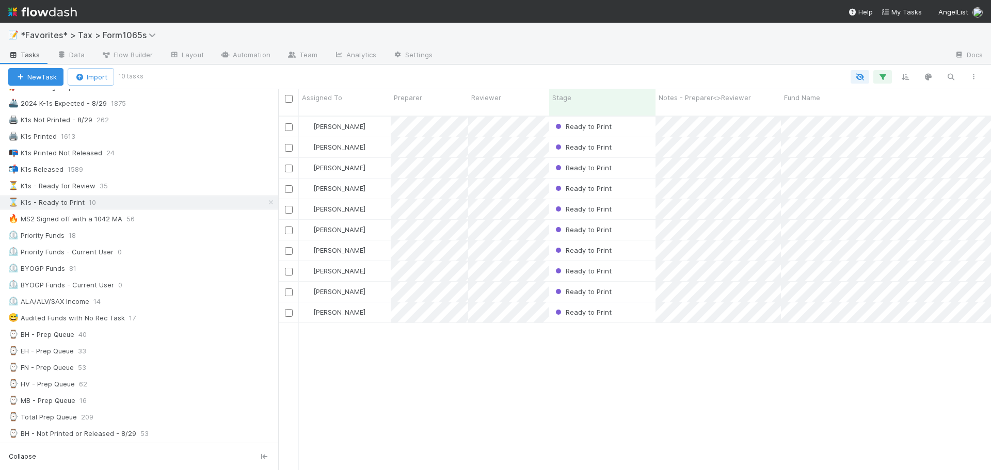
scroll to position [355, 705]
click at [108, 219] on div "🔥 MS2 Signed off with a 1042 MA" at bounding box center [65, 219] width 114 height 13
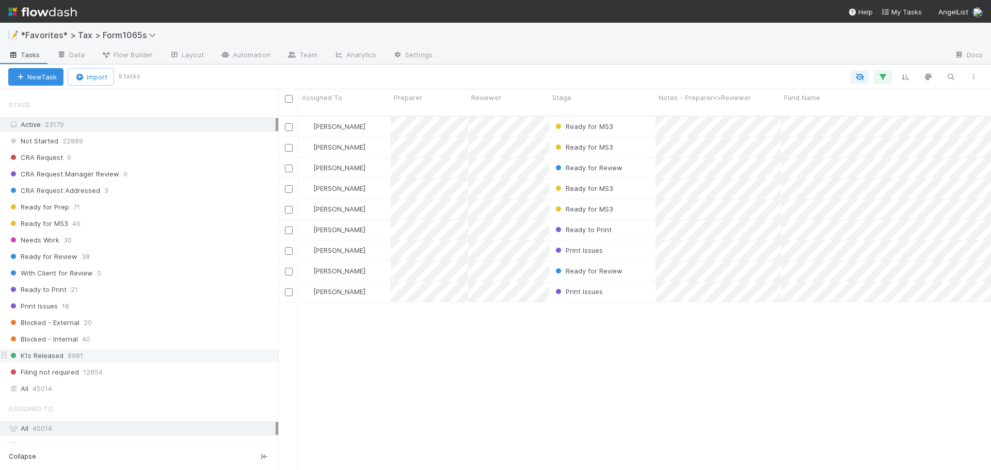
scroll to position [774, 0]
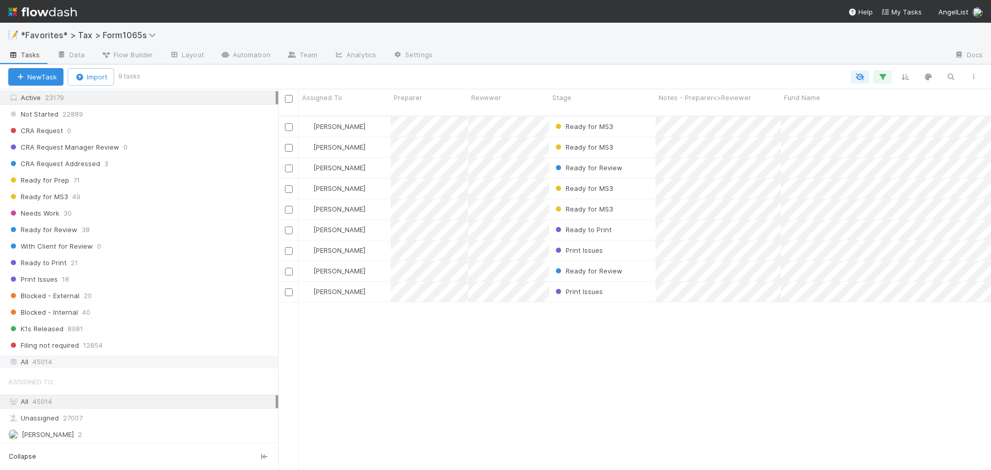
click at [92, 365] on div "All 45014" at bounding box center [141, 362] width 267 height 13
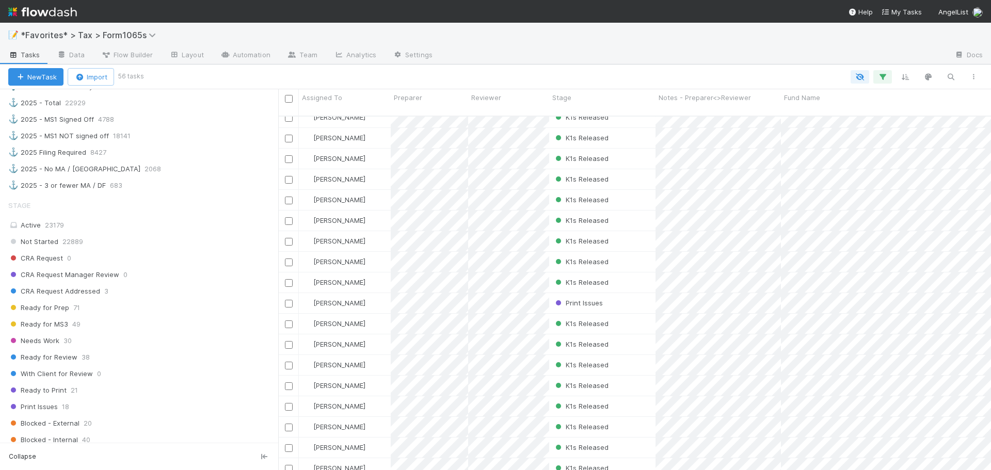
scroll to position [671, 0]
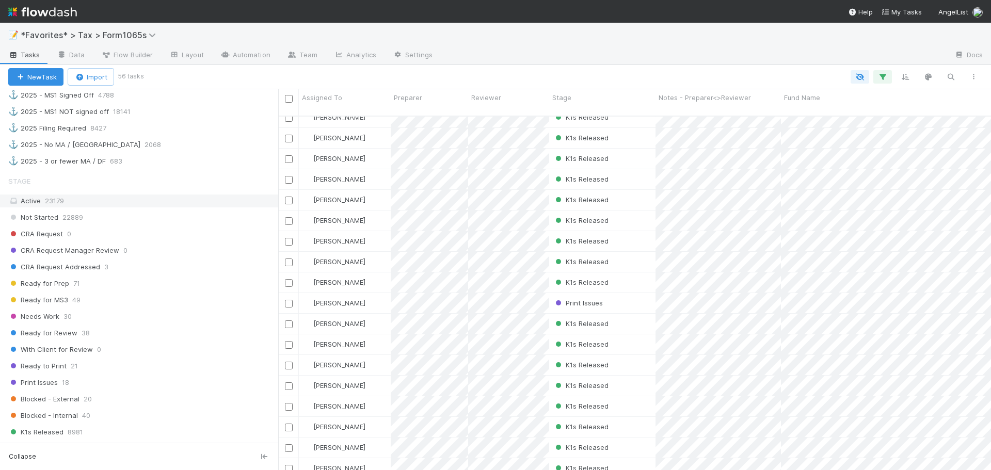
click at [53, 205] on div "Active 23179" at bounding box center [141, 201] width 267 height 13
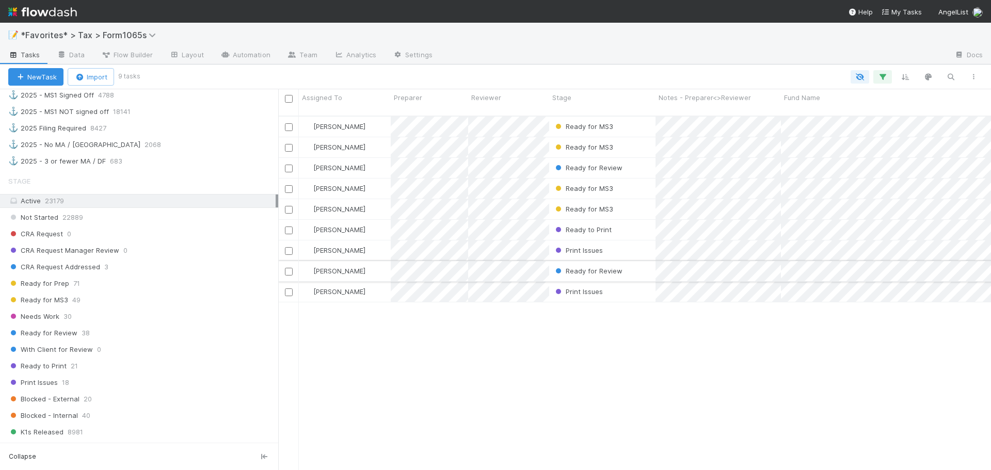
scroll to position [355, 705]
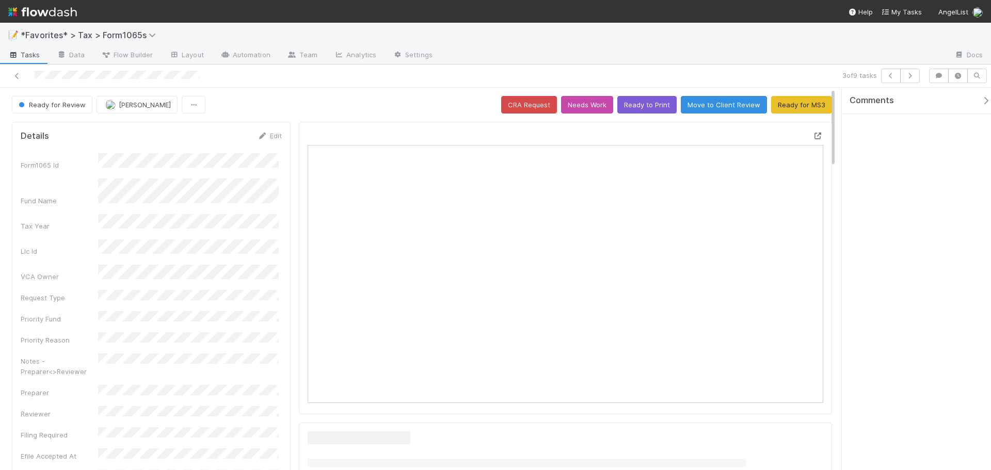
click at [813, 136] on icon at bounding box center [818, 136] width 10 height 7
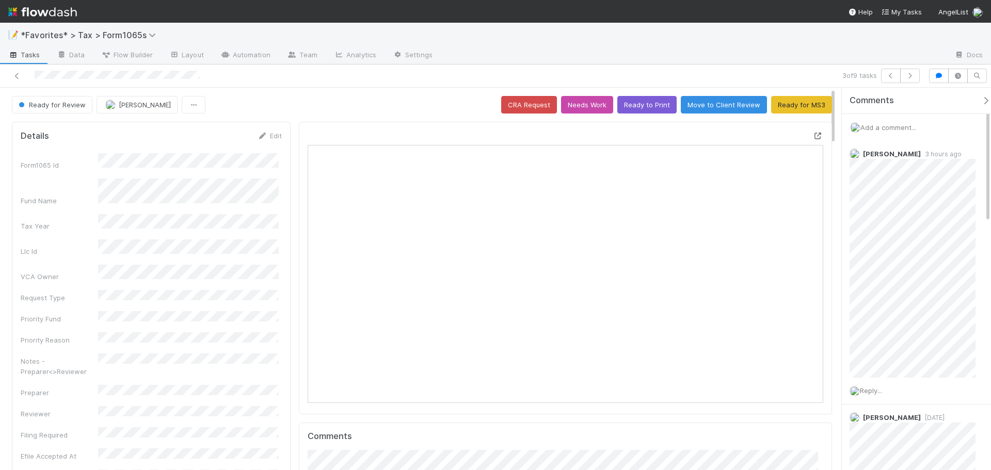
scroll to position [202, 503]
click at [46, 11] on img at bounding box center [42, 12] width 69 height 18
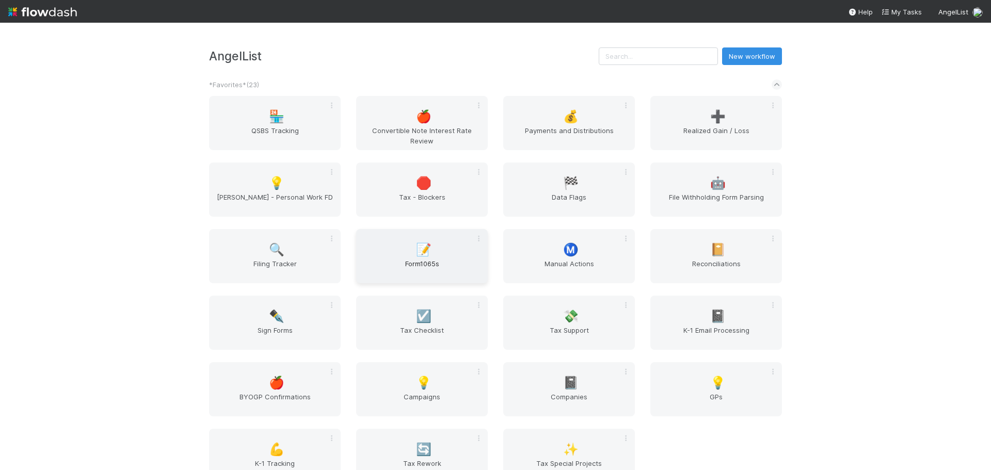
click at [392, 252] on div "📝 Form1065s" at bounding box center [422, 256] width 132 height 54
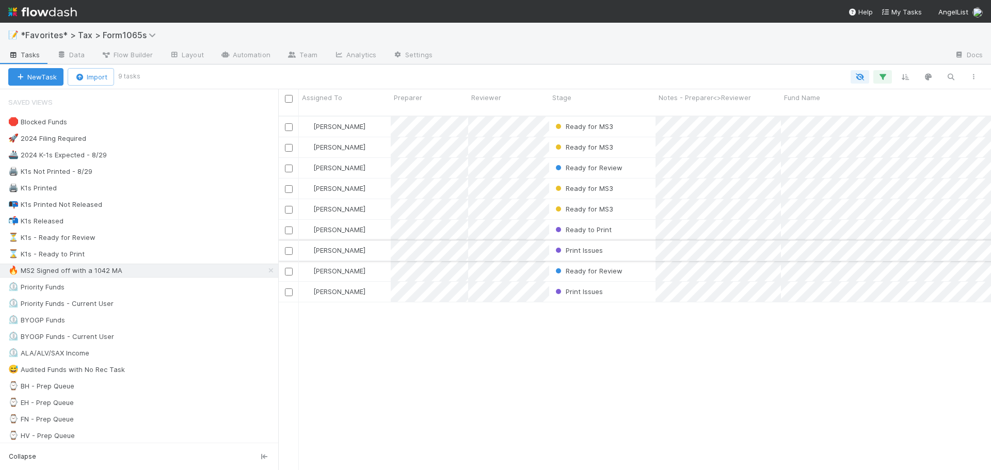
scroll to position [355, 705]
click at [128, 228] on div "🛑 Blocked Funds 60 🚀 2024 Filing Required 9198 🚢 2024 K-1s Expected - 8/29 1875…" at bounding box center [139, 477] width 278 height 724
click at [138, 240] on div "⏳ K1s - Ready for Review 35" at bounding box center [143, 237] width 270 height 13
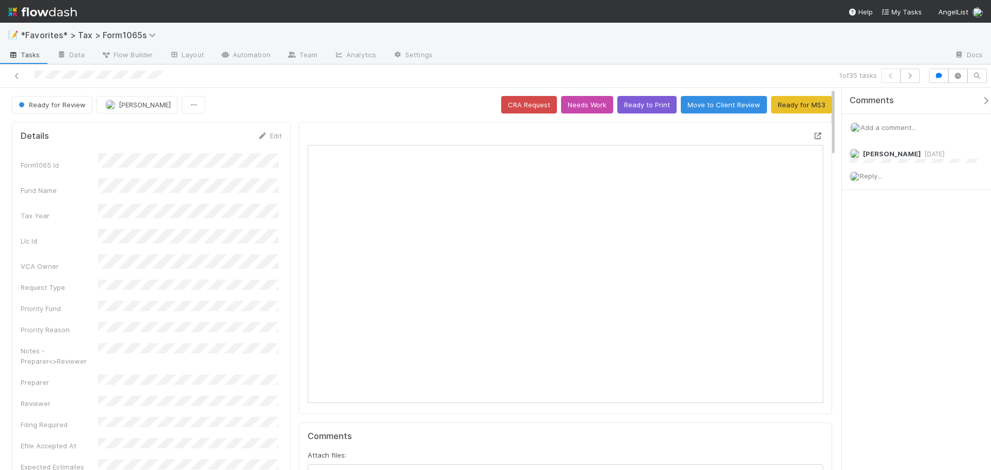
click at [813, 137] on icon at bounding box center [818, 136] width 10 height 7
click at [914, 79] on button "button" at bounding box center [910, 76] width 20 height 14
click at [813, 136] on icon at bounding box center [818, 136] width 10 height 7
click at [528, 54] on div at bounding box center [693, 55] width 505 height 17
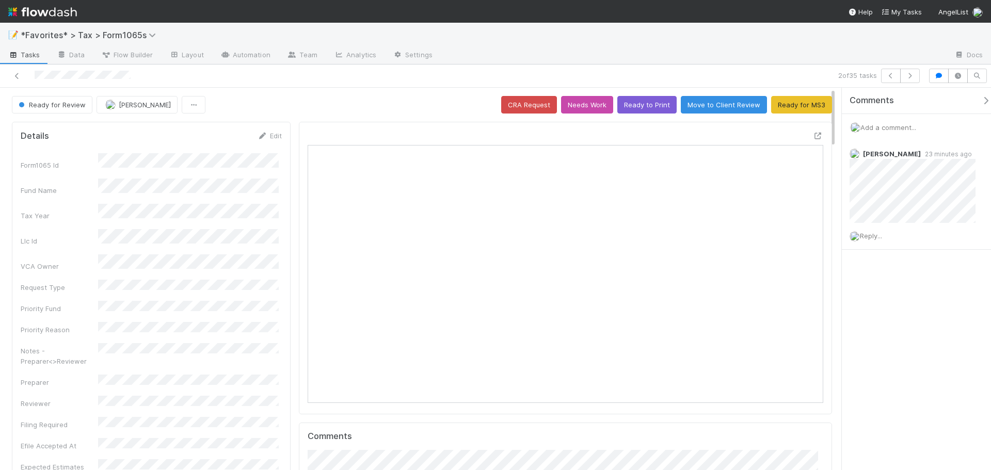
click at [625, 49] on div at bounding box center [693, 55] width 505 height 17
click at [905, 77] on icon "button" at bounding box center [910, 76] width 10 height 6
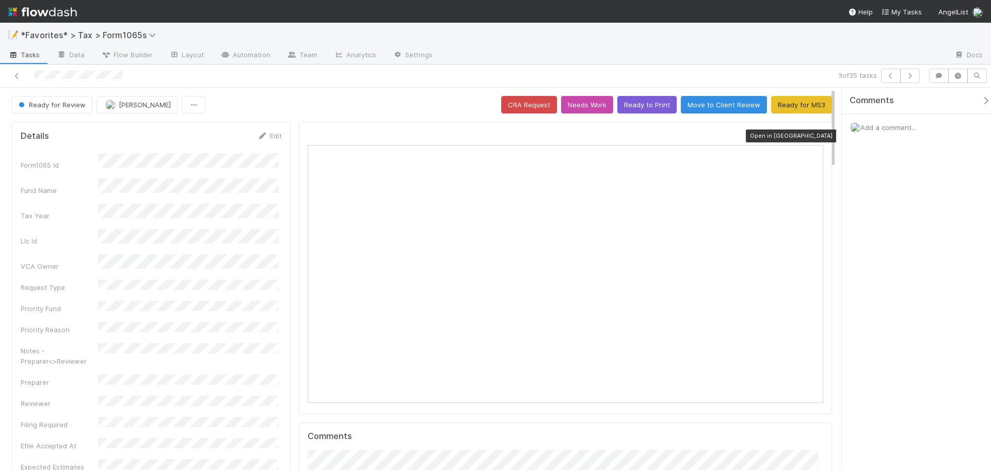
click at [813, 136] on icon at bounding box center [818, 136] width 10 height 7
click at [642, 107] on button "Ready to Print" at bounding box center [646, 105] width 59 height 18
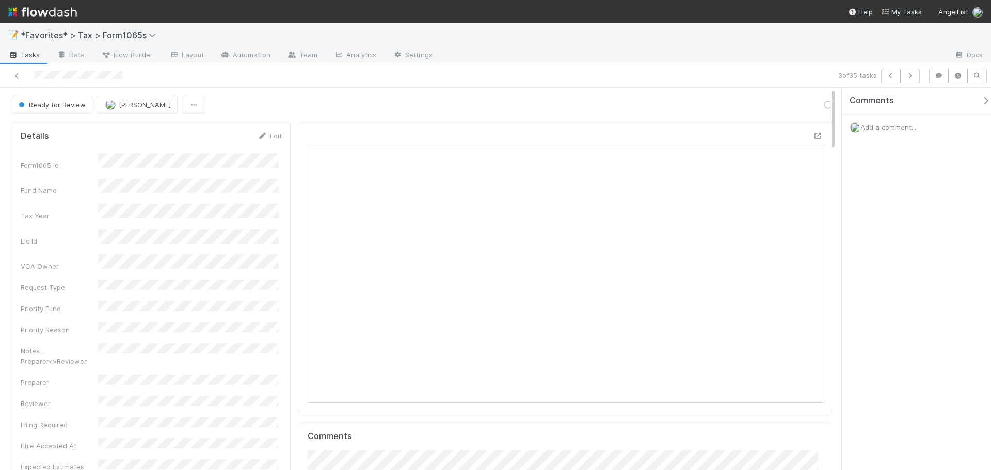
drag, startPoint x: 693, startPoint y: 52, endPoint x: 712, endPoint y: 50, distance: 18.2
click at [699, 50] on div at bounding box center [693, 55] width 505 height 17
click at [907, 73] on icon "button" at bounding box center [910, 76] width 10 height 6
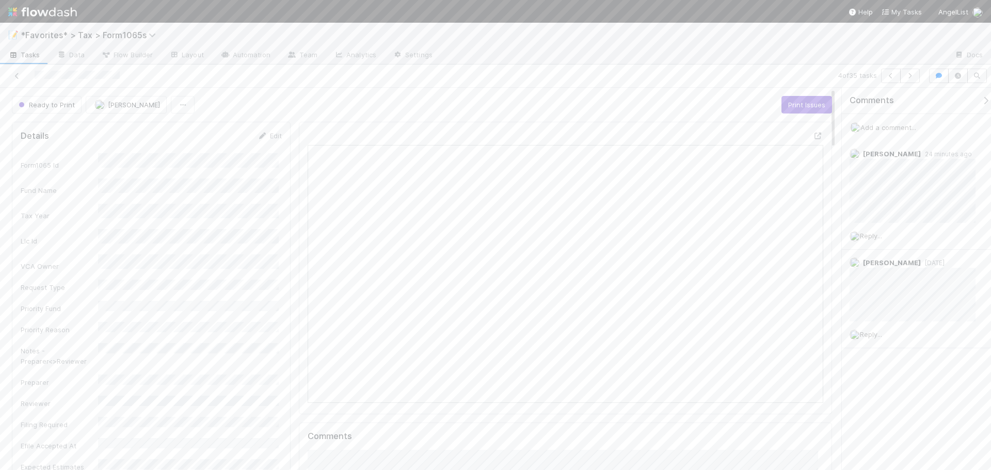
scroll to position [202, 503]
click at [554, 67] on div "4 of 35 tasks" at bounding box center [495, 75] width 991 height 23
click at [914, 76] on icon "button" at bounding box center [910, 76] width 10 height 6
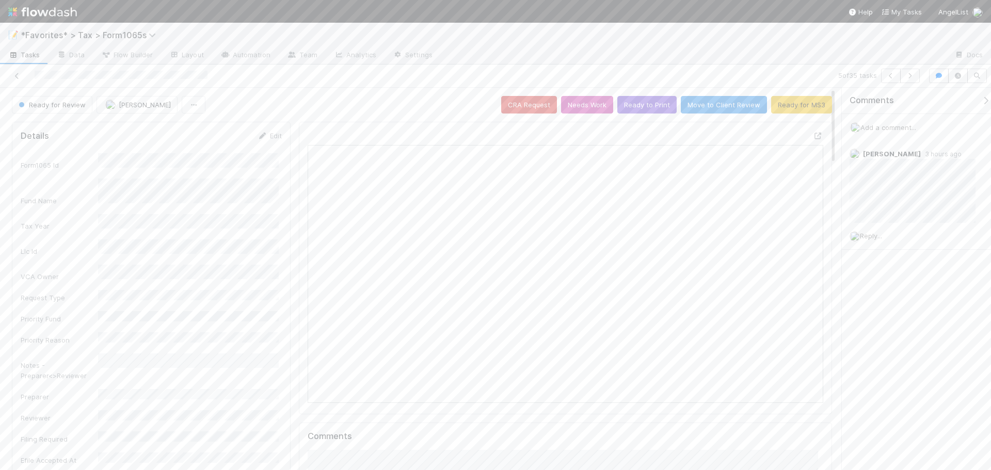
scroll to position [202, 503]
click at [813, 135] on icon at bounding box center [818, 136] width 10 height 7
click at [914, 77] on icon "button" at bounding box center [910, 76] width 10 height 6
click at [813, 136] on icon at bounding box center [818, 136] width 10 height 7
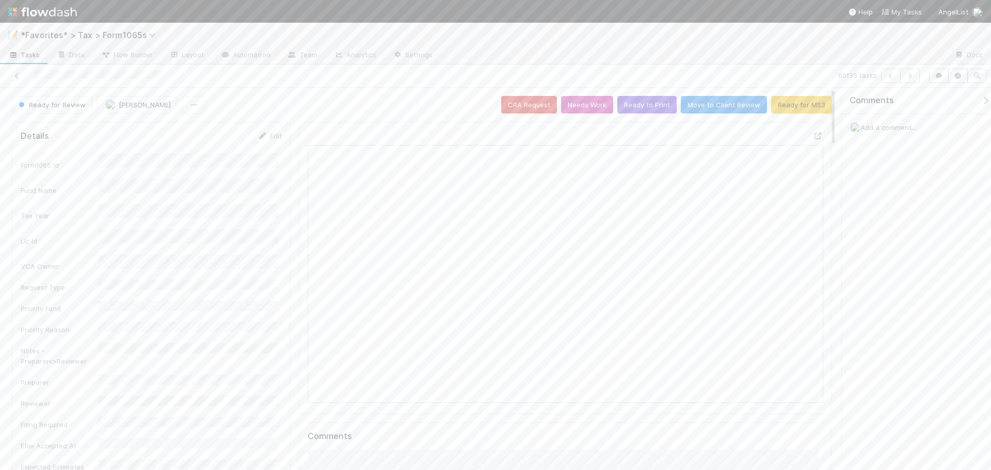
click at [654, 102] on button "Ready to Print" at bounding box center [646, 105] width 59 height 18
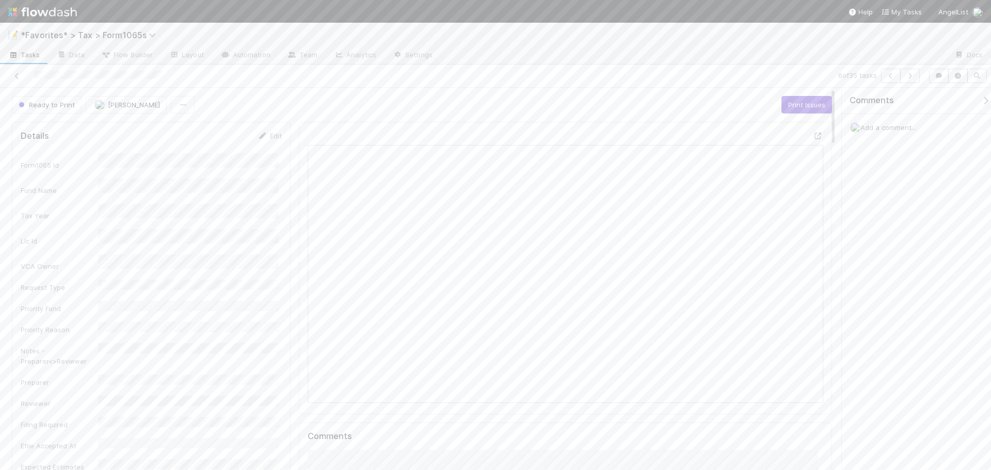
click at [719, 69] on div "6 of 35 tasks" at bounding box center [695, 76] width 458 height 14
click at [910, 73] on icon "button" at bounding box center [910, 76] width 10 height 6
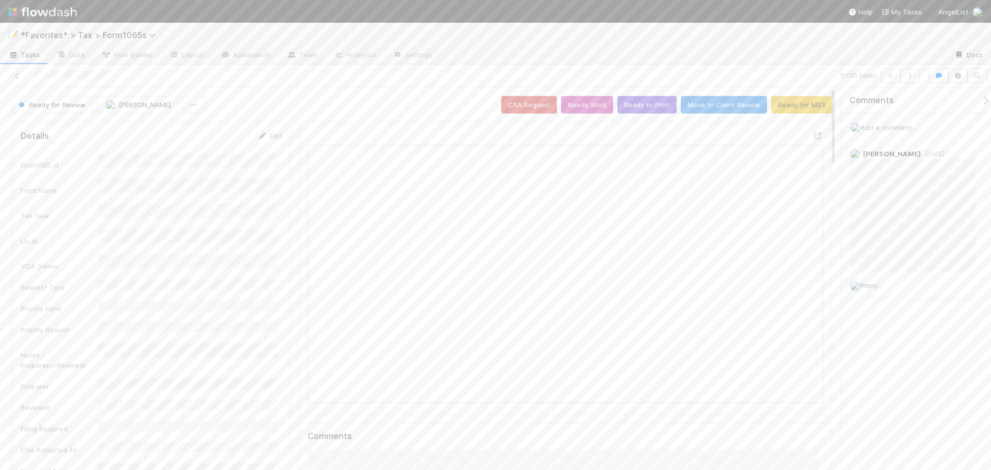
scroll to position [202, 503]
click at [579, 61] on div at bounding box center [693, 55] width 505 height 17
click at [590, 54] on div at bounding box center [693, 55] width 505 height 17
click at [813, 135] on icon at bounding box center [818, 136] width 10 height 7
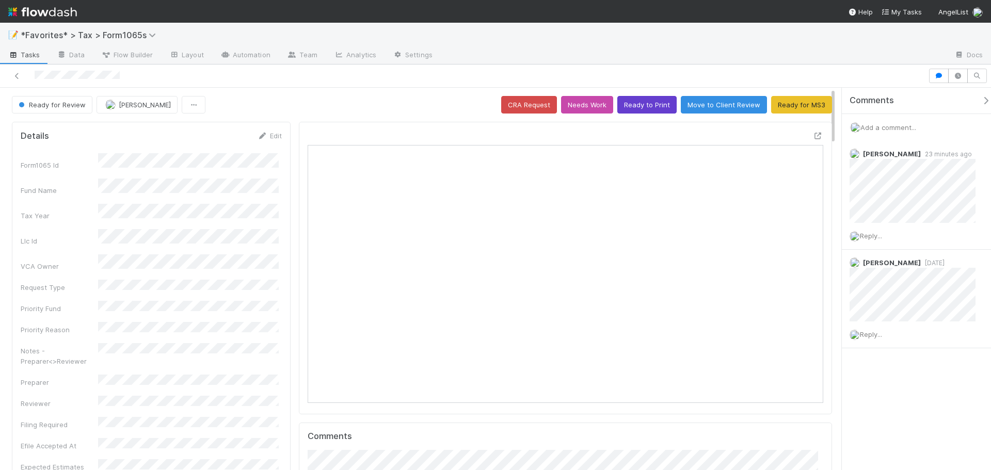
scroll to position [202, 503]
click at [655, 105] on button "Ready to Print" at bounding box center [646, 105] width 59 height 18
click at [654, 109] on button "Ready to Print" at bounding box center [646, 105] width 59 height 18
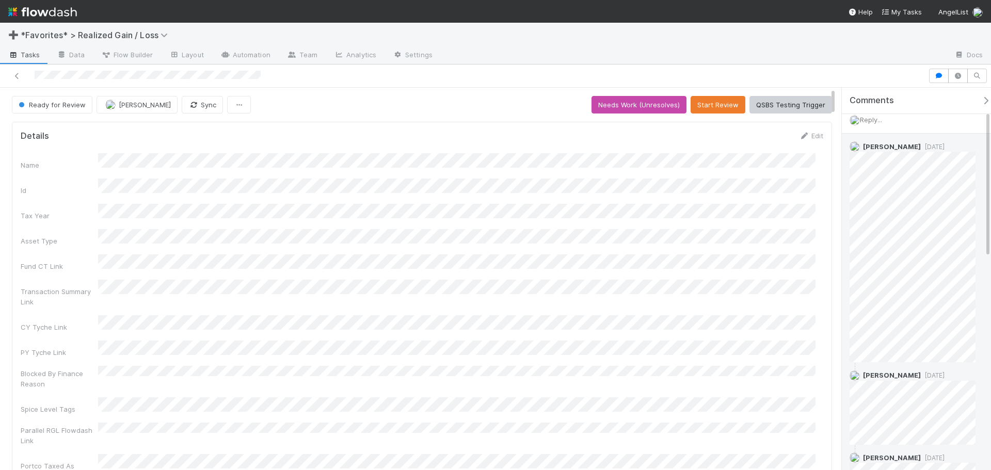
scroll to position [155, 0]
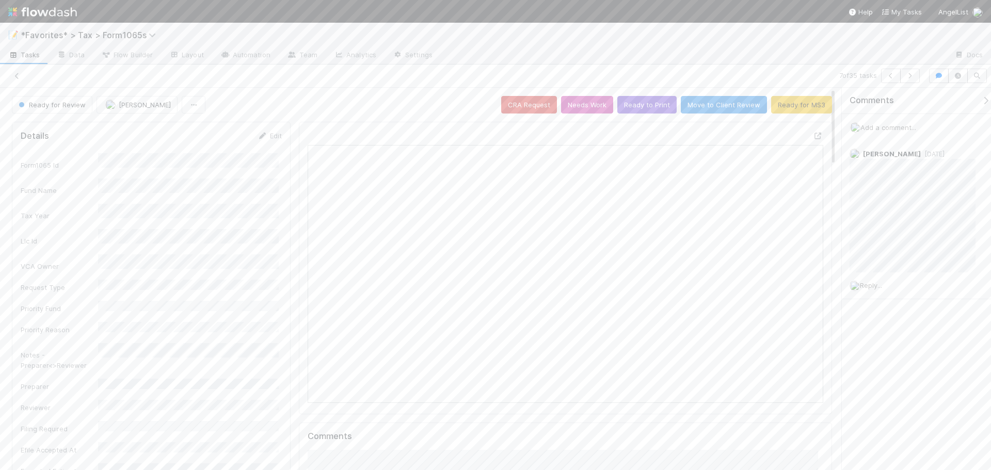
scroll to position [202, 503]
drag, startPoint x: 737, startPoint y: 58, endPoint x: 746, endPoint y: 59, distance: 8.3
click at [740, 58] on div at bounding box center [693, 55] width 505 height 17
click at [910, 76] on icon "button" at bounding box center [910, 76] width 10 height 6
click at [813, 136] on icon at bounding box center [818, 136] width 10 height 7
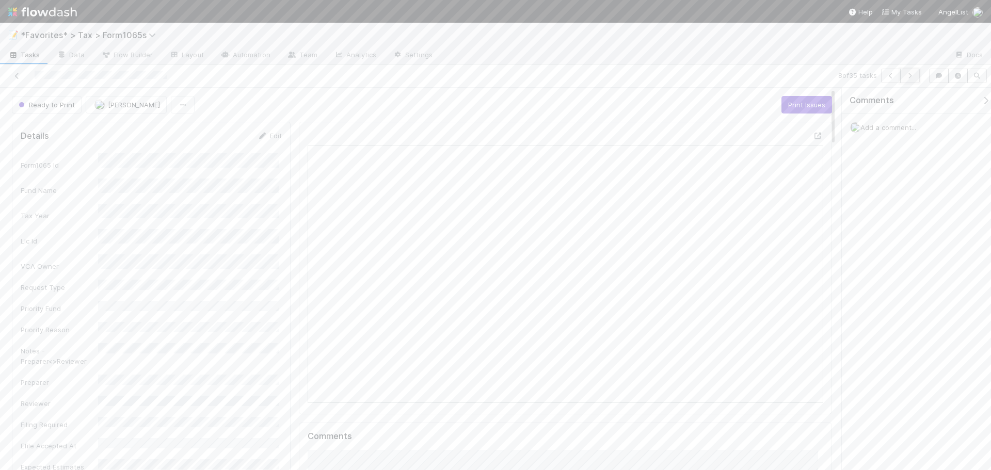
click at [911, 78] on button "button" at bounding box center [910, 76] width 20 height 14
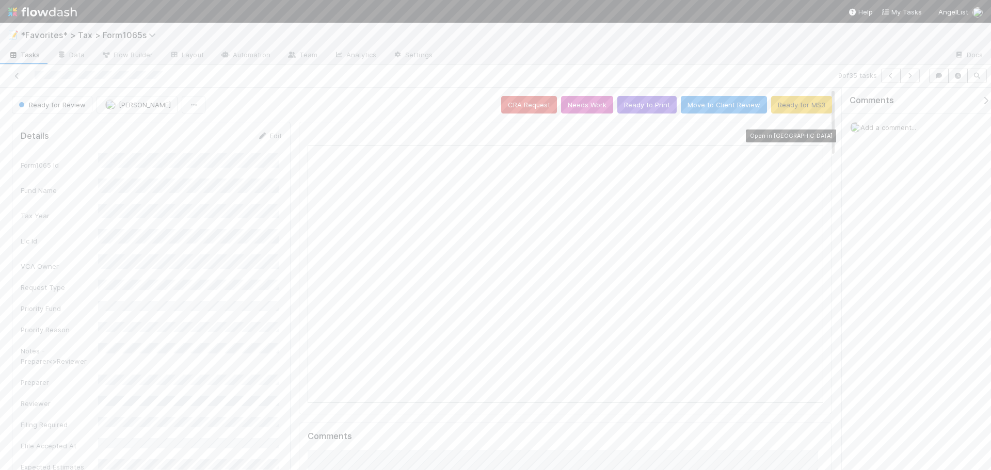
scroll to position [202, 503]
click at [813, 134] on icon at bounding box center [818, 136] width 10 height 7
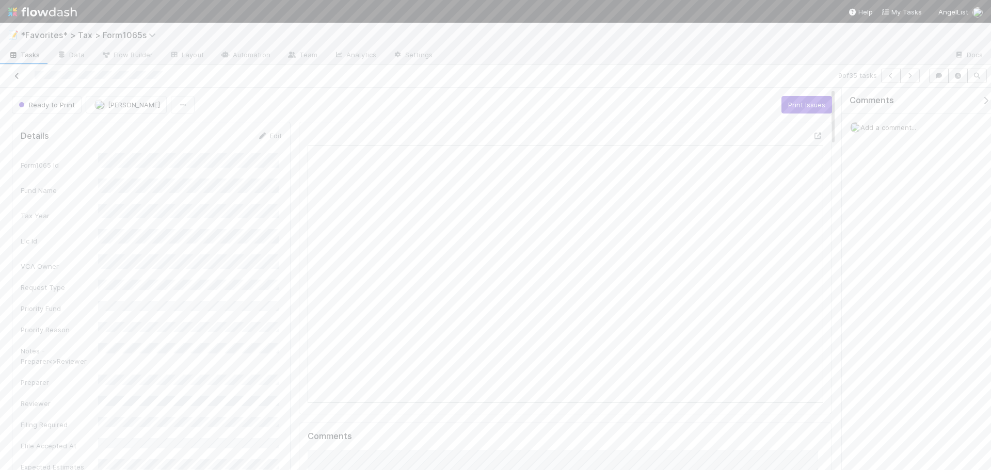
click at [16, 76] on icon at bounding box center [17, 76] width 10 height 7
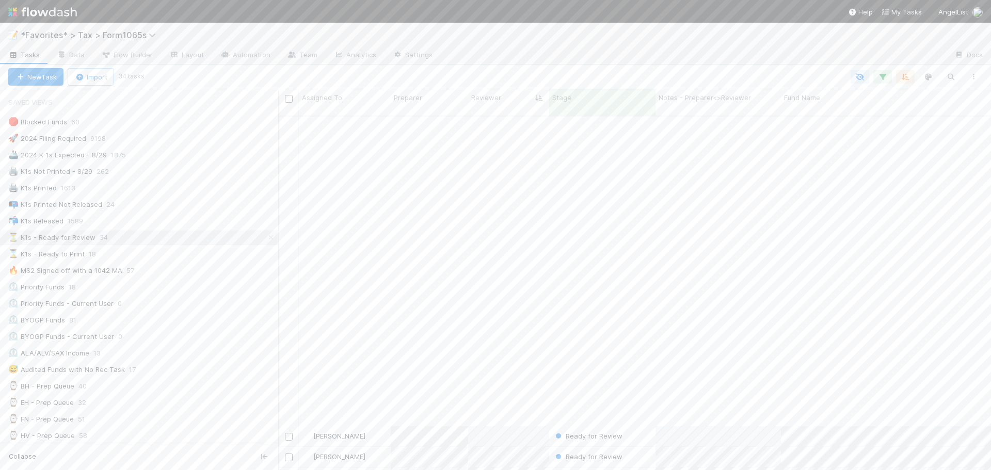
scroll to position [347, 0]
click at [60, 8] on img at bounding box center [42, 12] width 69 height 18
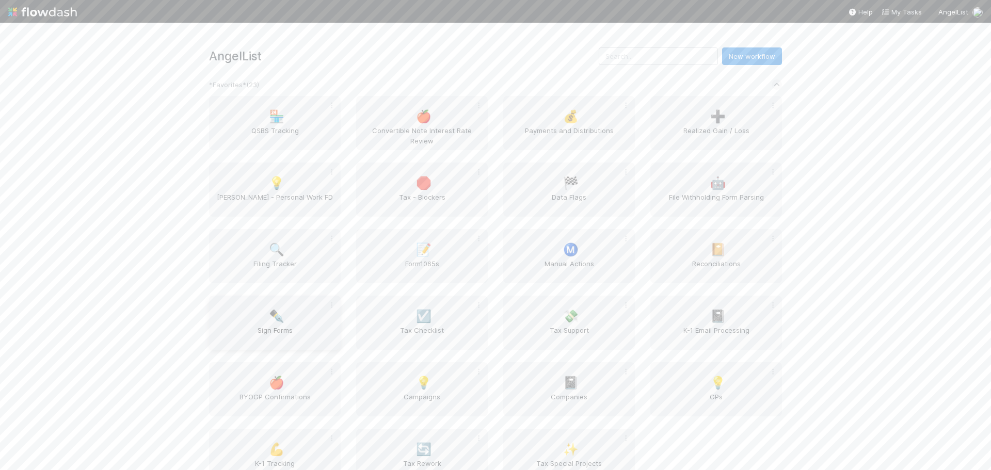
click at [269, 322] on span "✒️" at bounding box center [276, 316] width 15 height 13
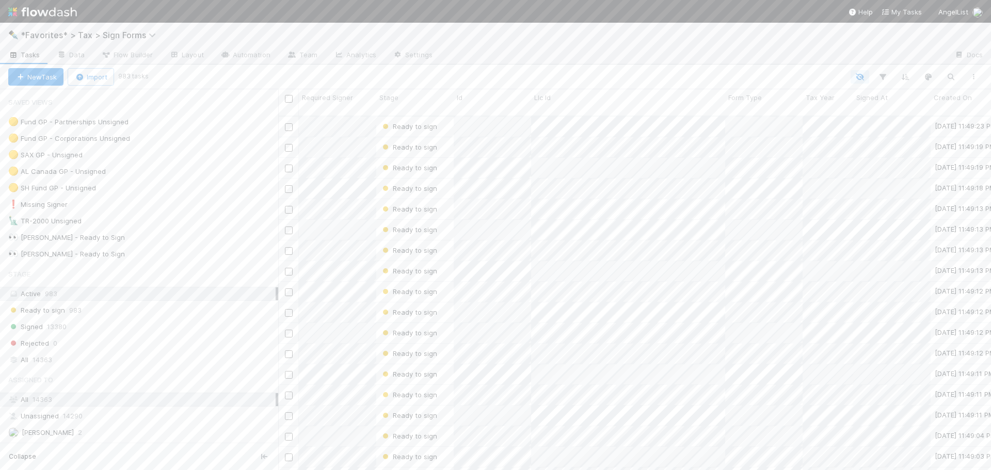
scroll to position [355, 705]
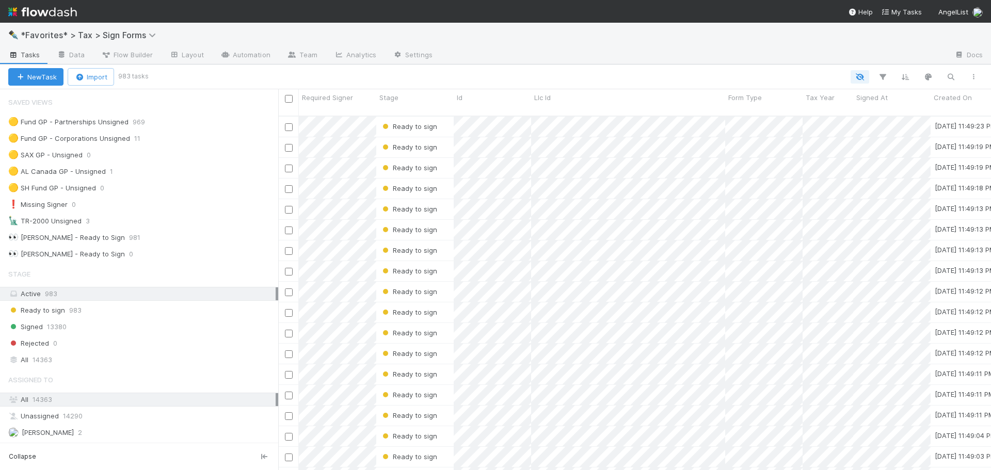
scroll to position [355, 705]
